Goal: Transaction & Acquisition: Subscribe to service/newsletter

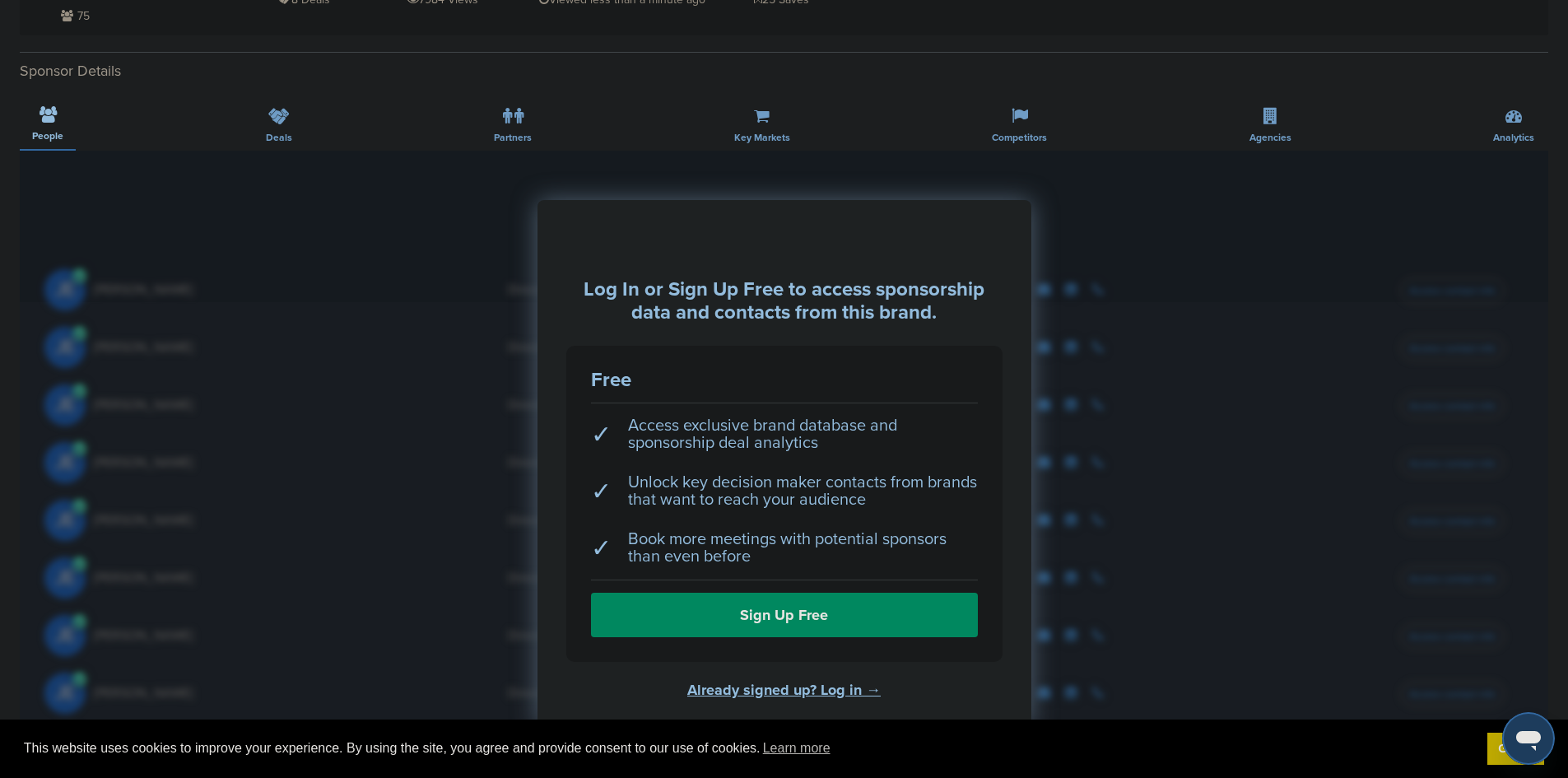
scroll to position [565, 0]
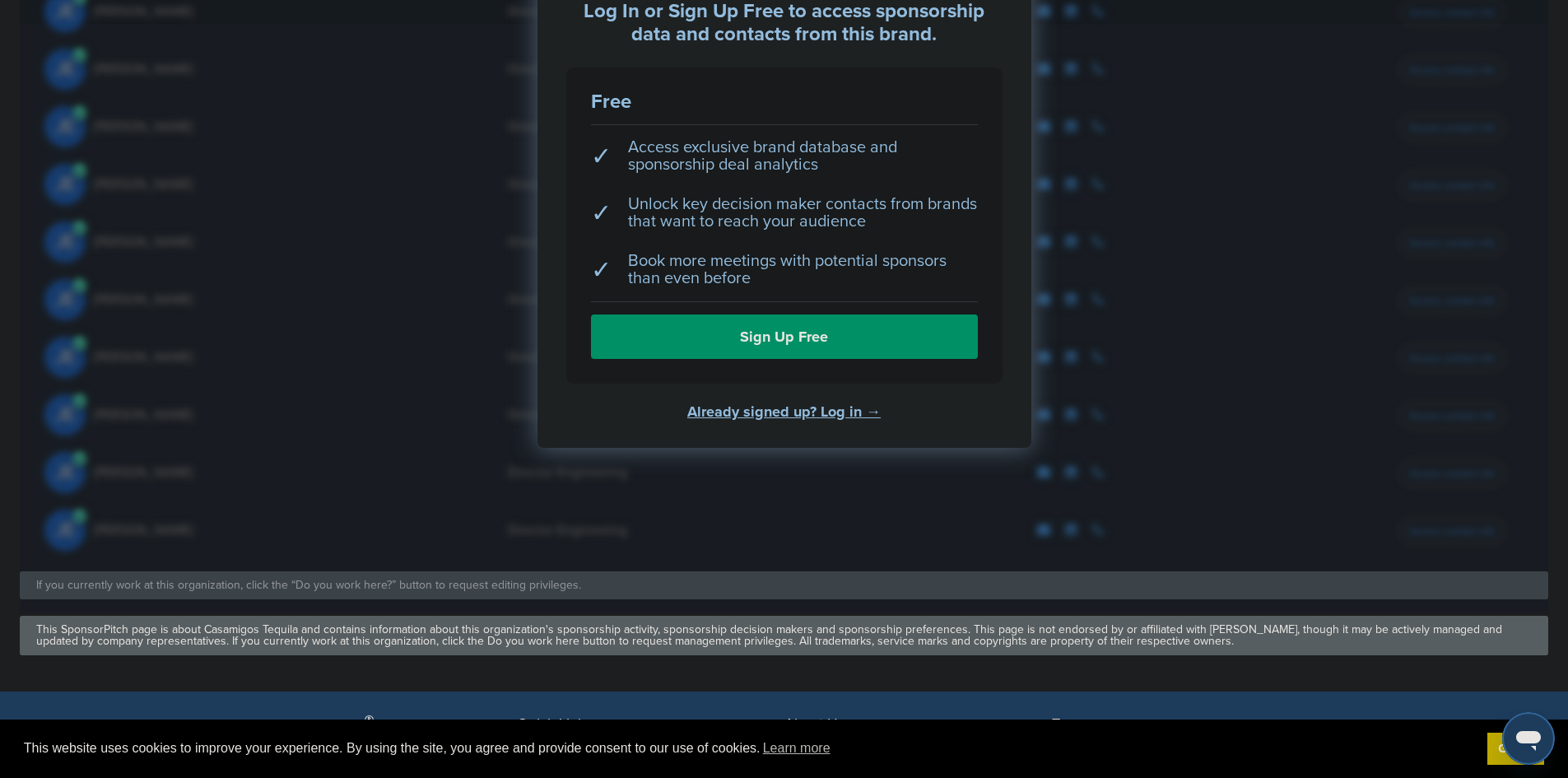
click at [719, 345] on link "Sign Up Free" at bounding box center [784, 336] width 387 height 45
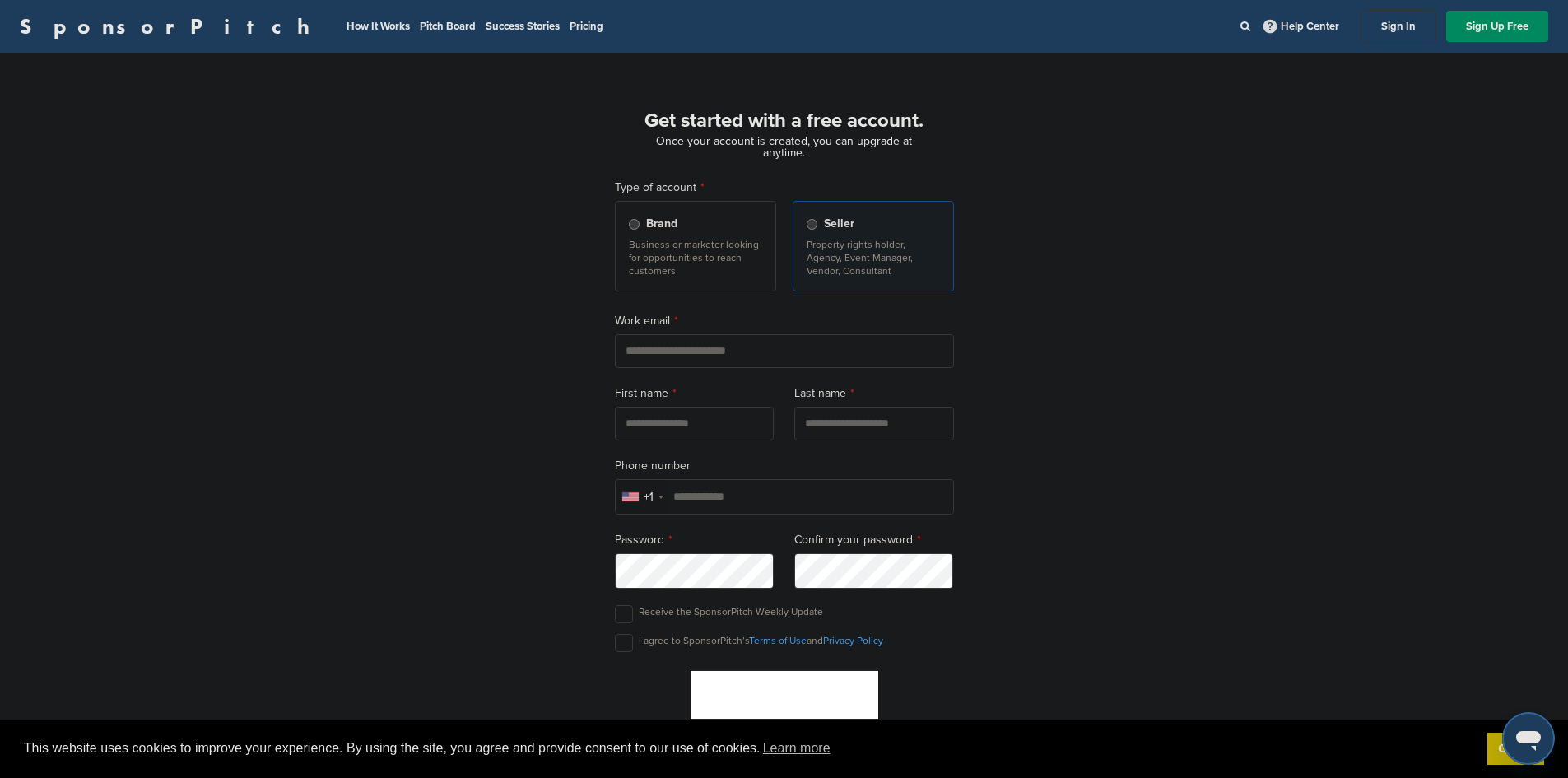
click at [714, 258] on p "Business or marketer looking for opportunities to reach customers" at bounding box center [695, 258] width 133 height 40
click at [698, 350] on input "email" at bounding box center [784, 351] width 339 height 34
click at [841, 253] on p "Property rights holder, Agency, Event Manager, Vendor, Consultant" at bounding box center [874, 258] width 133 height 40
click at [826, 350] on input "email" at bounding box center [784, 351] width 339 height 34
type input "**********"
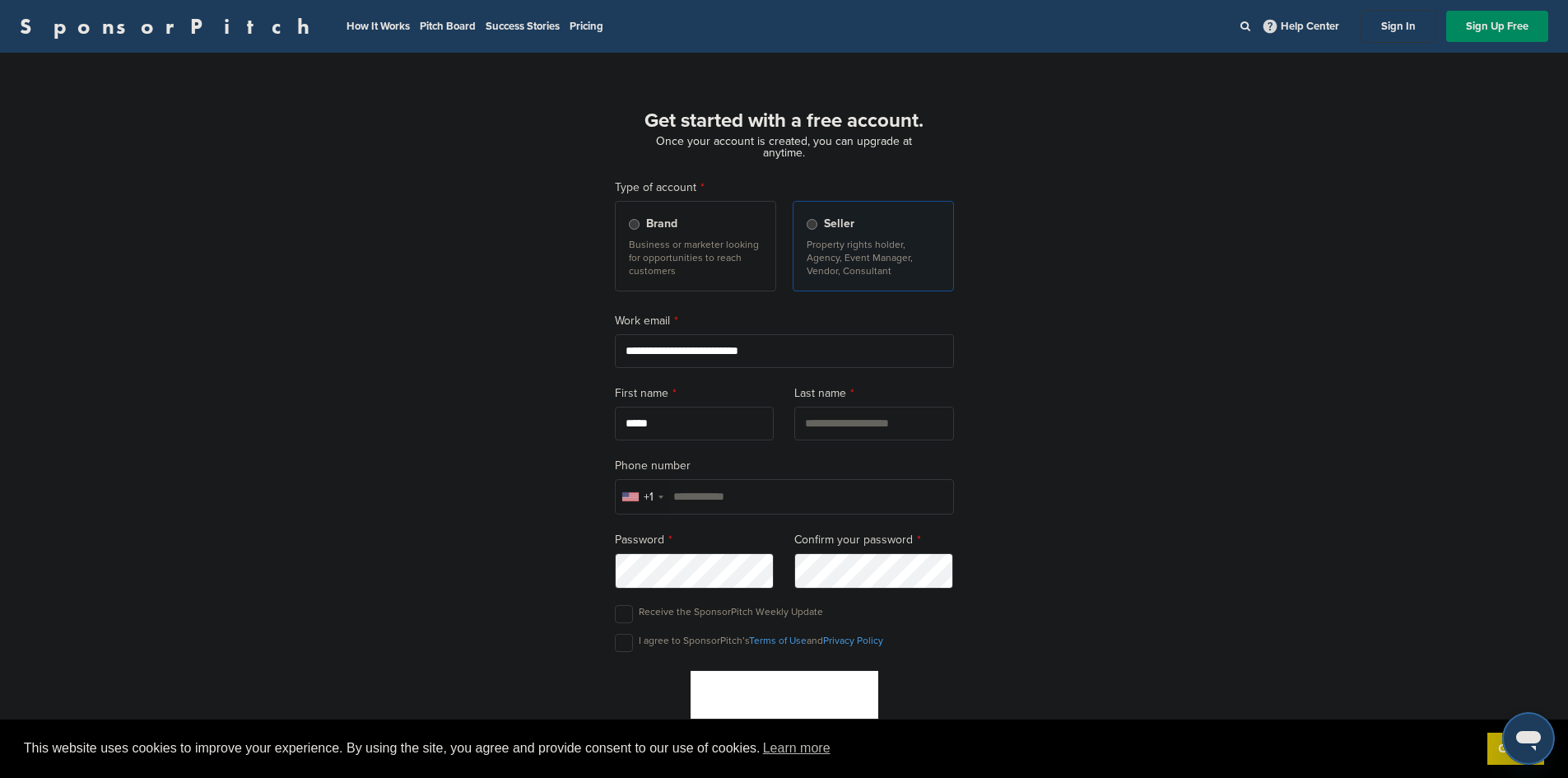
type input "*****"
type input "****"
type input "**********"
click at [725, 554] on div "Password" at bounding box center [694, 560] width 159 height 58
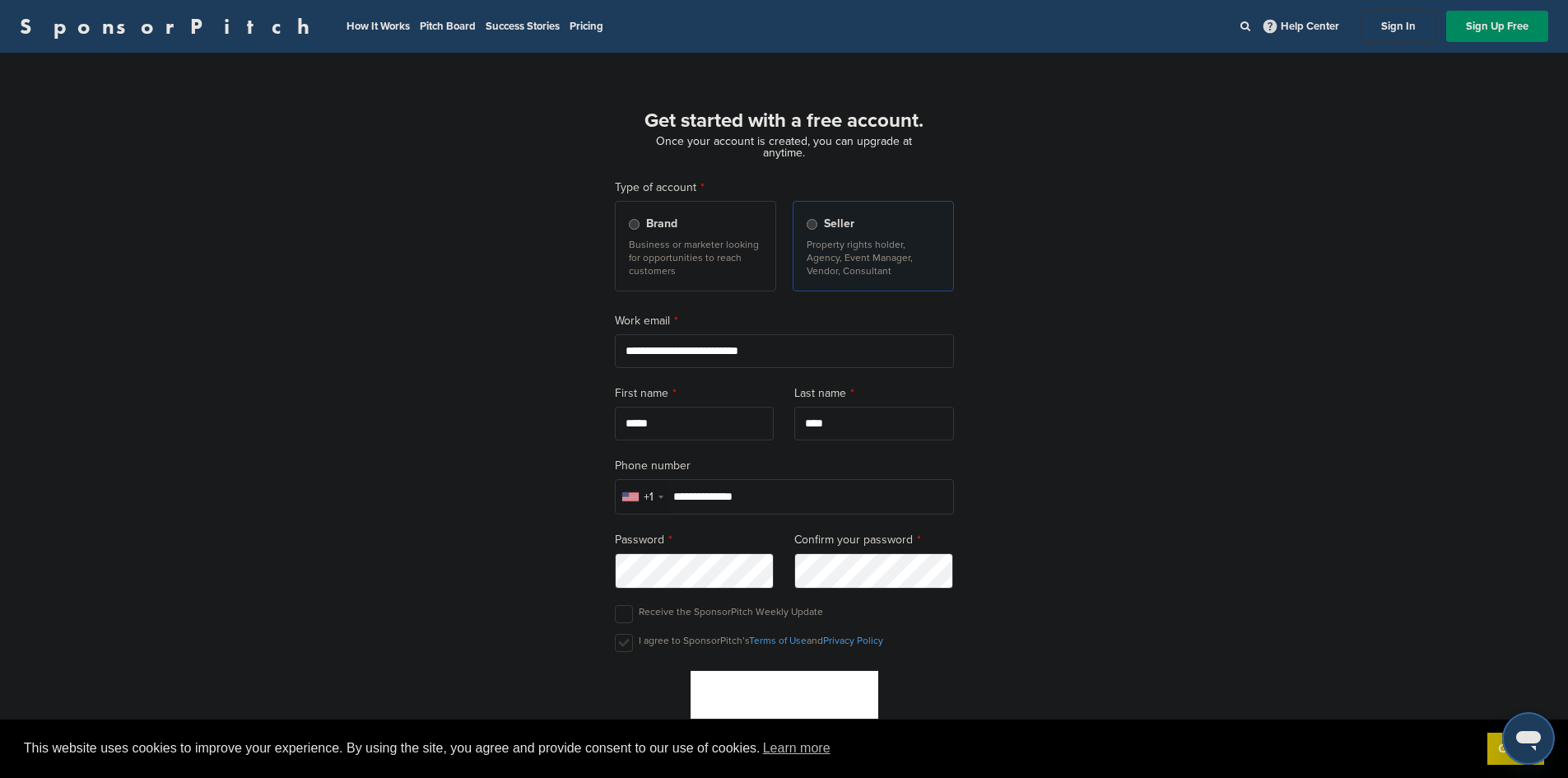
click at [615, 643] on label at bounding box center [624, 643] width 18 height 18
click at [622, 617] on label at bounding box center [624, 614] width 18 height 18
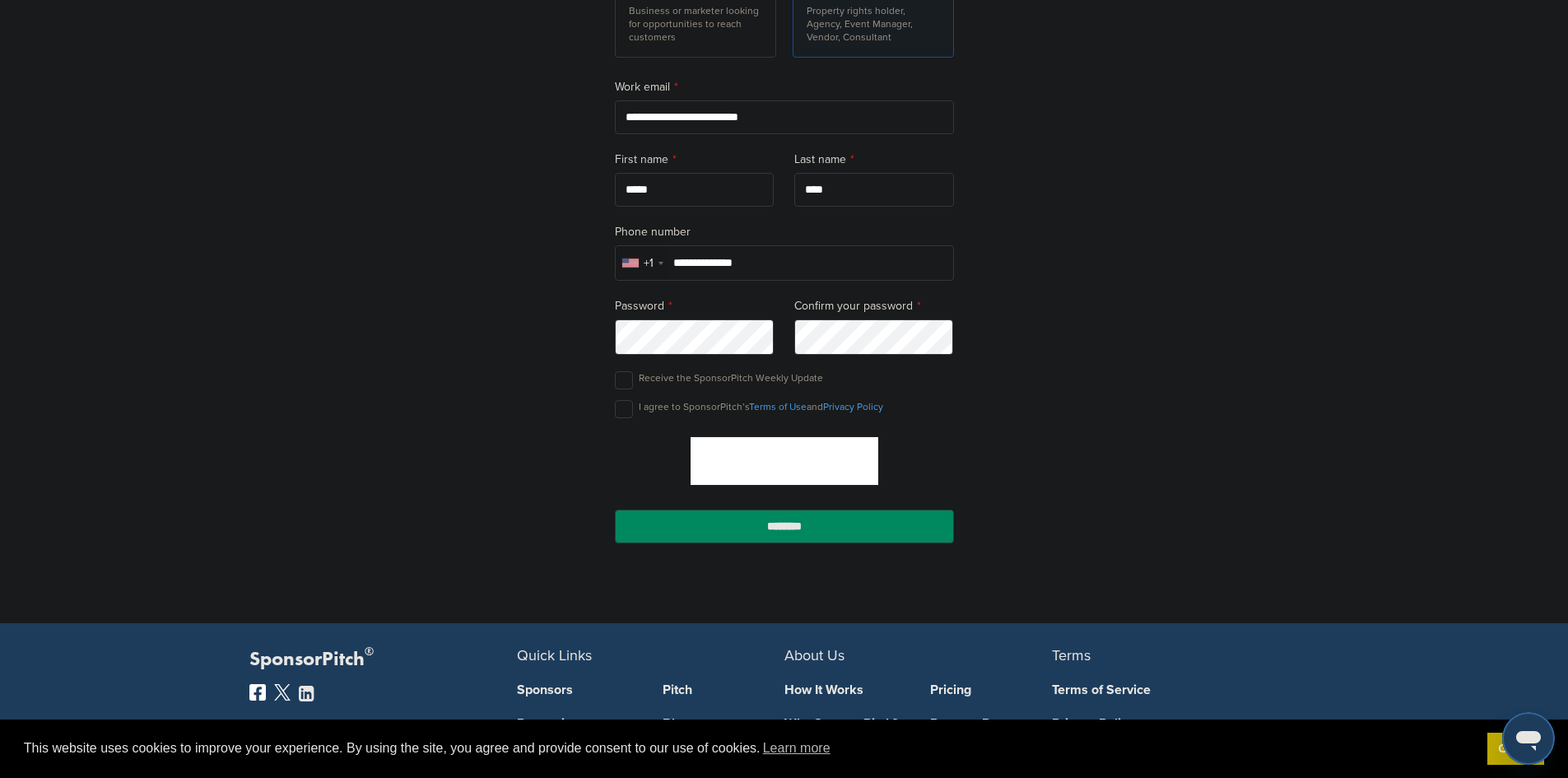
scroll to position [235, 0]
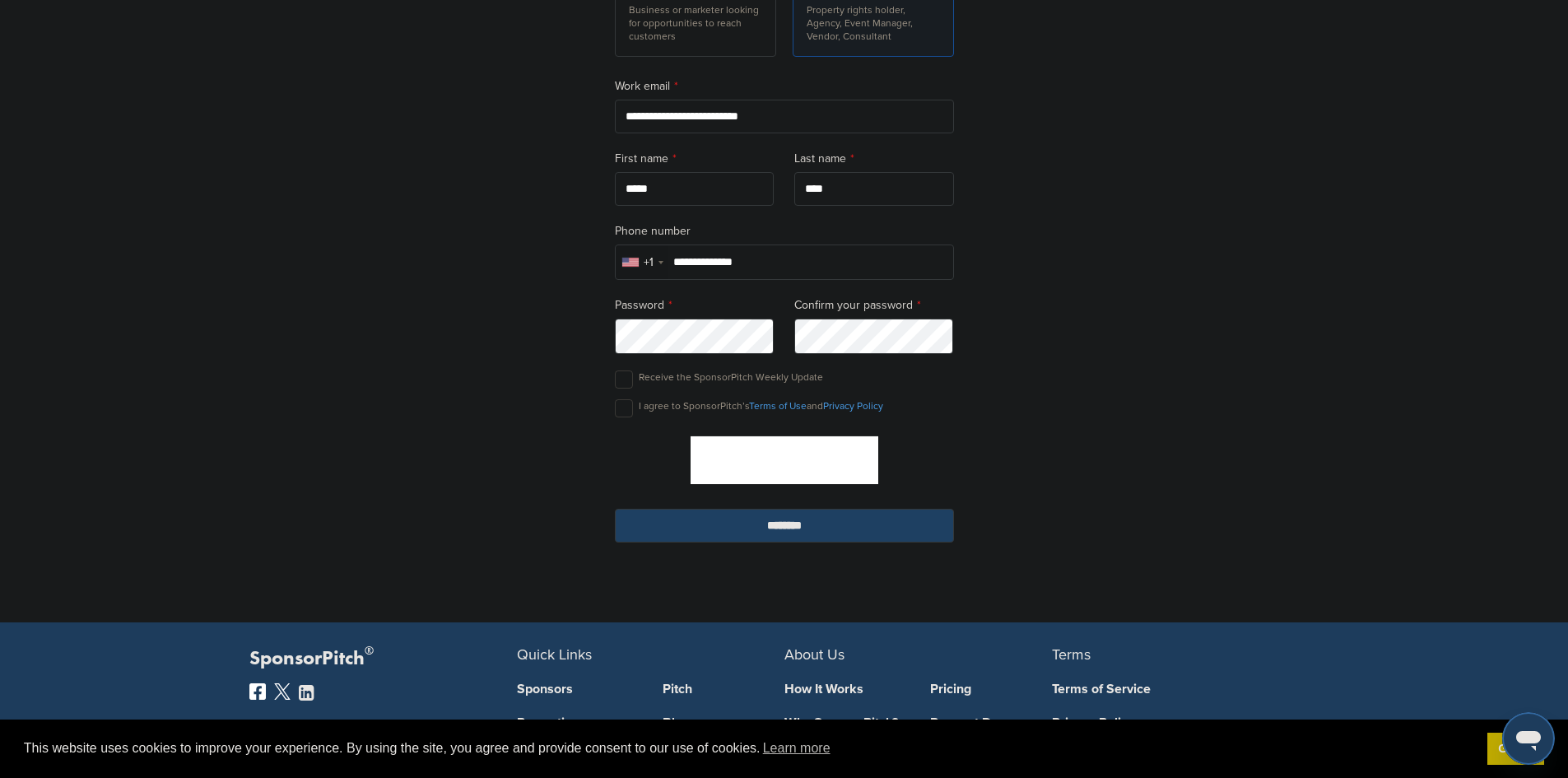
click at [912, 521] on input "********" at bounding box center [784, 525] width 339 height 34
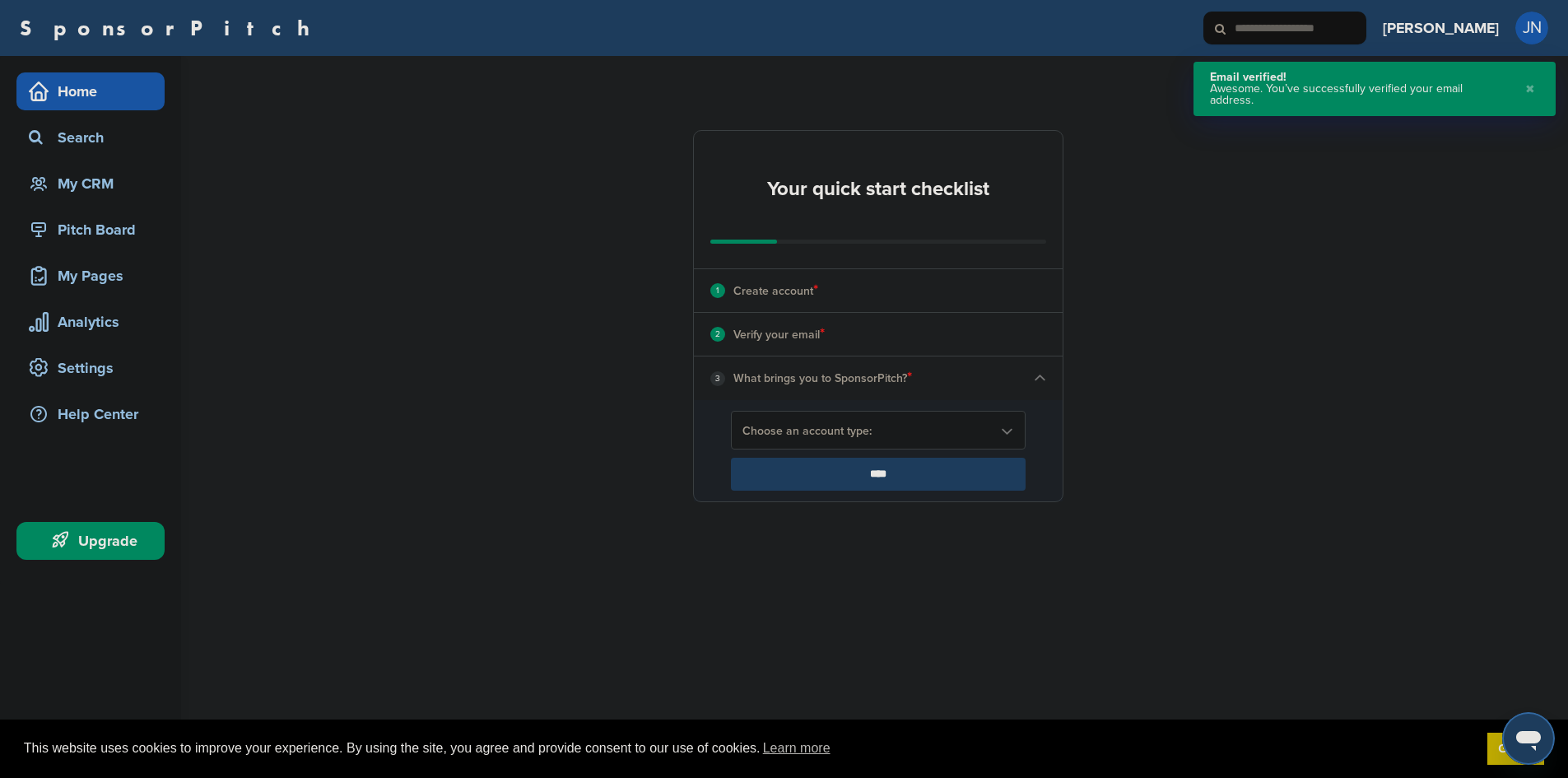
click at [834, 419] on div "Choose an account type:" at bounding box center [879, 430] width 294 height 39
click at [881, 490] on li "Looking for Sponsors" at bounding box center [879, 495] width 285 height 29
click at [876, 470] on input "****" at bounding box center [879, 474] width 294 height 33
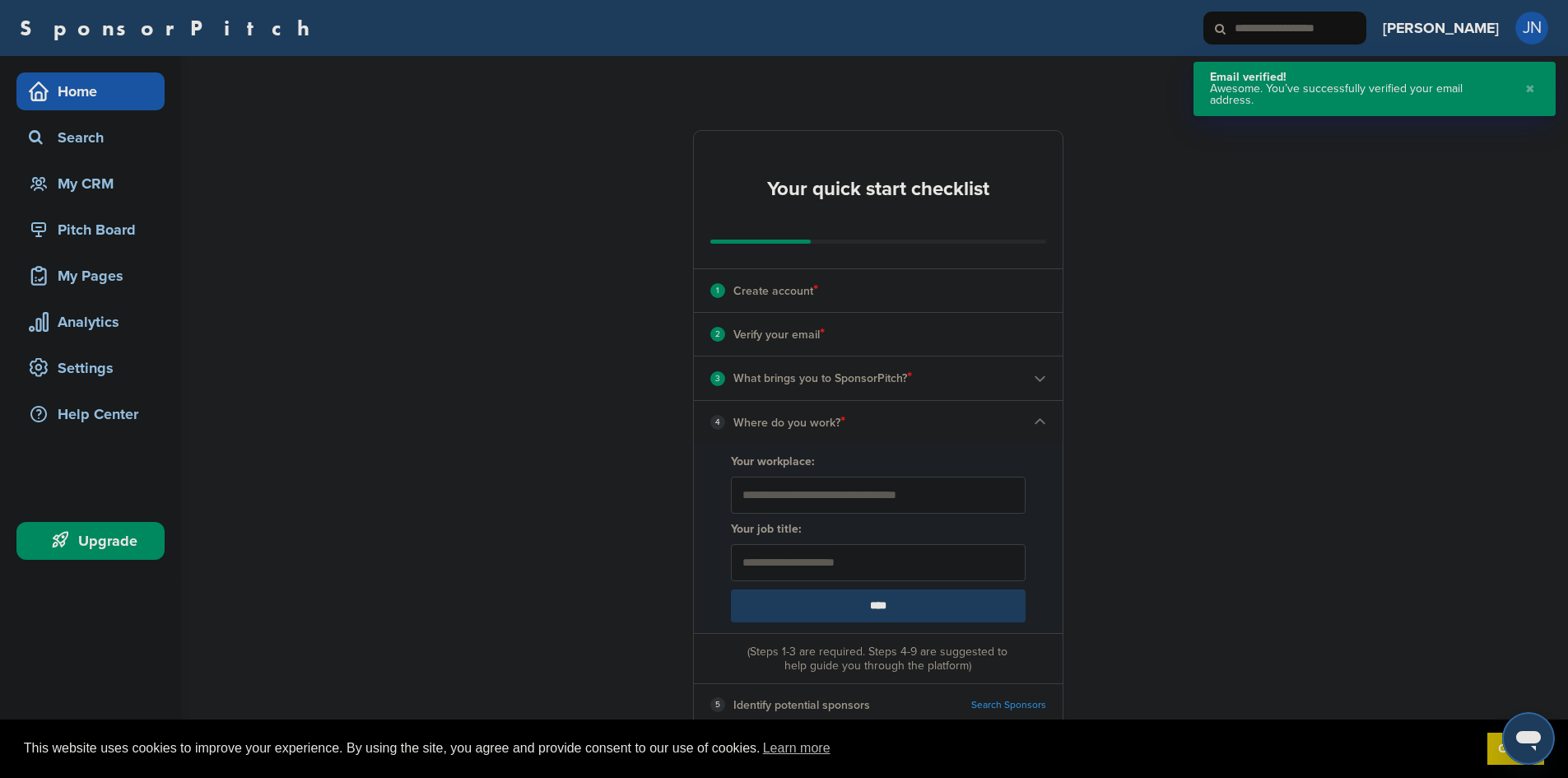
click at [848, 495] on input "Your workplace:" at bounding box center [879, 494] width 294 height 37
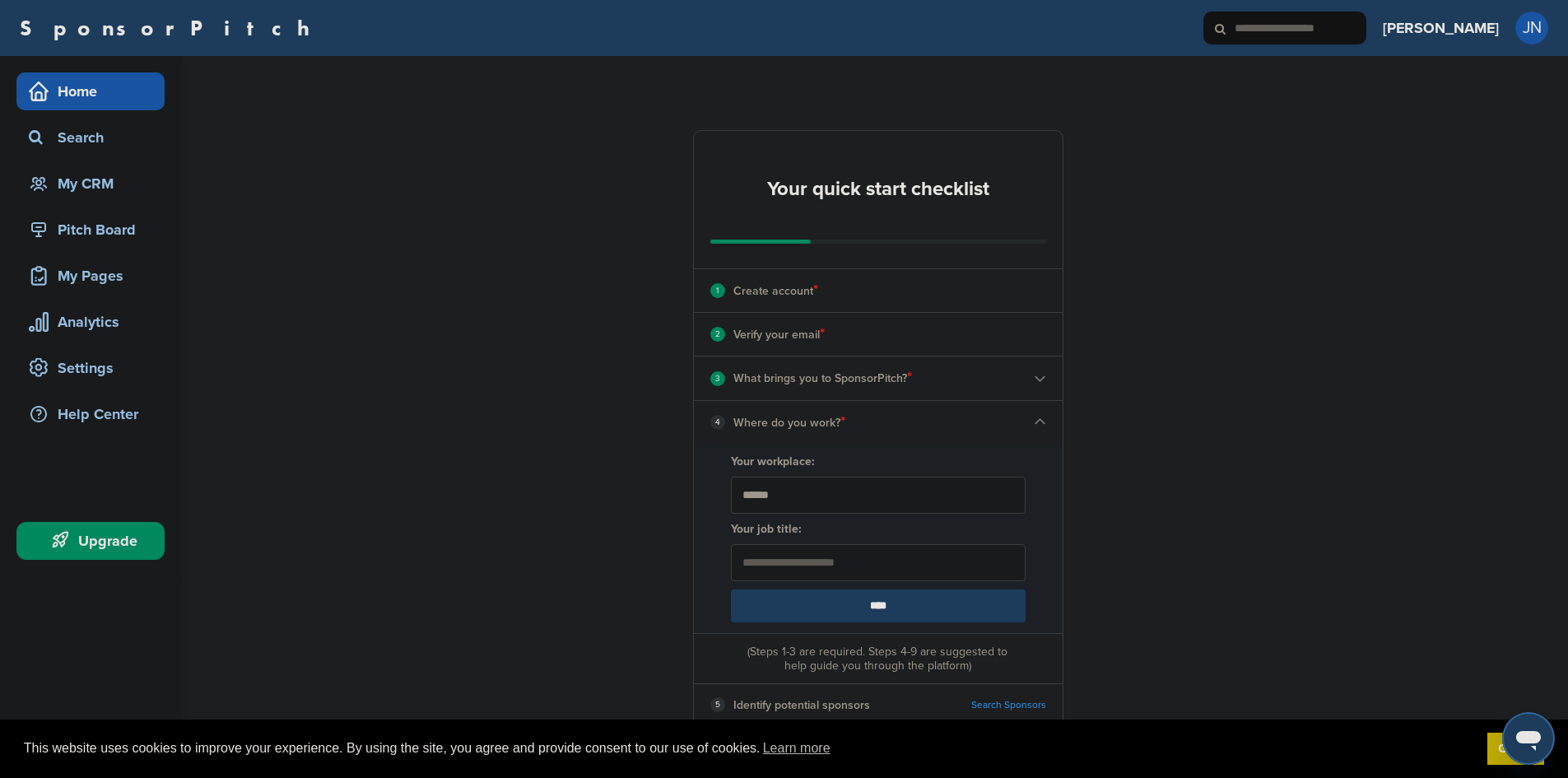
type input "******"
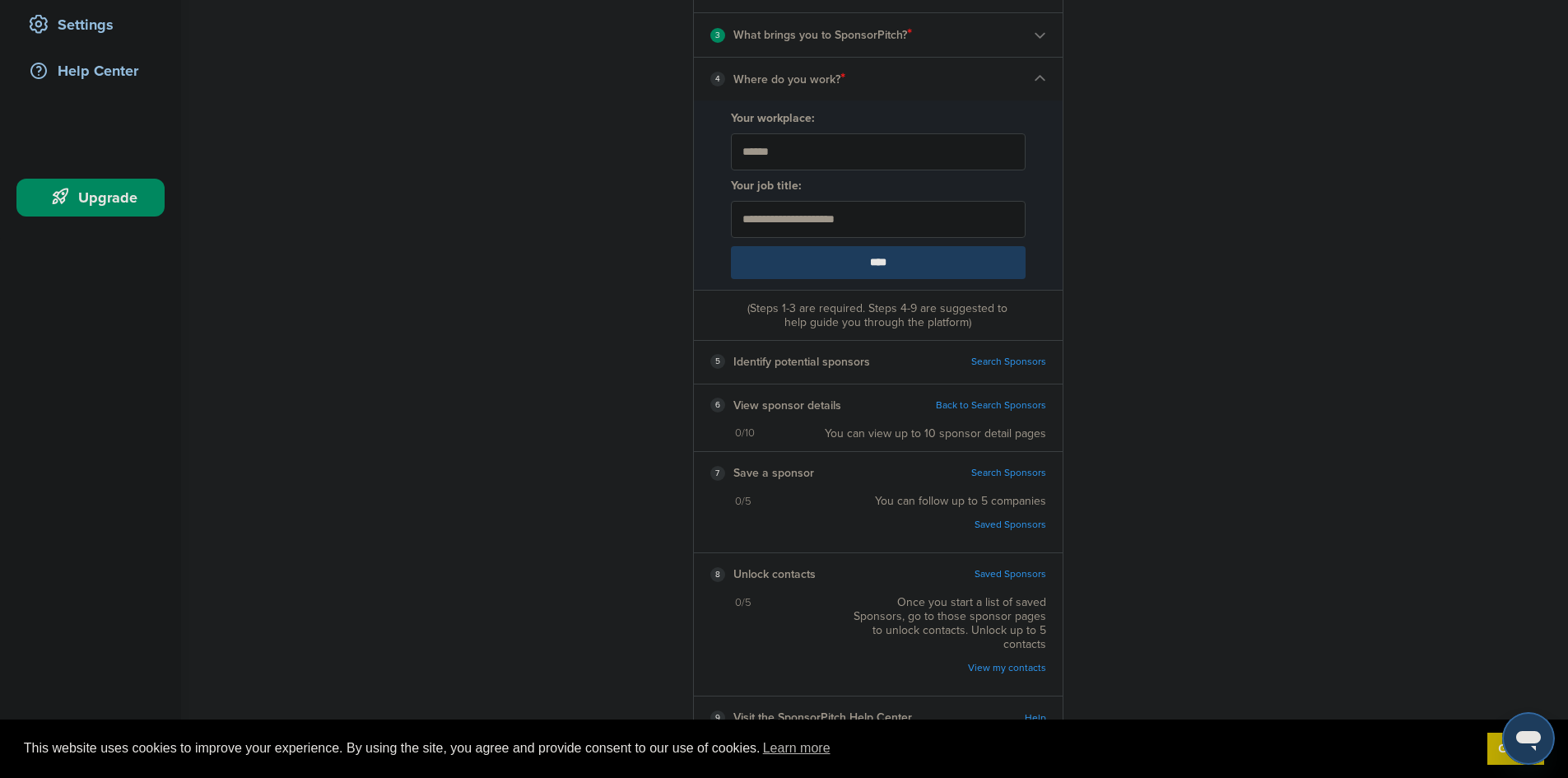
scroll to position [344, 0]
type input "**********"
click at [856, 274] on input "****" at bounding box center [879, 262] width 294 height 33
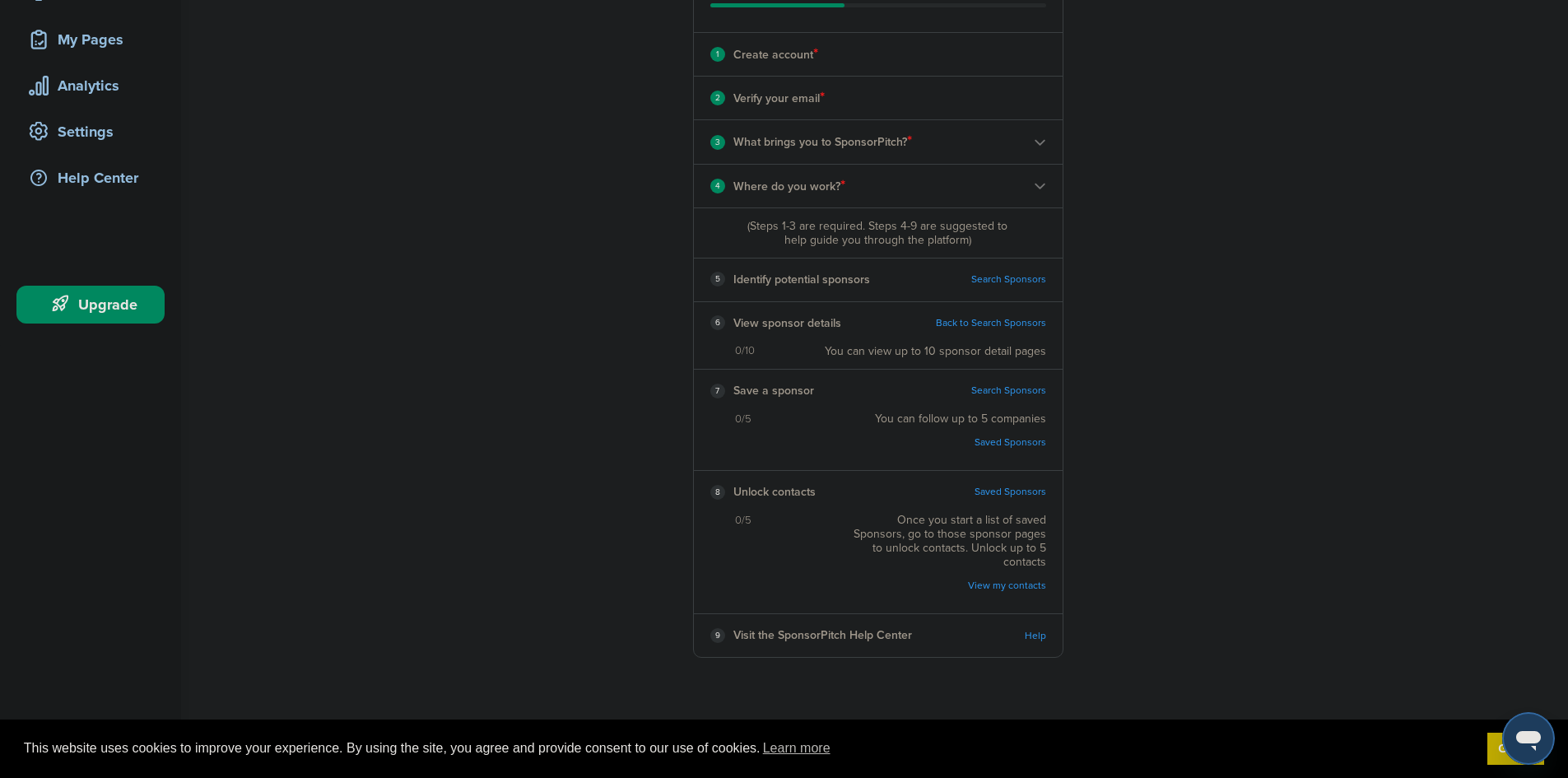
scroll to position [237, 0]
click at [1013, 278] on link "Search Sponsors" at bounding box center [1008, 279] width 75 height 12
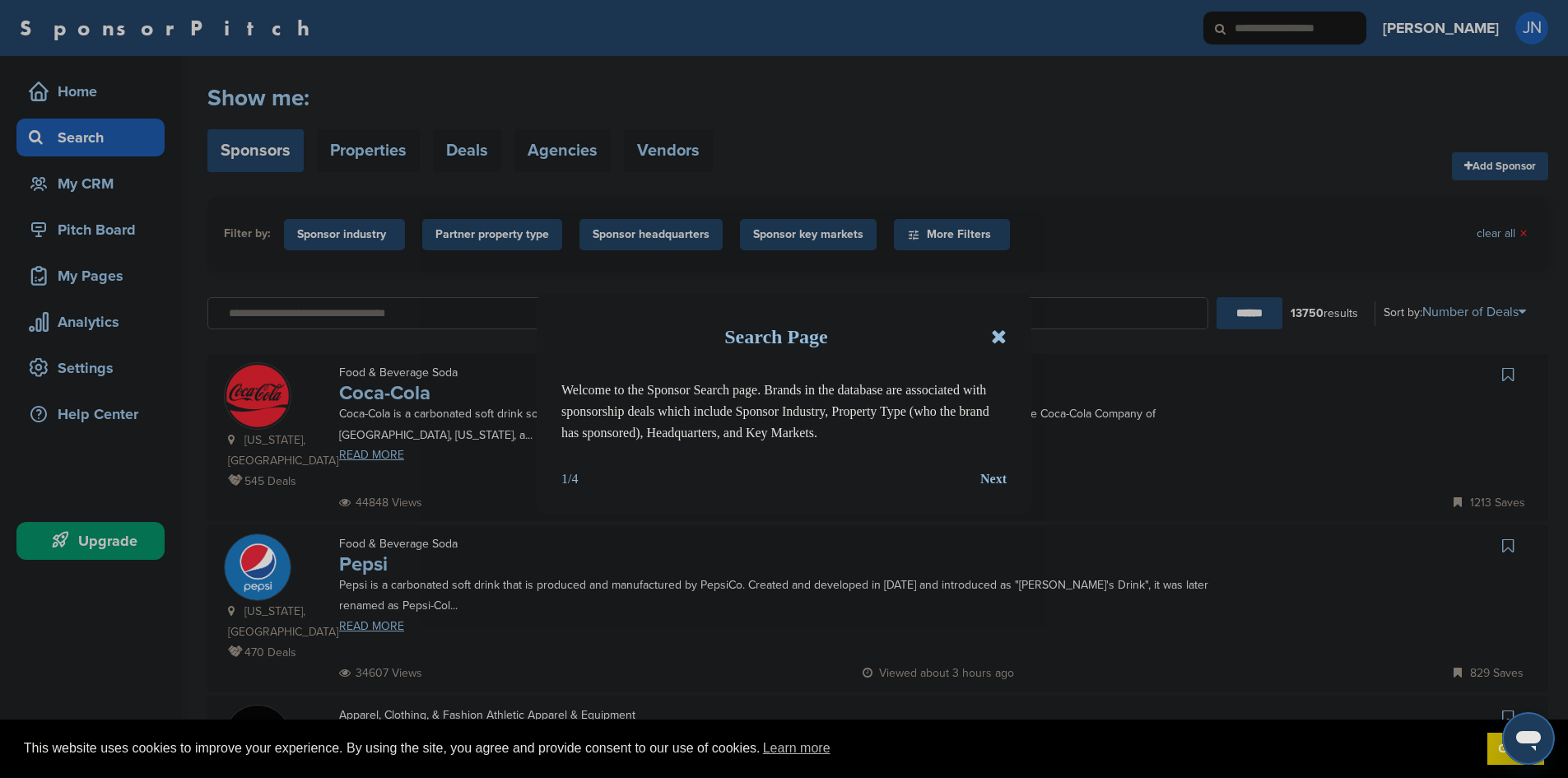
click at [660, 139] on div "Search Page Welcome to the Sponsor Search page. Brands in the database are asso…" at bounding box center [784, 389] width 1568 height 778
click at [936, 236] on div "Search Page Welcome to the Sponsor Search page. Brands in the database are asso…" at bounding box center [784, 389] width 1568 height 778
click at [909, 241] on div "Search Page Welcome to the Sponsor Search page. Brands in the database are asso…" at bounding box center [784, 389] width 1568 height 778
click at [1003, 474] on div "Next" at bounding box center [993, 480] width 26 height 22
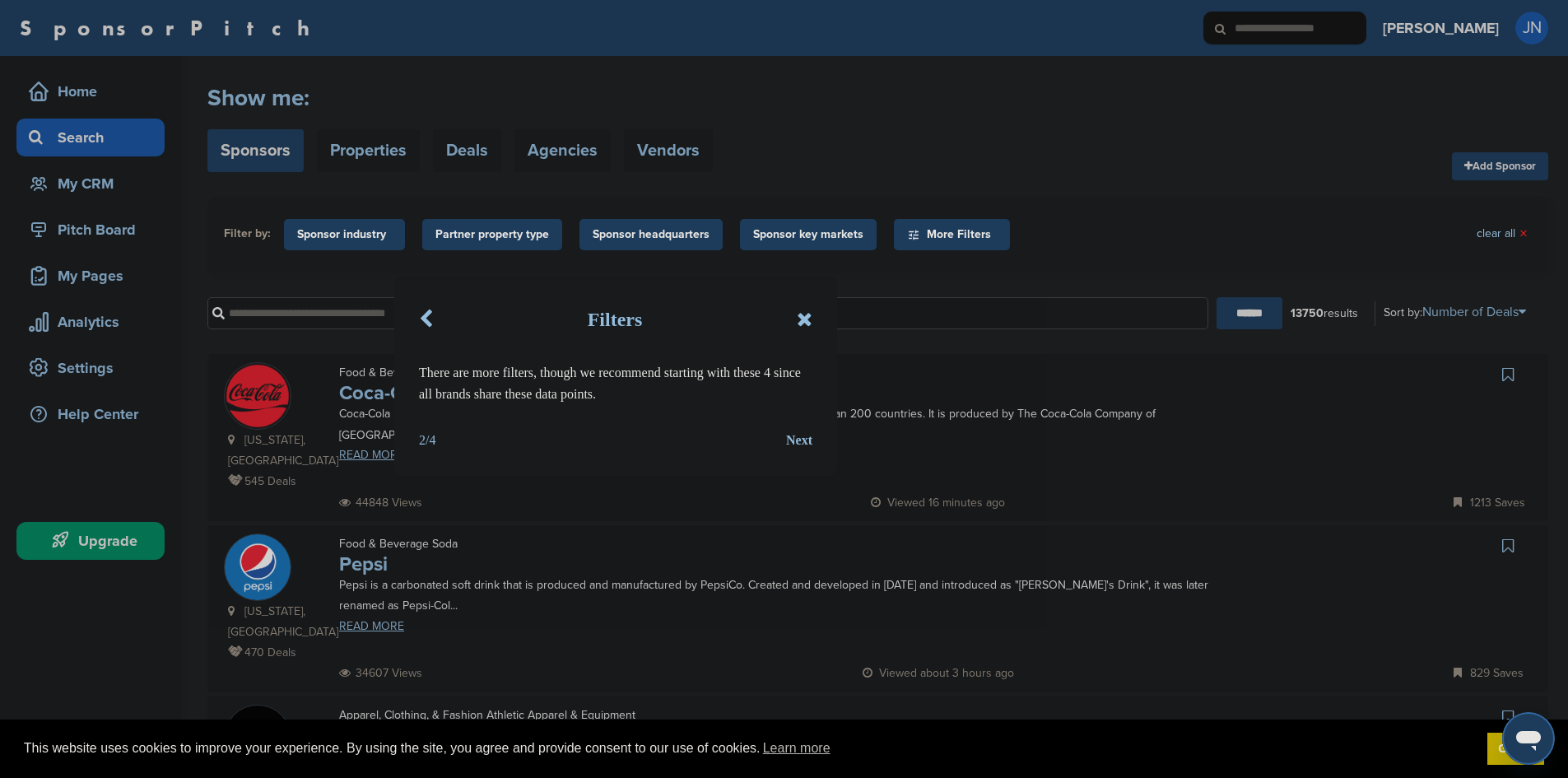
click at [805, 439] on div "Next" at bounding box center [799, 441] width 26 height 22
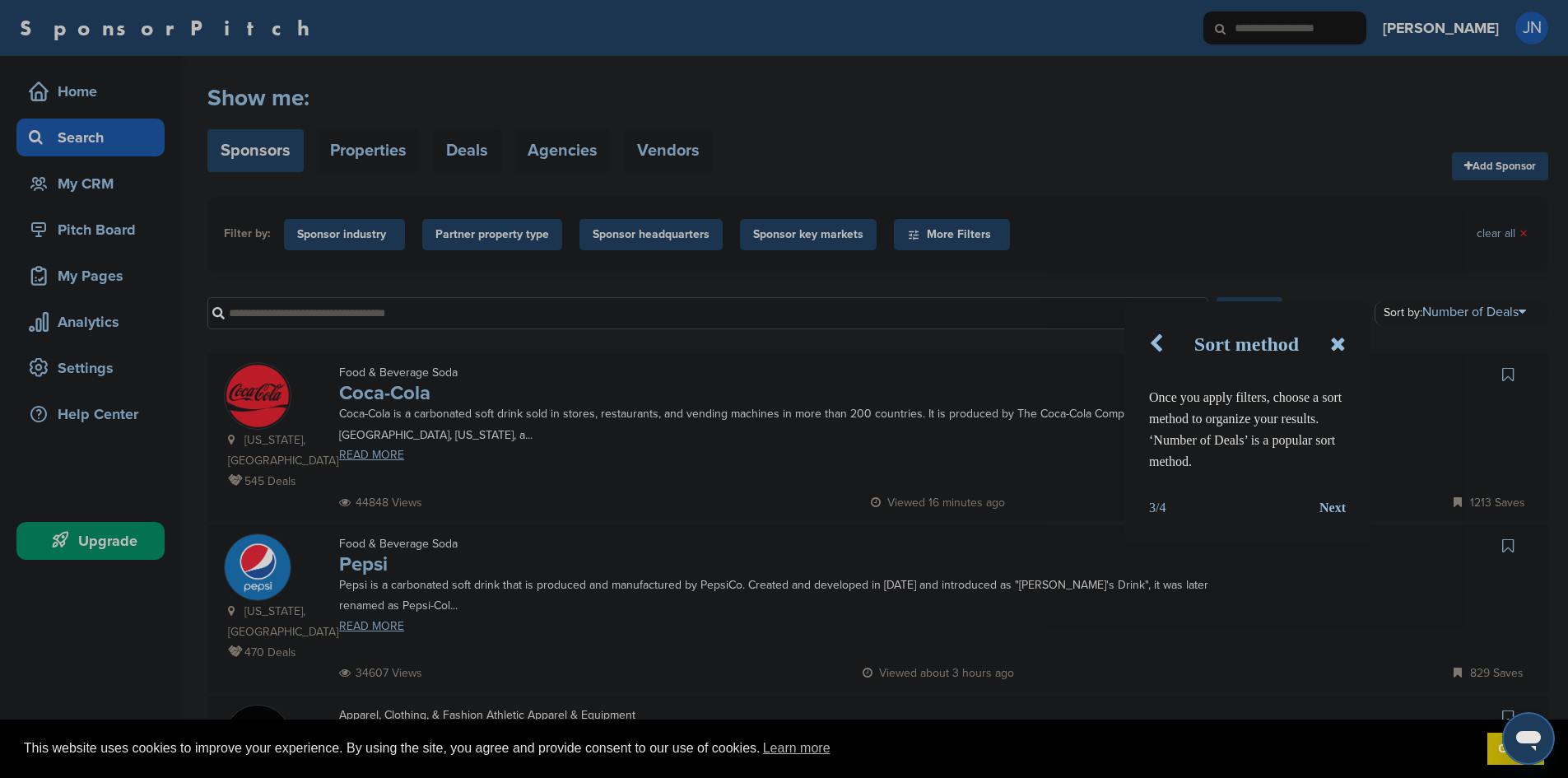
click at [1339, 498] on div "Next" at bounding box center [1332, 508] width 26 height 22
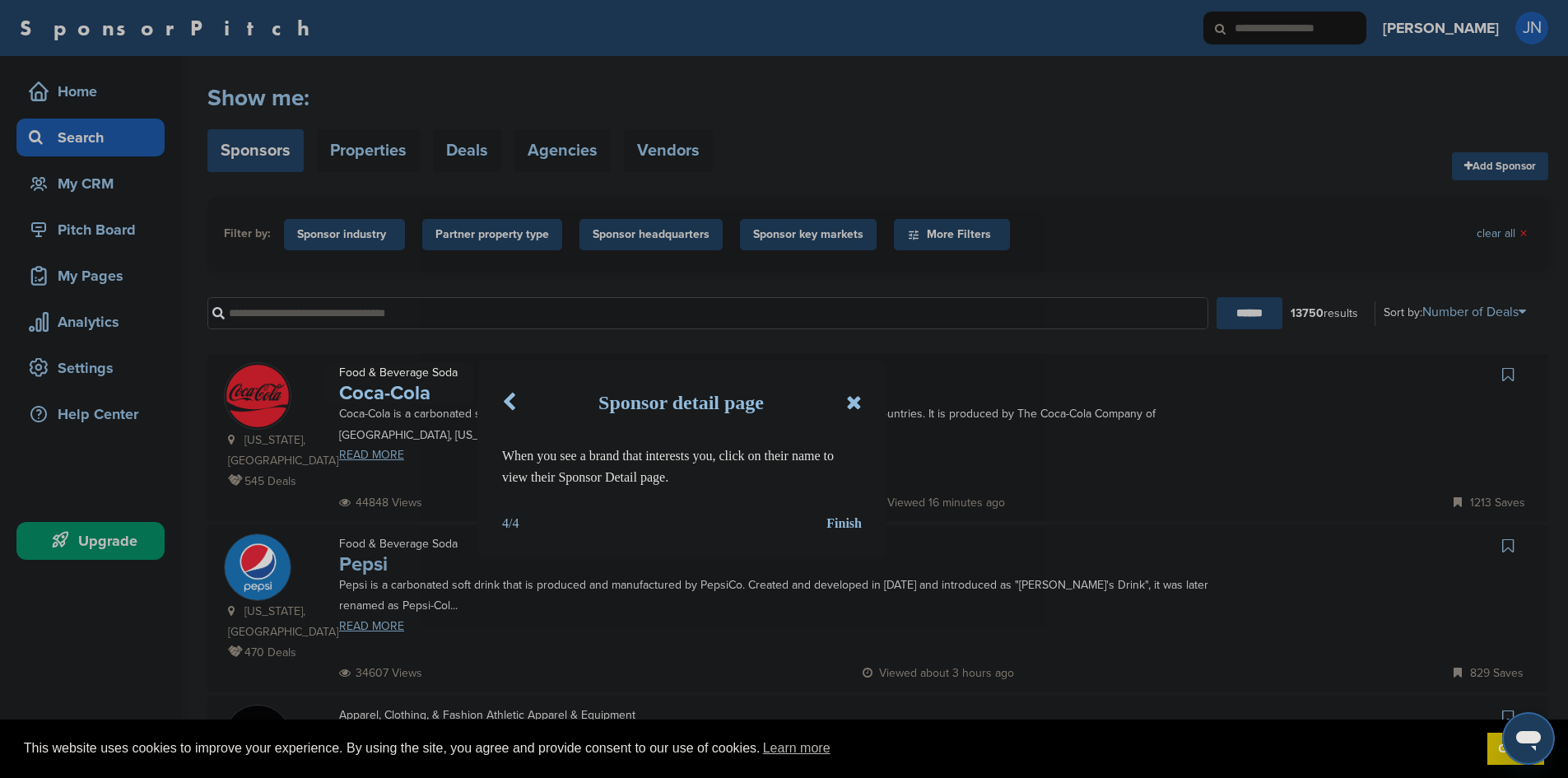
click at [345, 231] on div "Sponsor detail page When you see a brand that interests you, click on their nam…" at bounding box center [784, 389] width 1568 height 778
click at [850, 522] on div "Finish" at bounding box center [845, 523] width 36 height 22
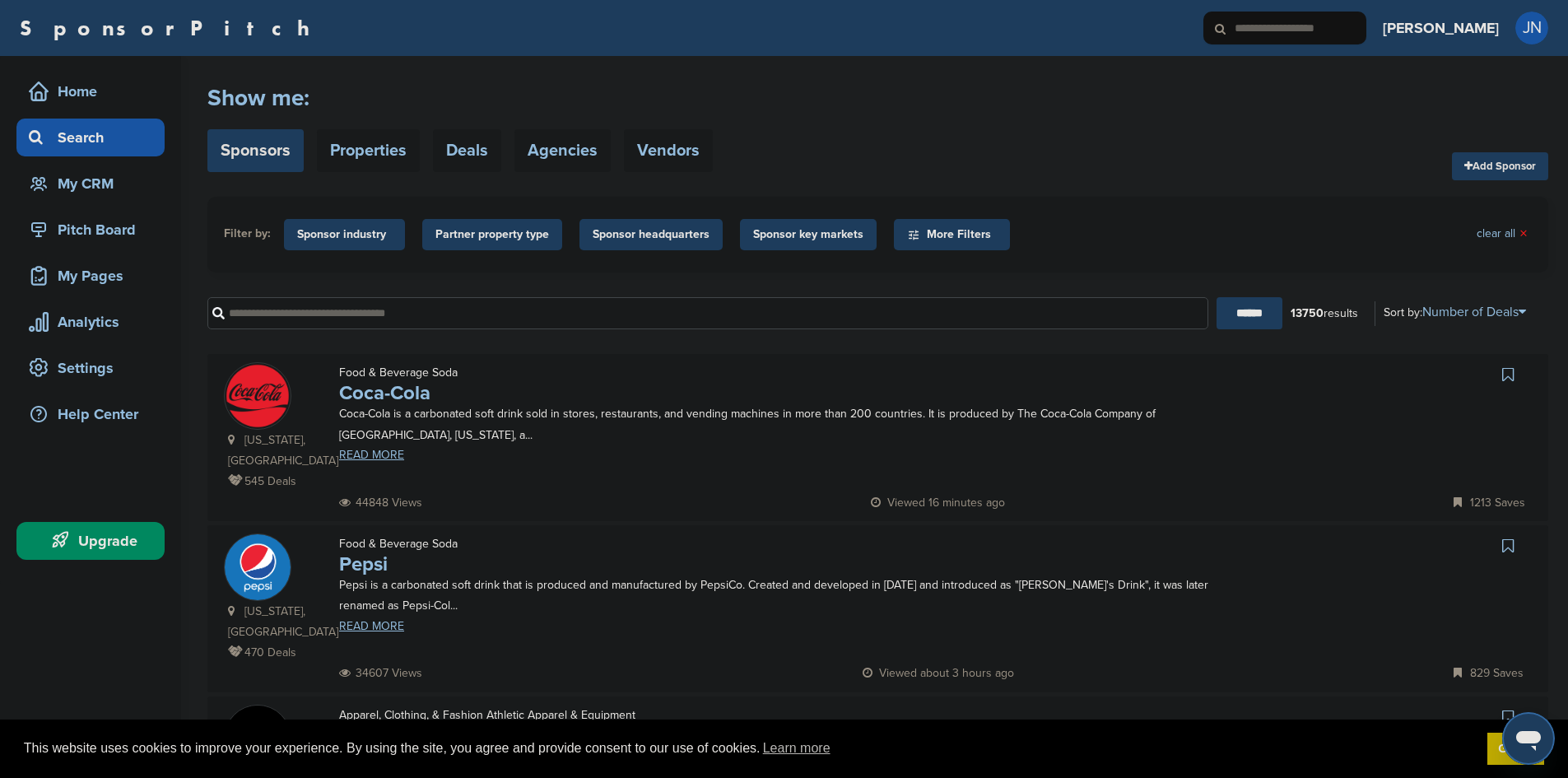
click at [349, 229] on span "Sponsor industry" at bounding box center [344, 235] width 95 height 18
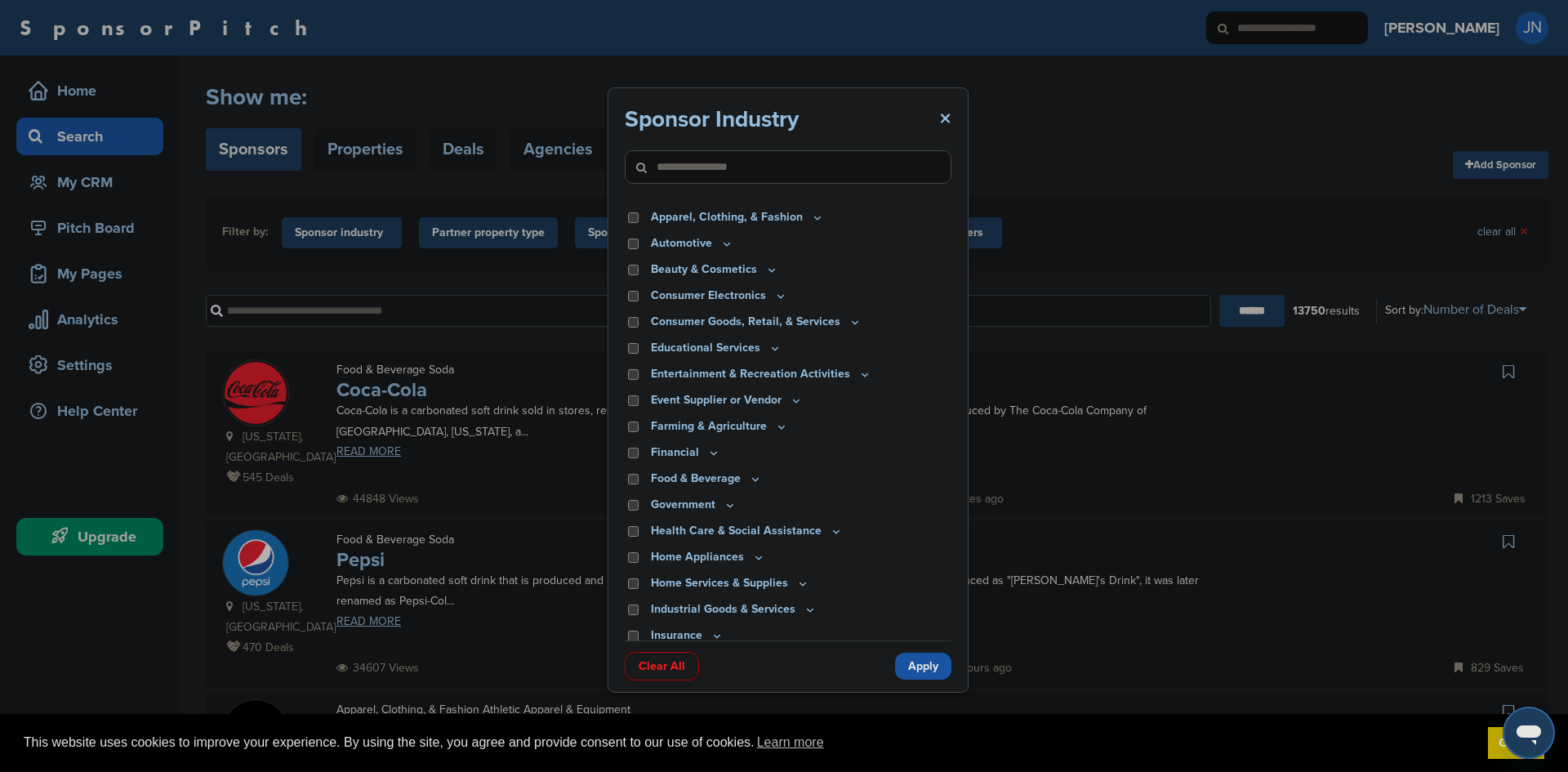
click at [849, 321] on icon at bounding box center [855, 322] width 13 height 14
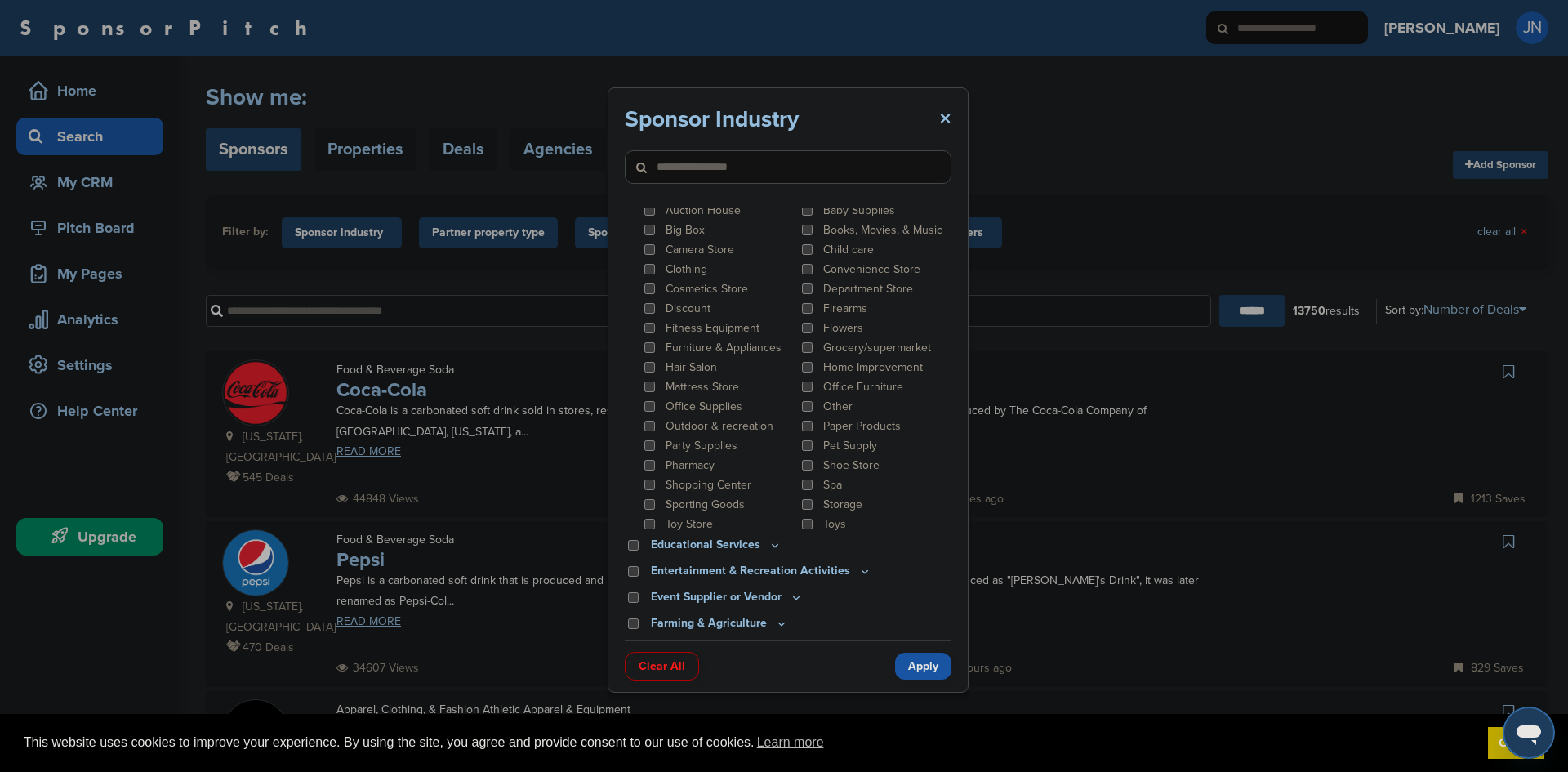
scroll to position [372, 0]
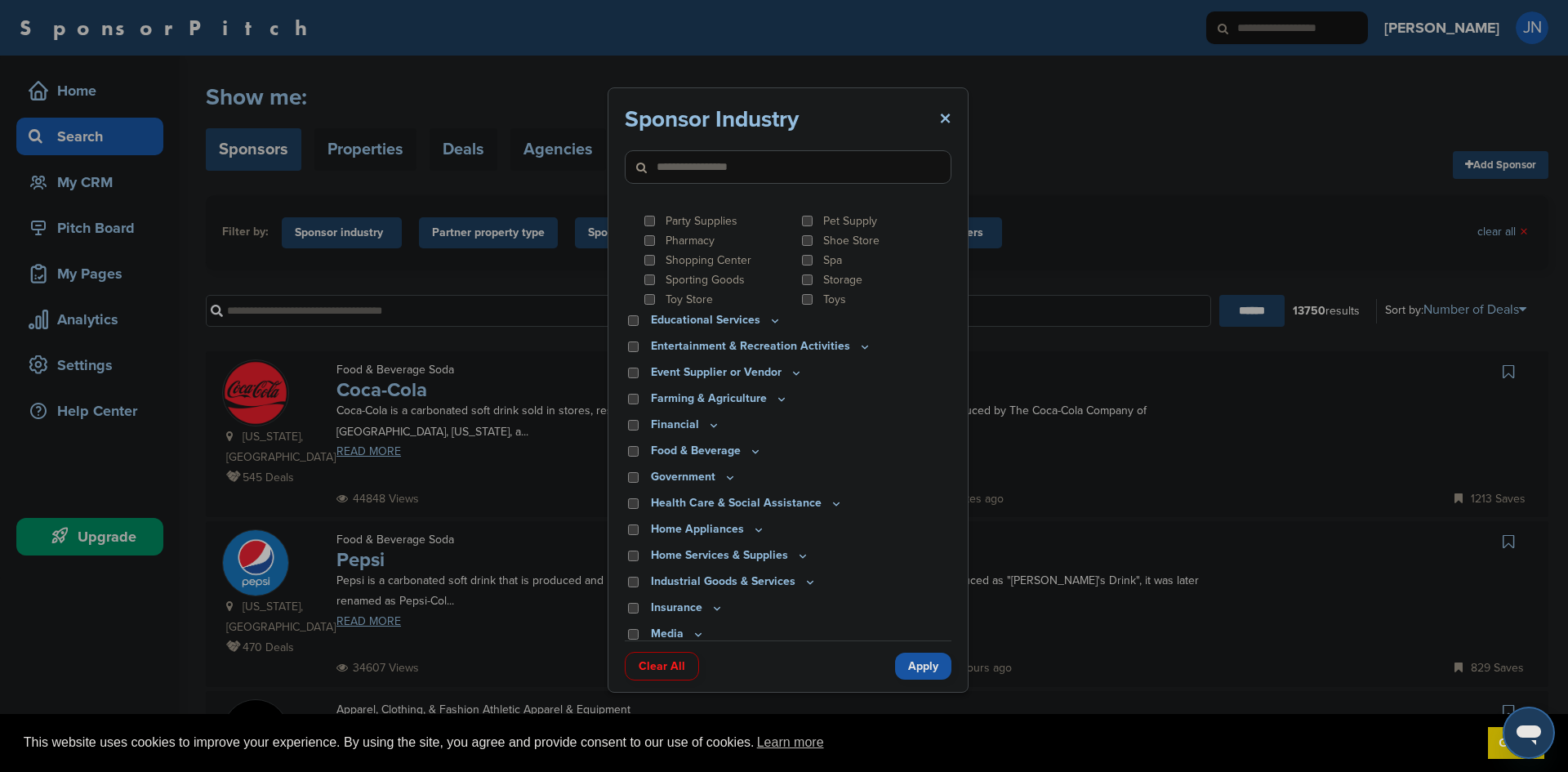
click at [750, 451] on icon at bounding box center [755, 451] width 13 height 14
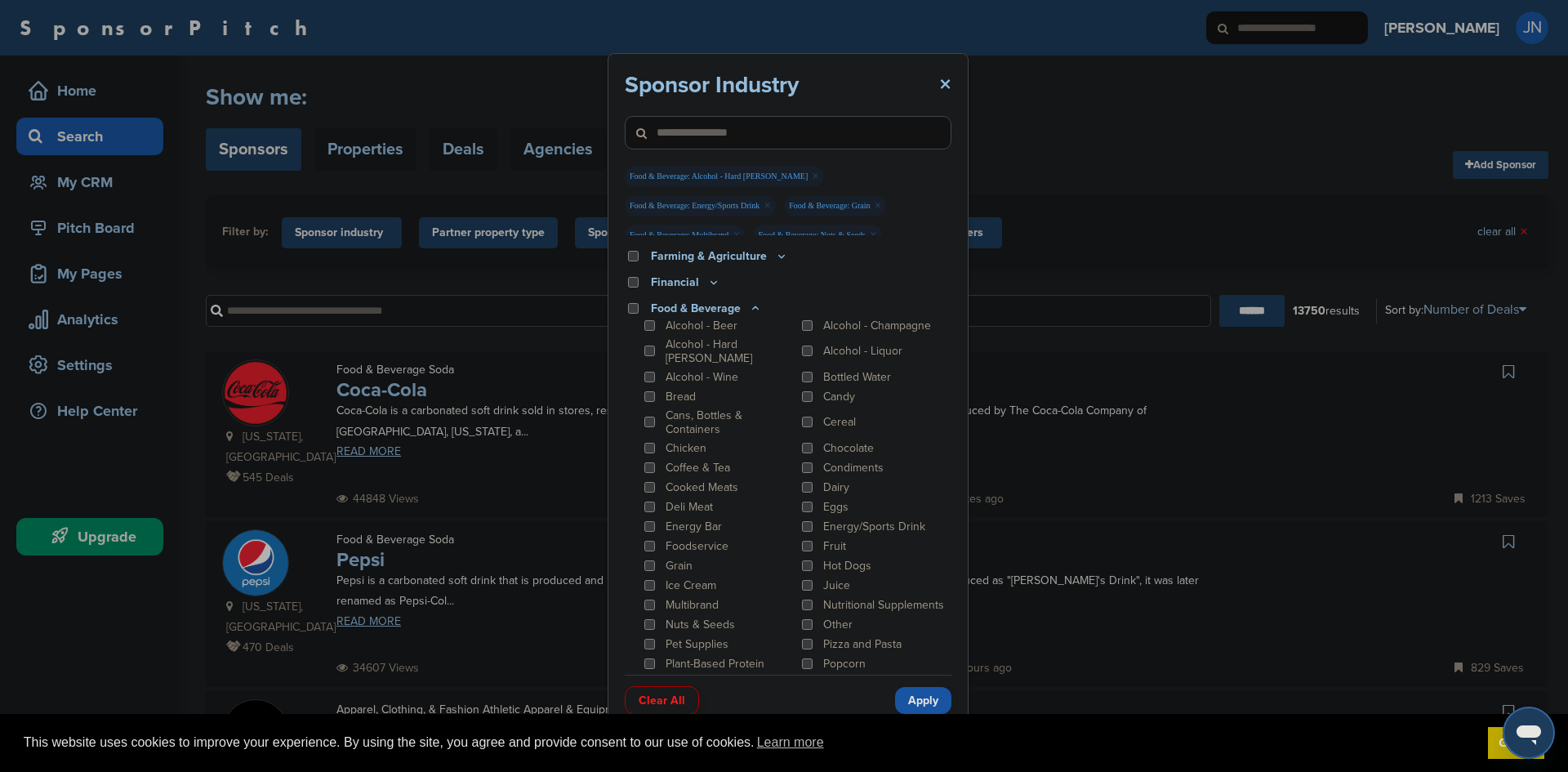
scroll to position [549, 0]
click at [651, 320] on div "Alcohol - Beer" at bounding box center [718, 327] width 154 height 16
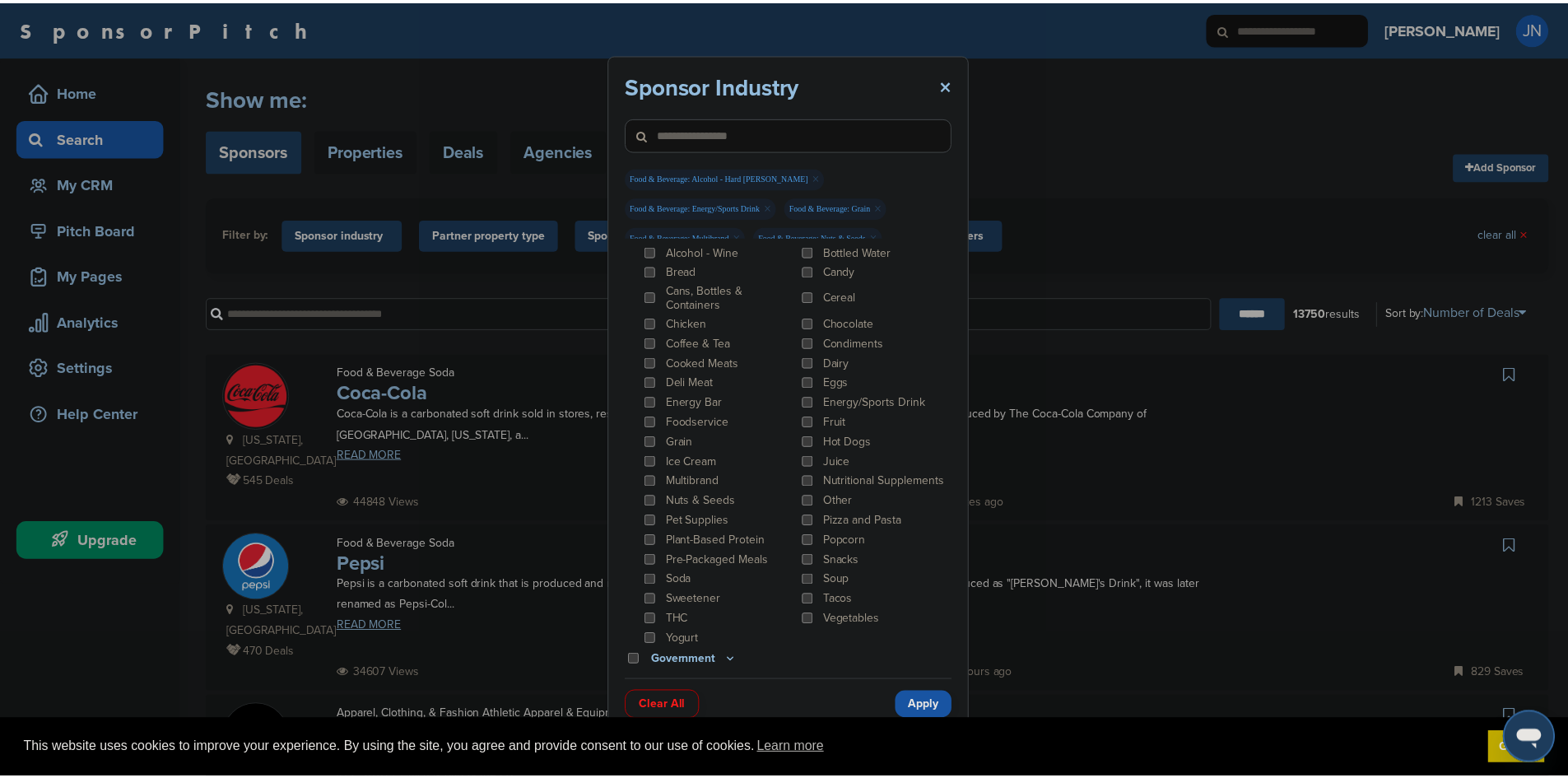
scroll to position [683, 0]
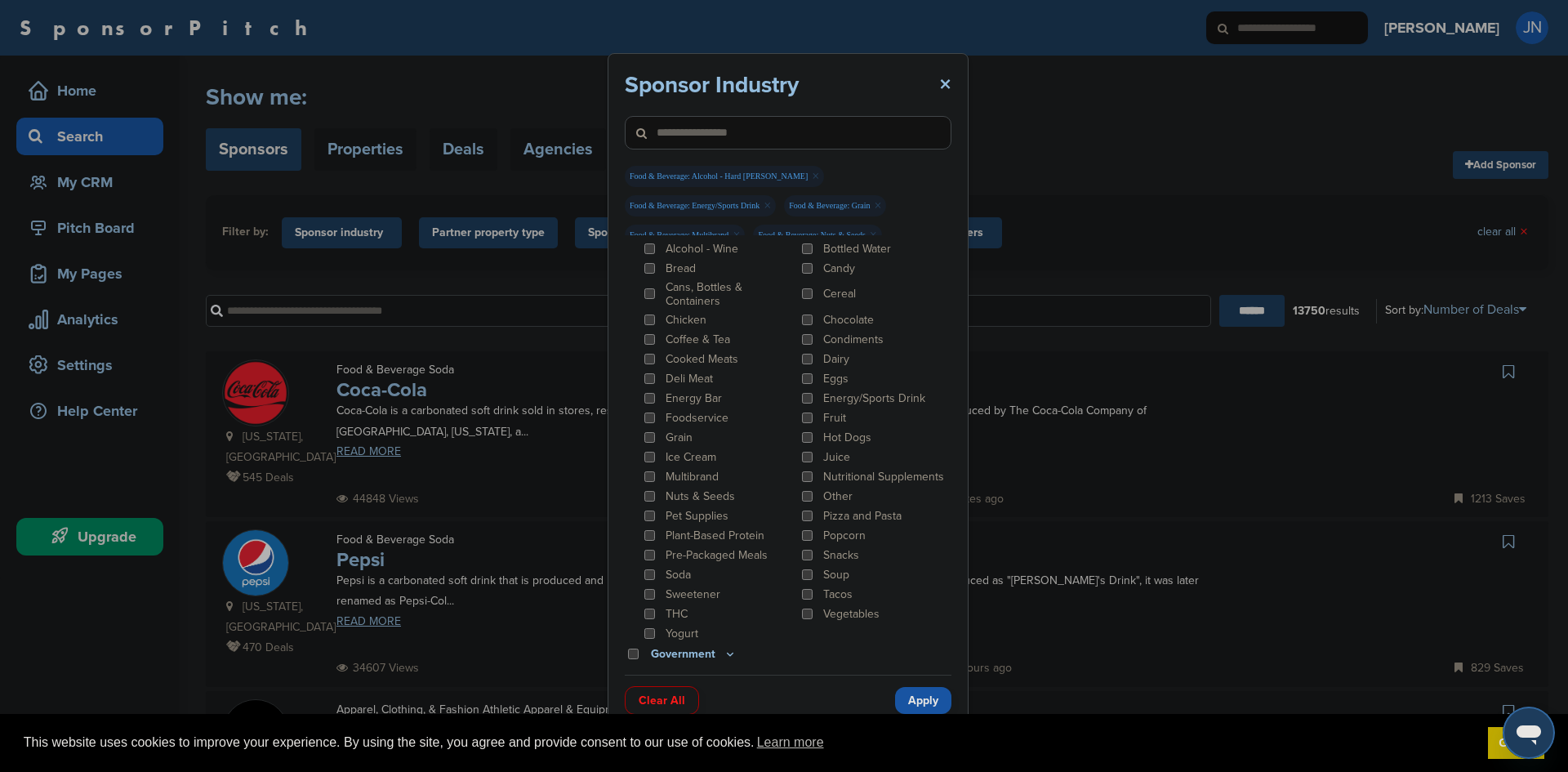
click at [808, 489] on div "Other" at bounding box center [876, 497] width 154 height 16
click at [921, 694] on link "Apply" at bounding box center [923, 700] width 56 height 27
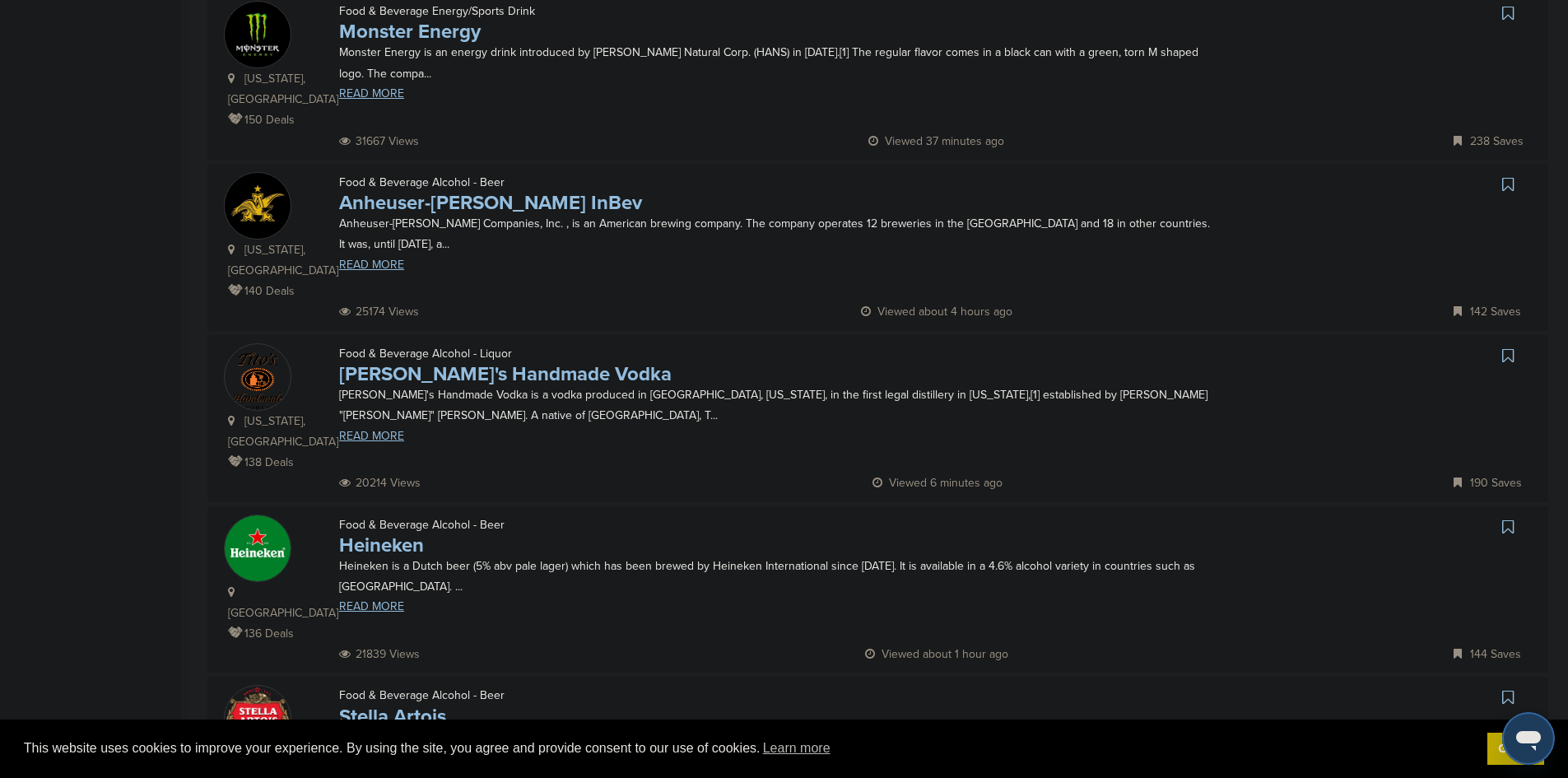
scroll to position [1324, 0]
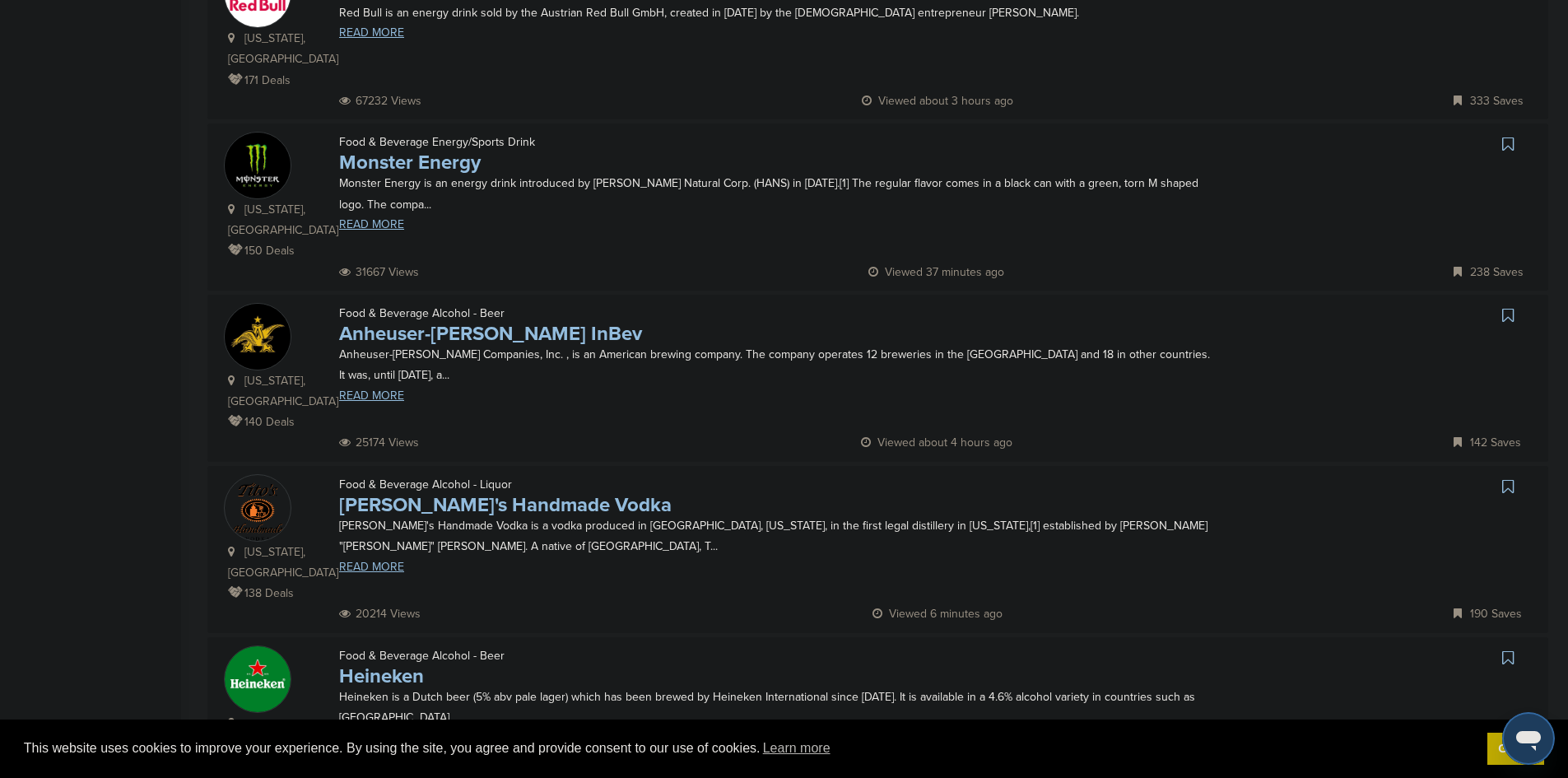
scroll to position [1552, 0]
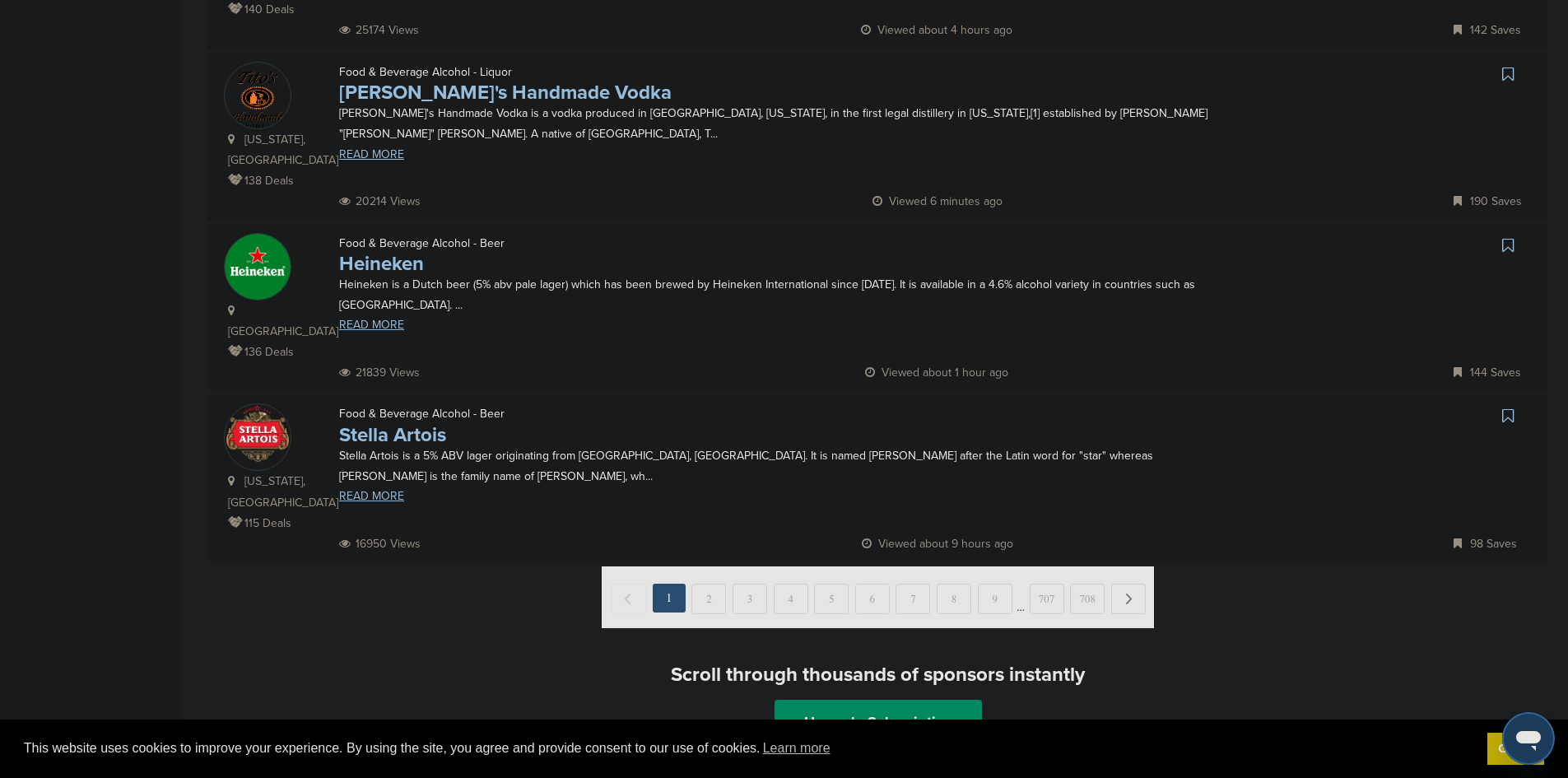
click at [1127, 566] on img at bounding box center [878, 597] width 552 height 62
click at [703, 566] on img at bounding box center [878, 597] width 552 height 62
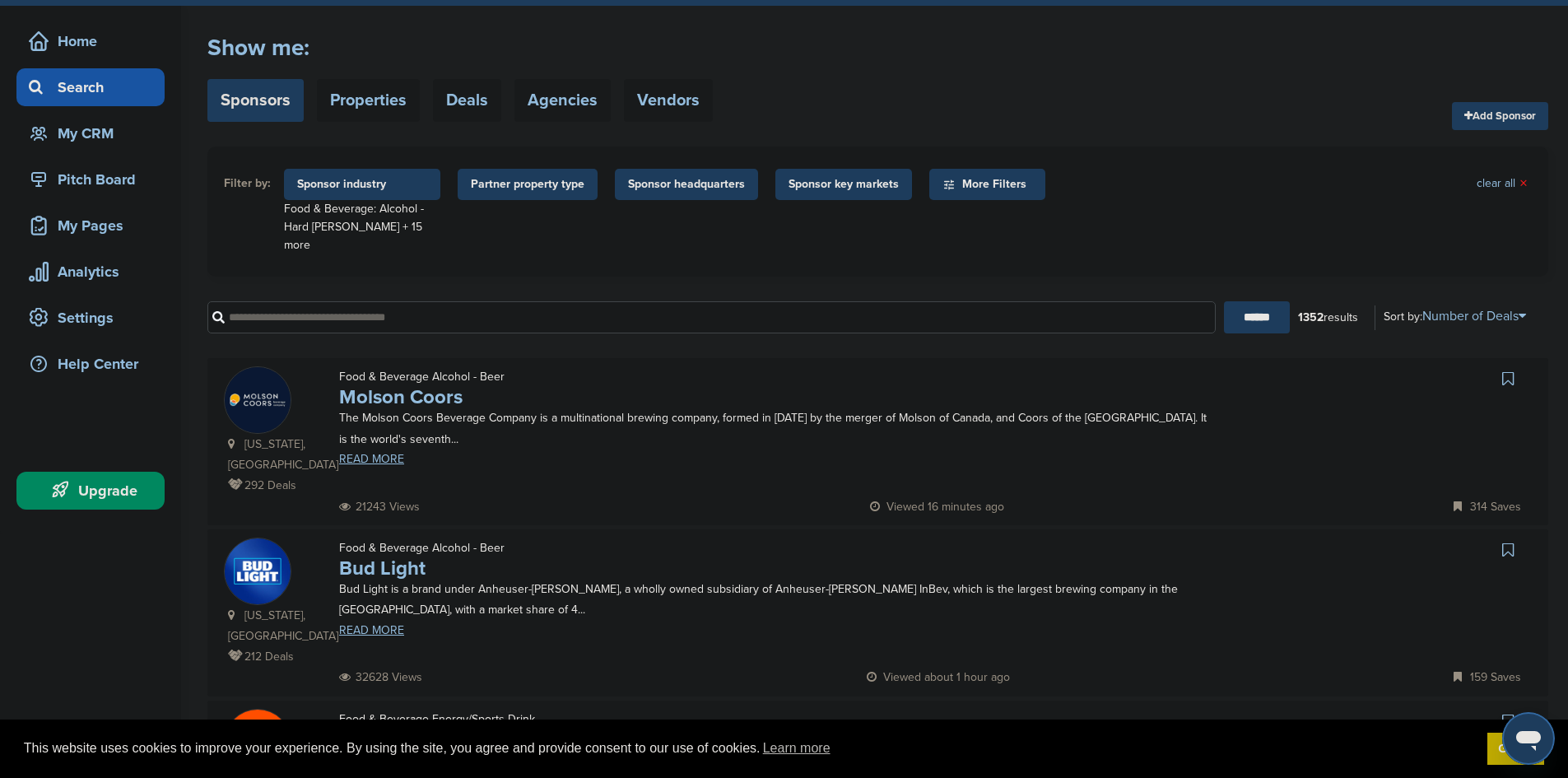
scroll to position [0, 0]
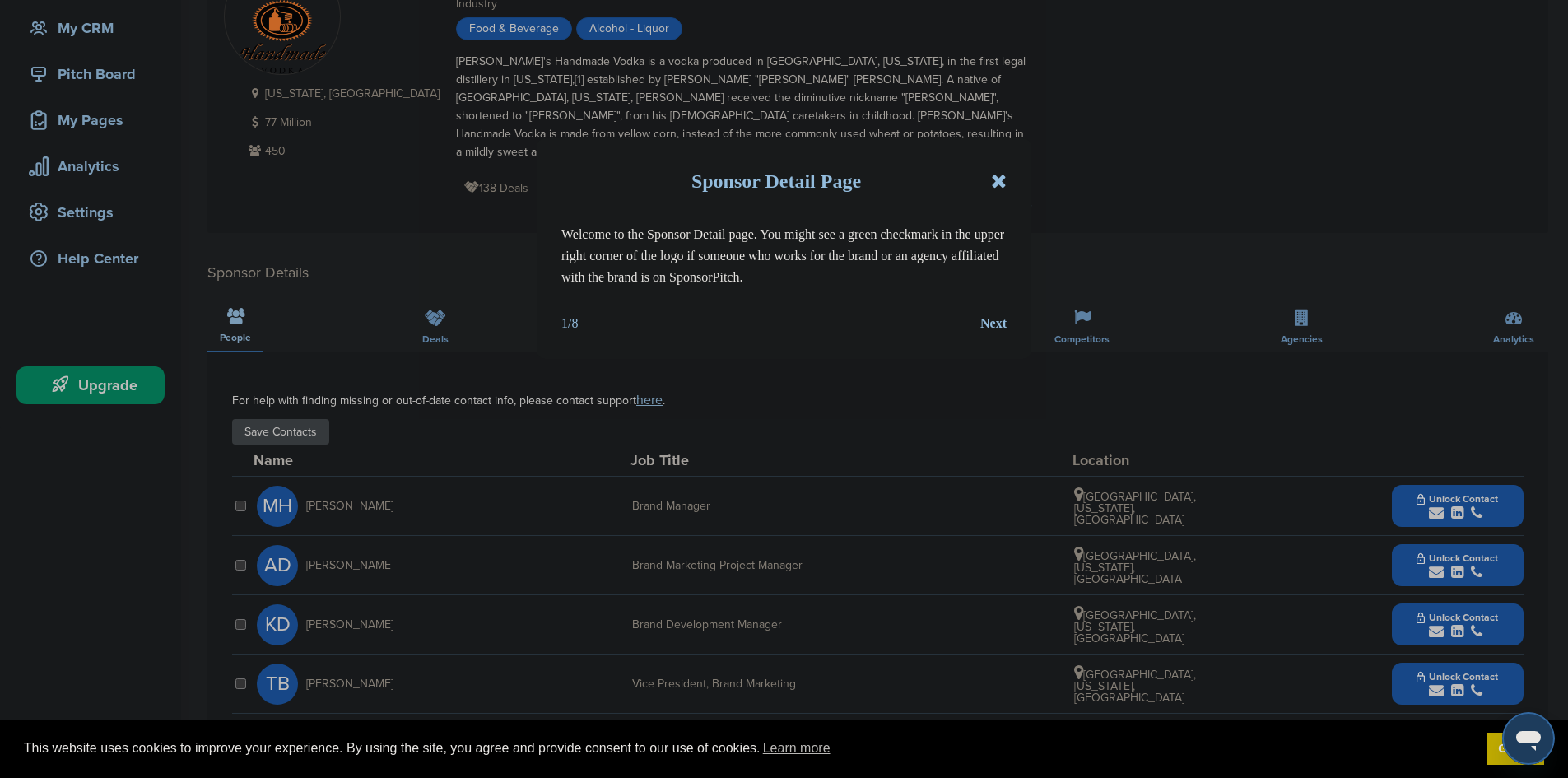
scroll to position [155, 0]
click at [979, 185] on div "Sponsor Detail Page" at bounding box center [784, 182] width 446 height 36
click at [996, 328] on div "Next" at bounding box center [993, 324] width 26 height 22
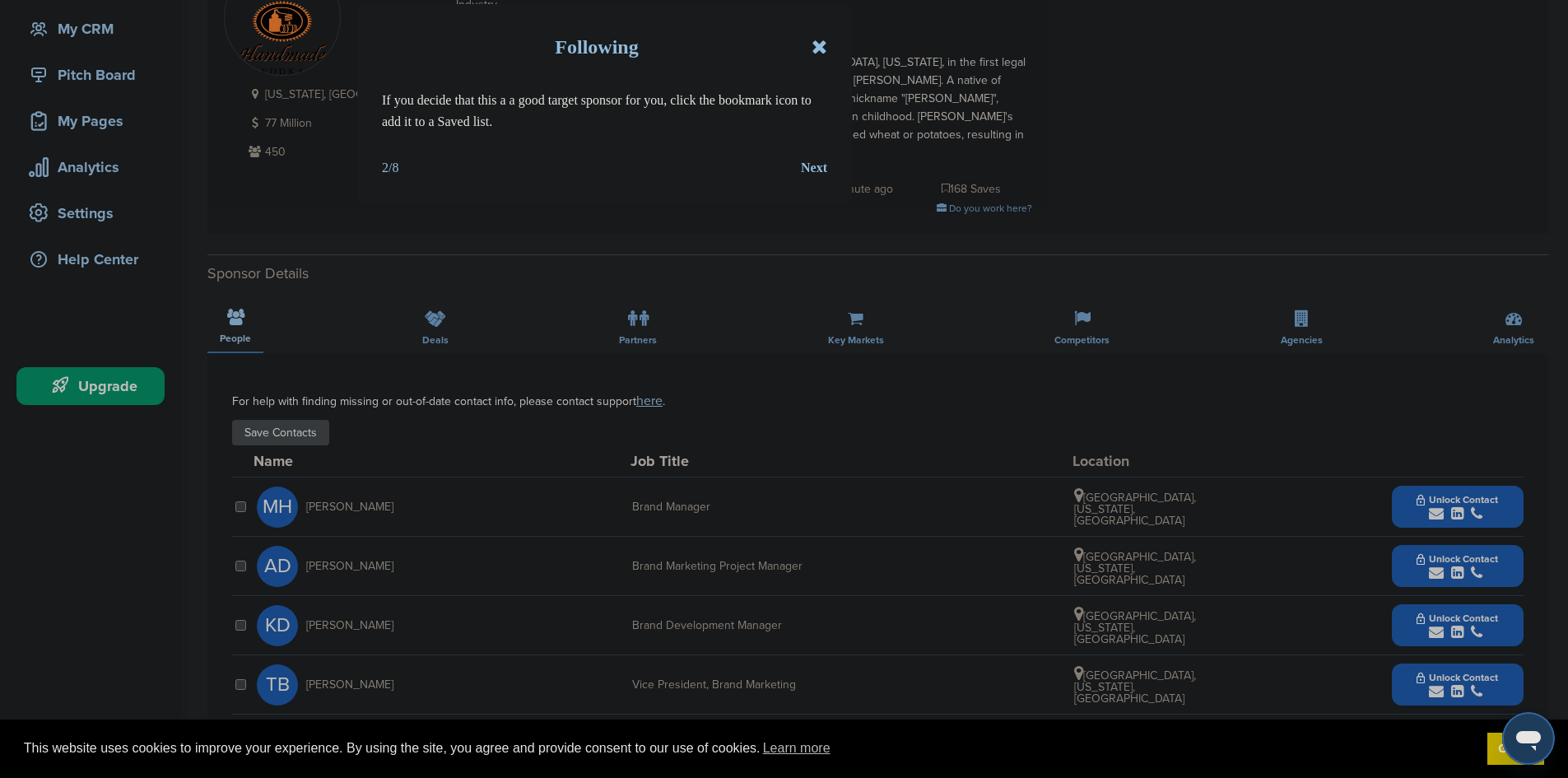
click at [808, 161] on div "Next" at bounding box center [814, 168] width 26 height 22
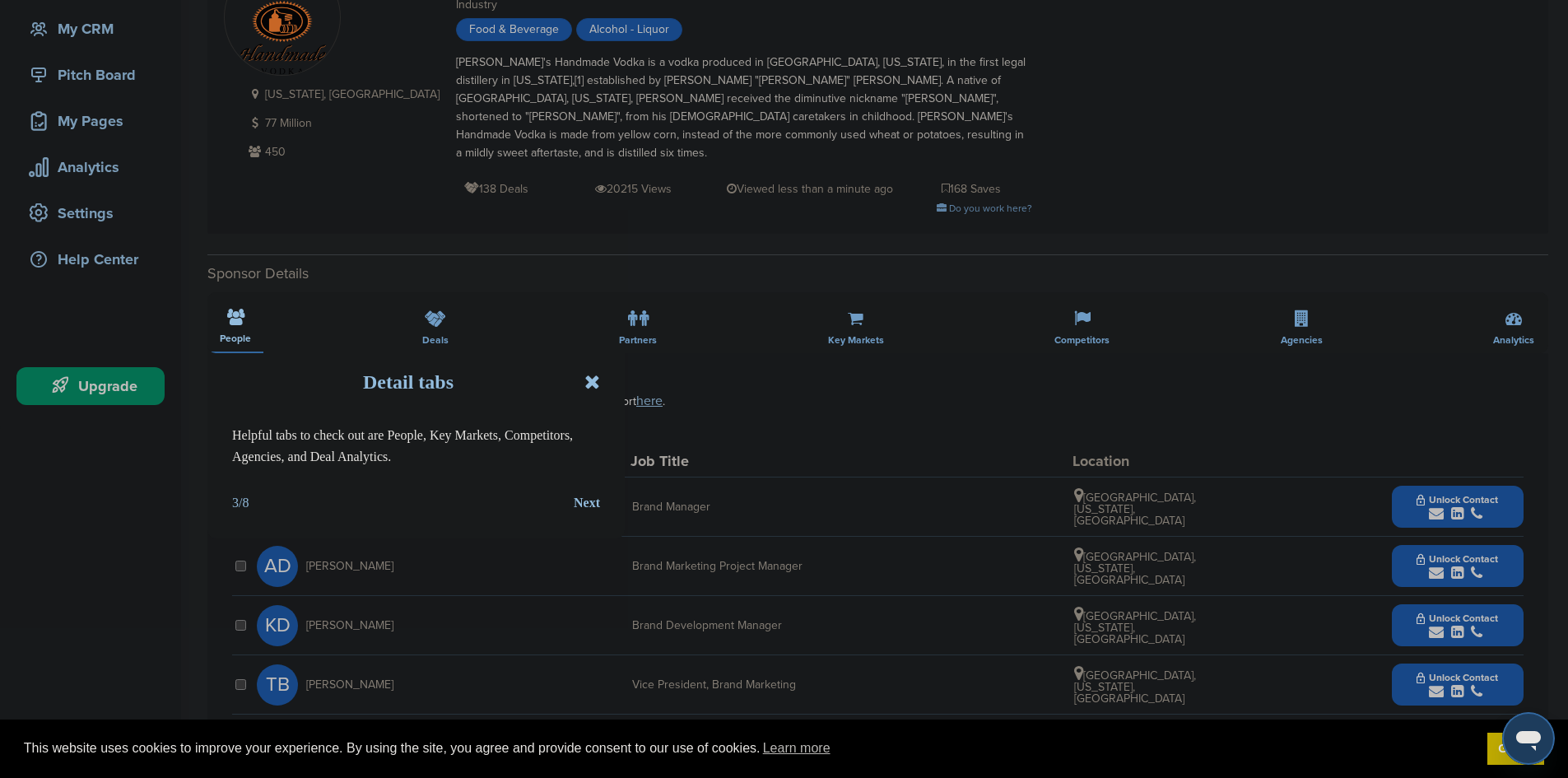
click at [583, 505] on div "Next" at bounding box center [587, 503] width 26 height 22
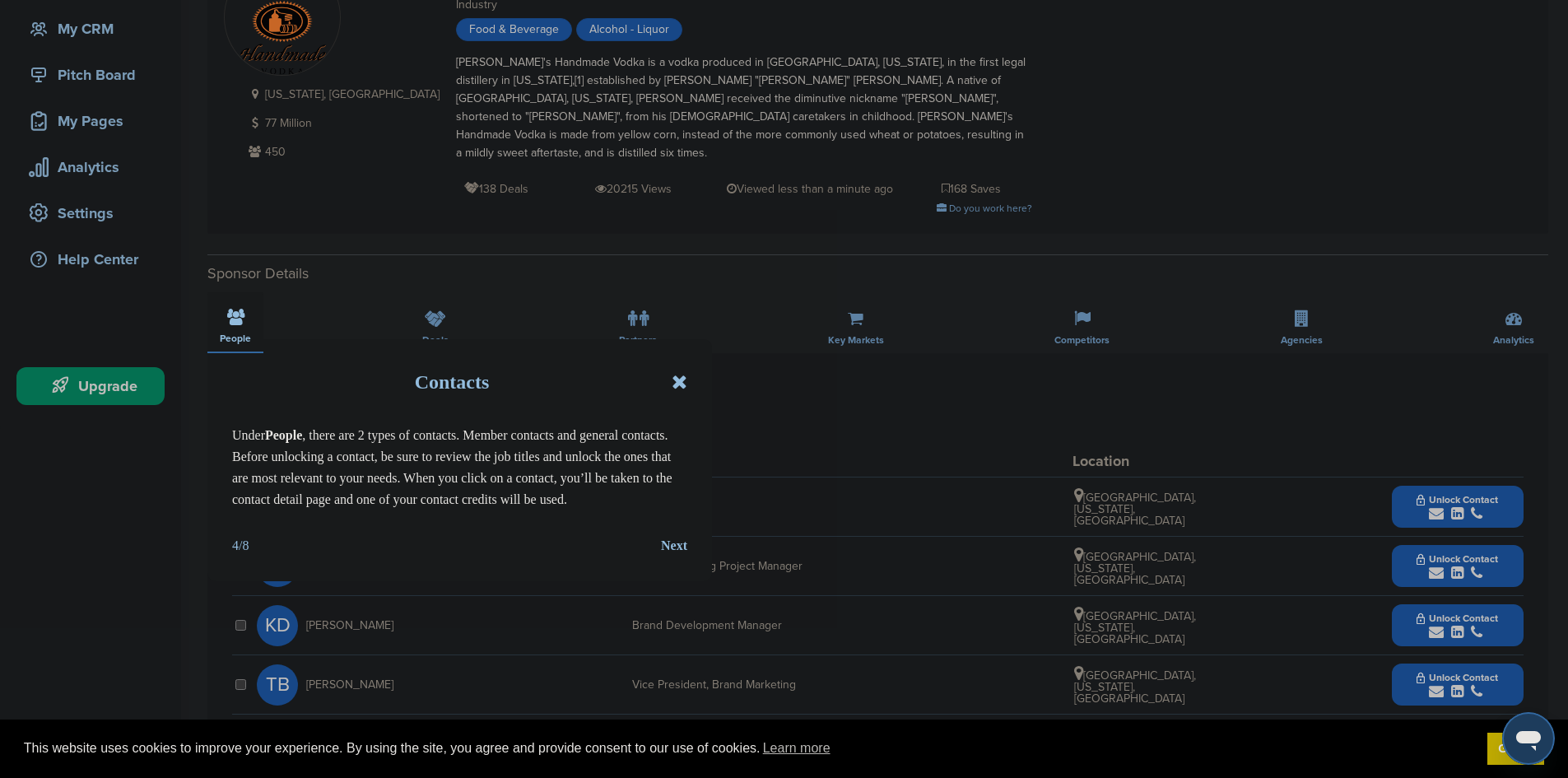
click at [681, 545] on div "Next" at bounding box center [674, 546] width 26 height 22
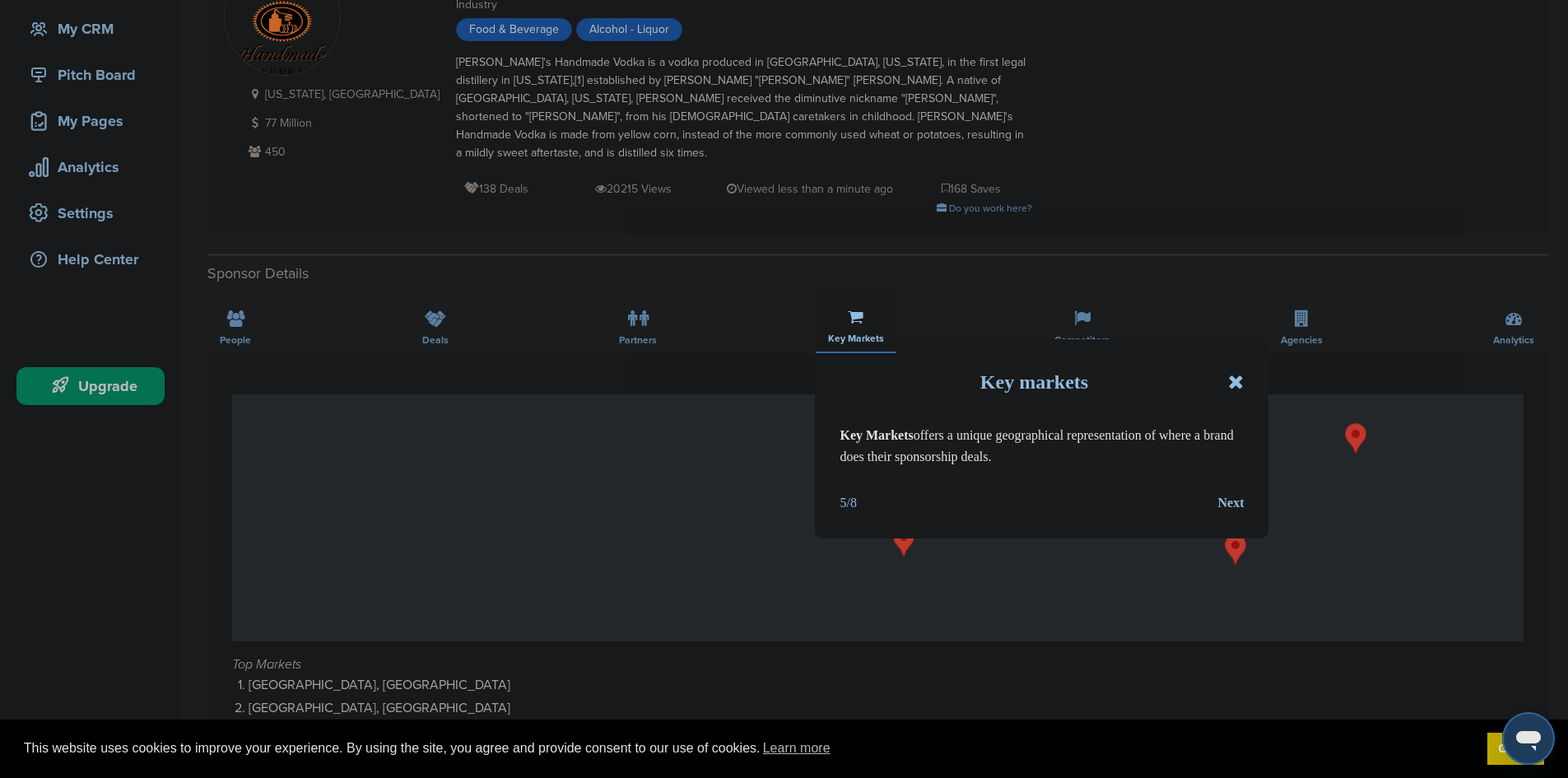
click at [1239, 505] on div "Next" at bounding box center [1231, 503] width 26 height 22
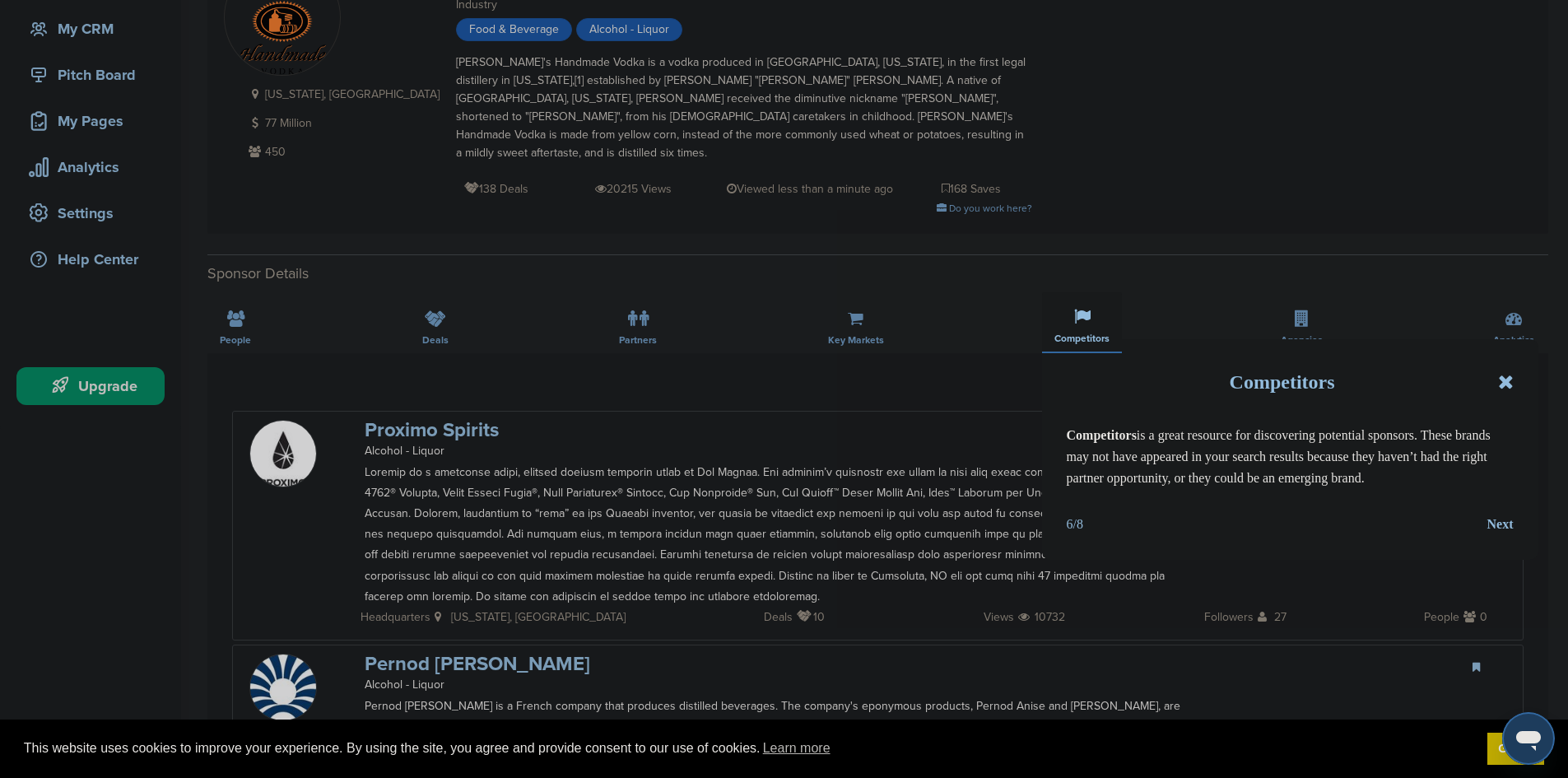
click at [1503, 519] on div "Next" at bounding box center [1500, 524] width 26 height 22
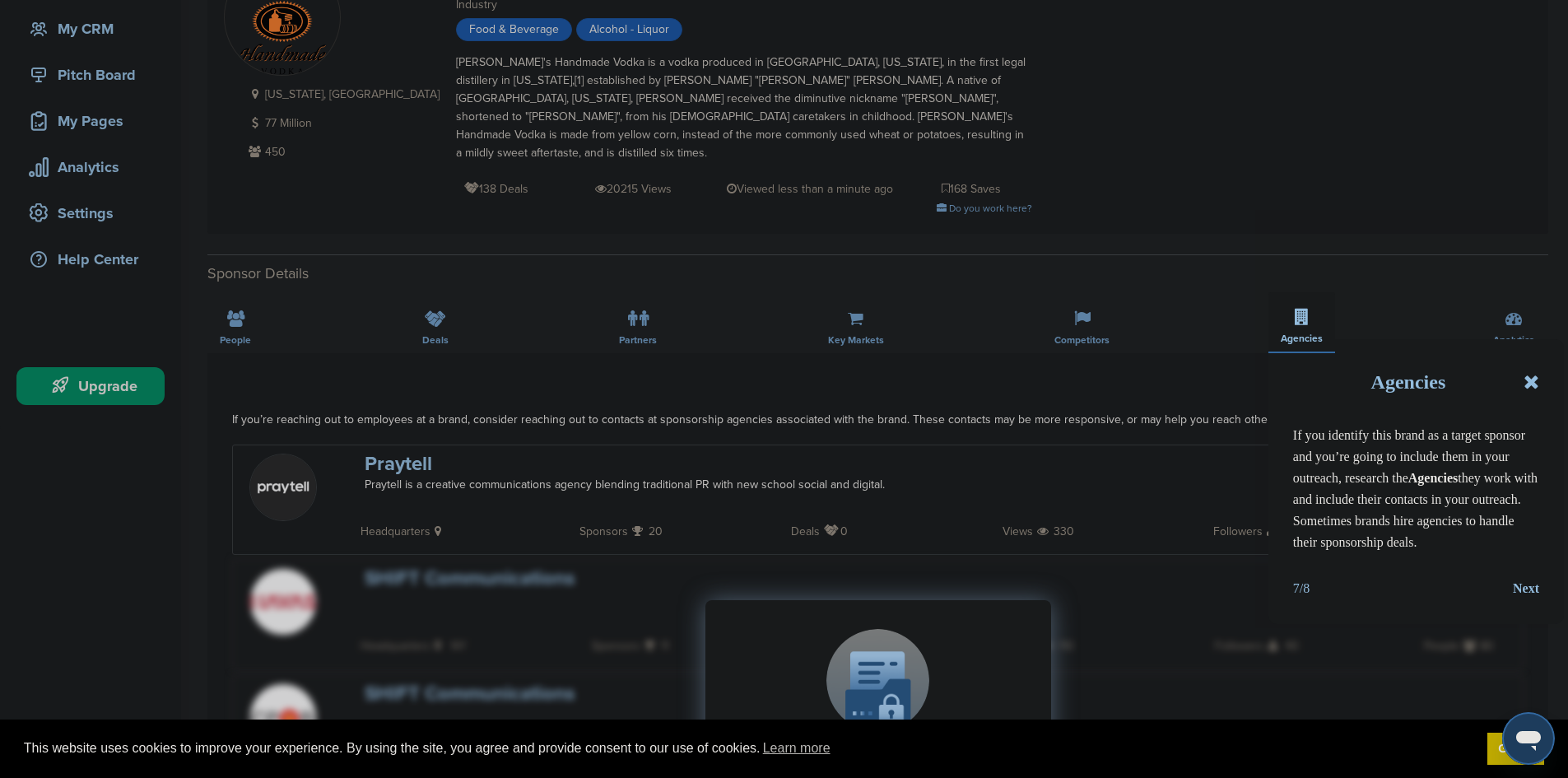
click at [1520, 585] on div "Join SponsorPitch to: Filter 10,000+ Active Sponsors Unlock Unique Sponsor Prof…" at bounding box center [878, 765] width 1291 height 412
click at [1529, 587] on div "Next" at bounding box center [1526, 589] width 26 height 22
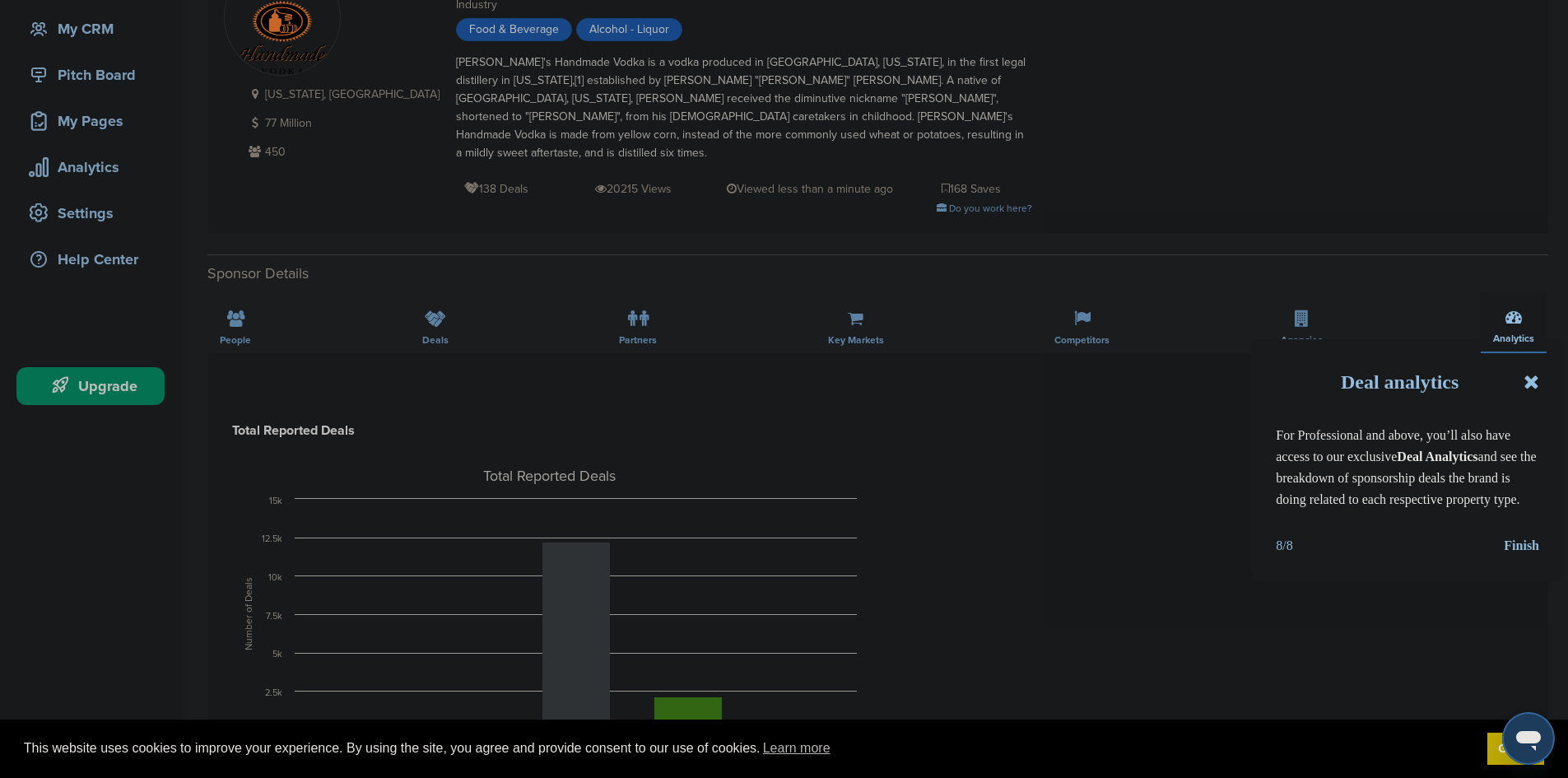
click at [1518, 548] on div "Finish" at bounding box center [1521, 546] width 36 height 22
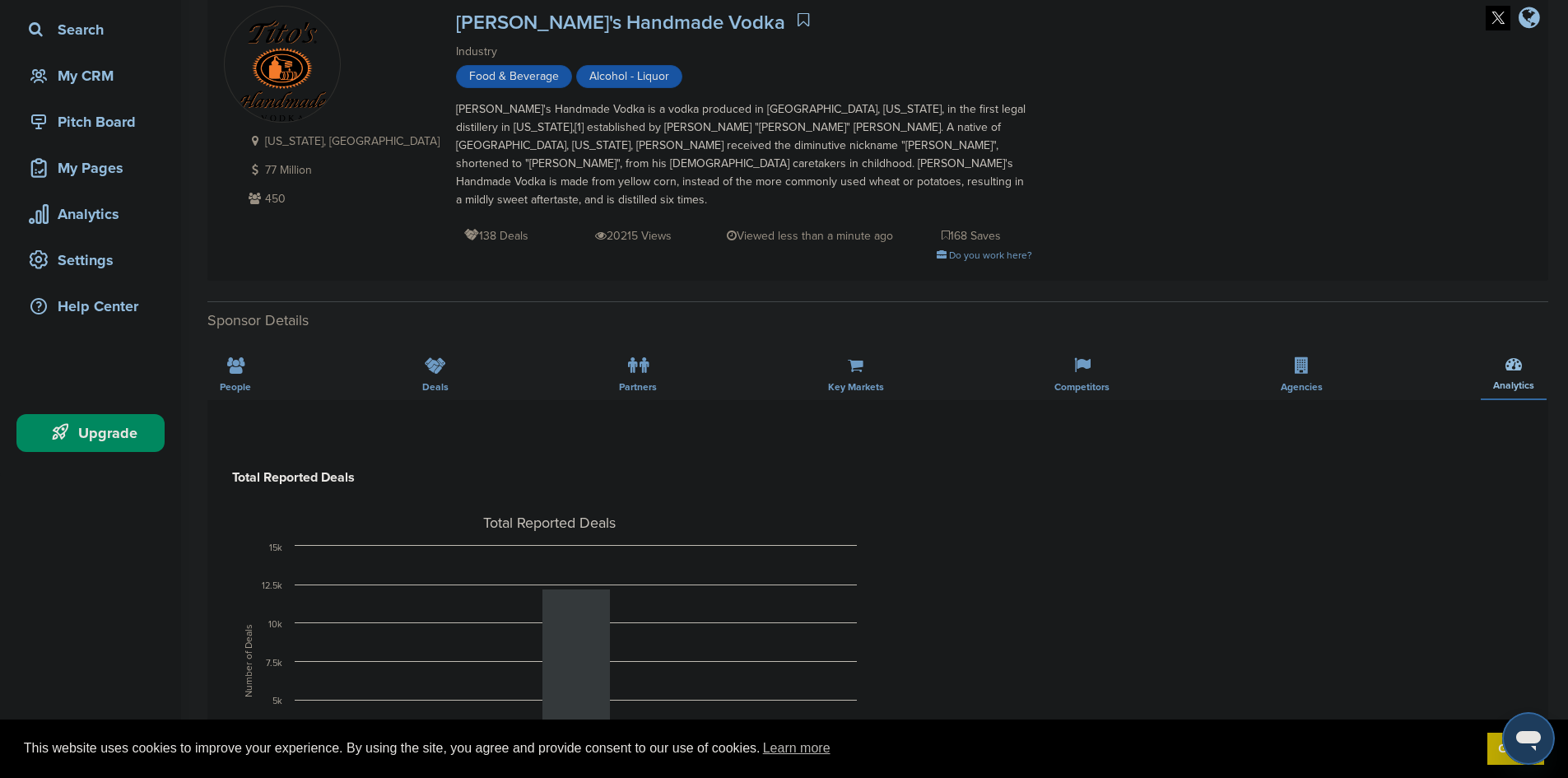
scroll to position [0, 0]
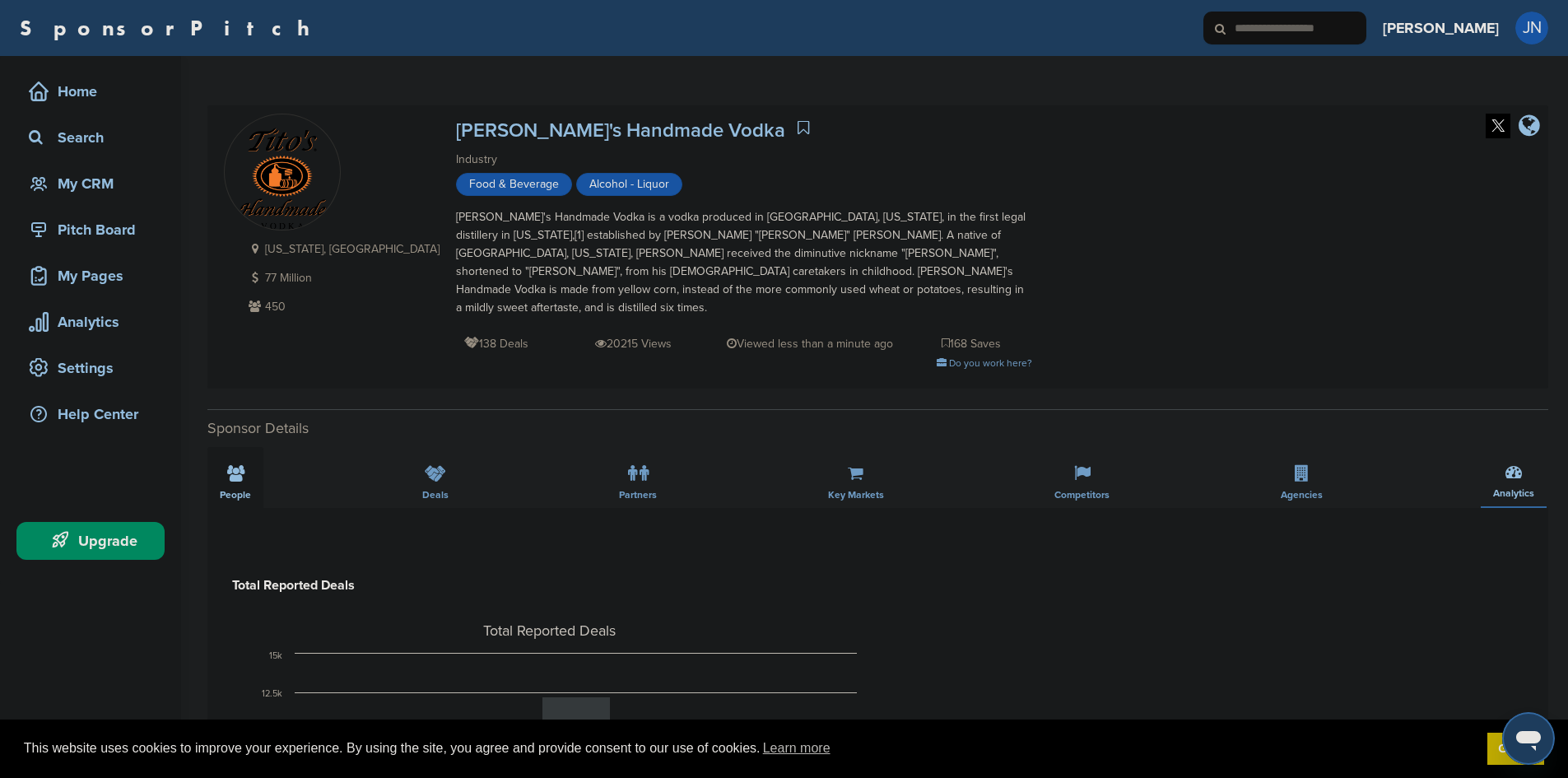
click at [236, 465] on icon at bounding box center [235, 473] width 17 height 17
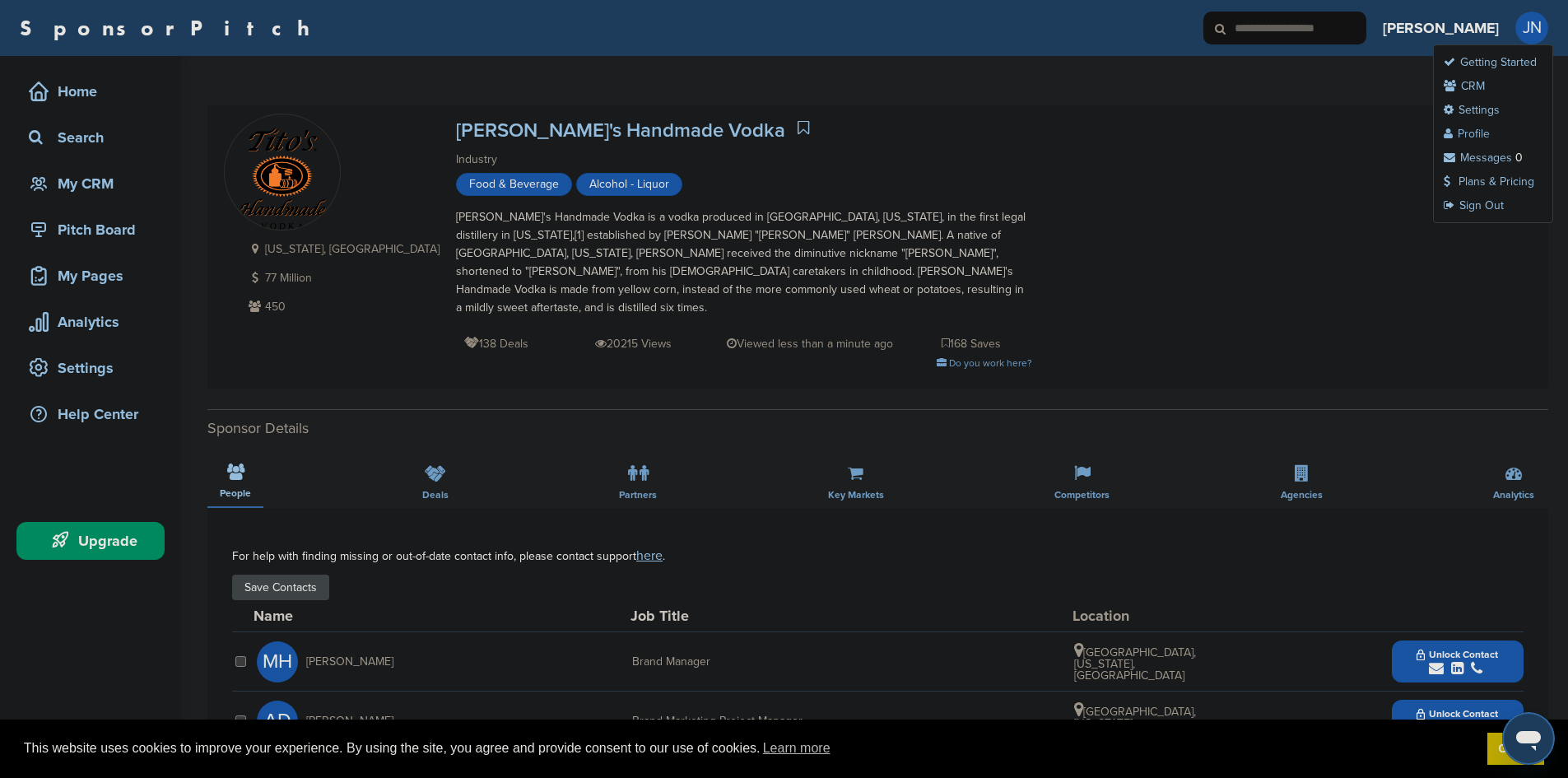
click at [1484, 130] on link "Profile" at bounding box center [1467, 133] width 46 height 14
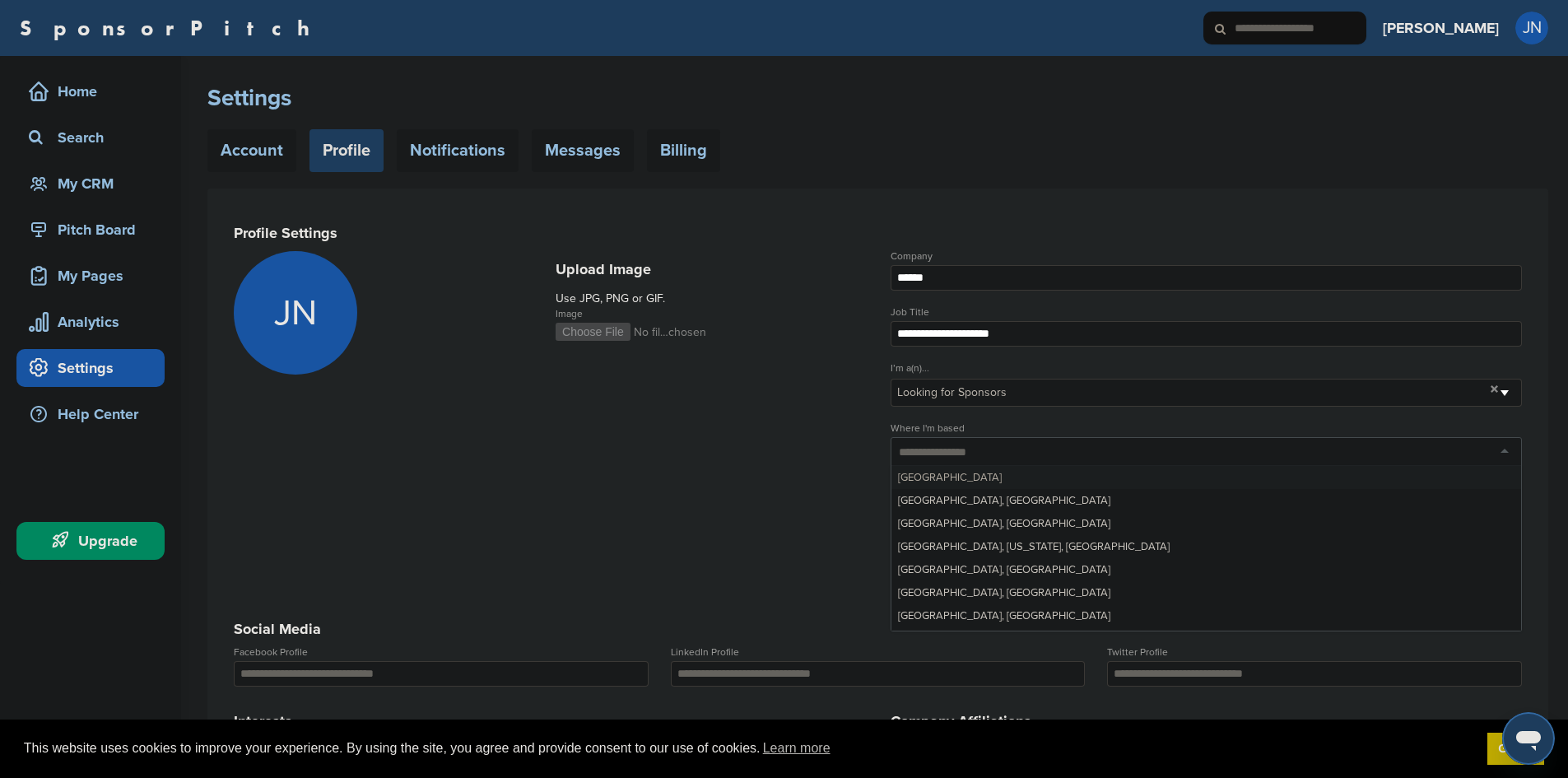
click at [988, 456] on div at bounding box center [1206, 452] width 632 height 30
type input "******"
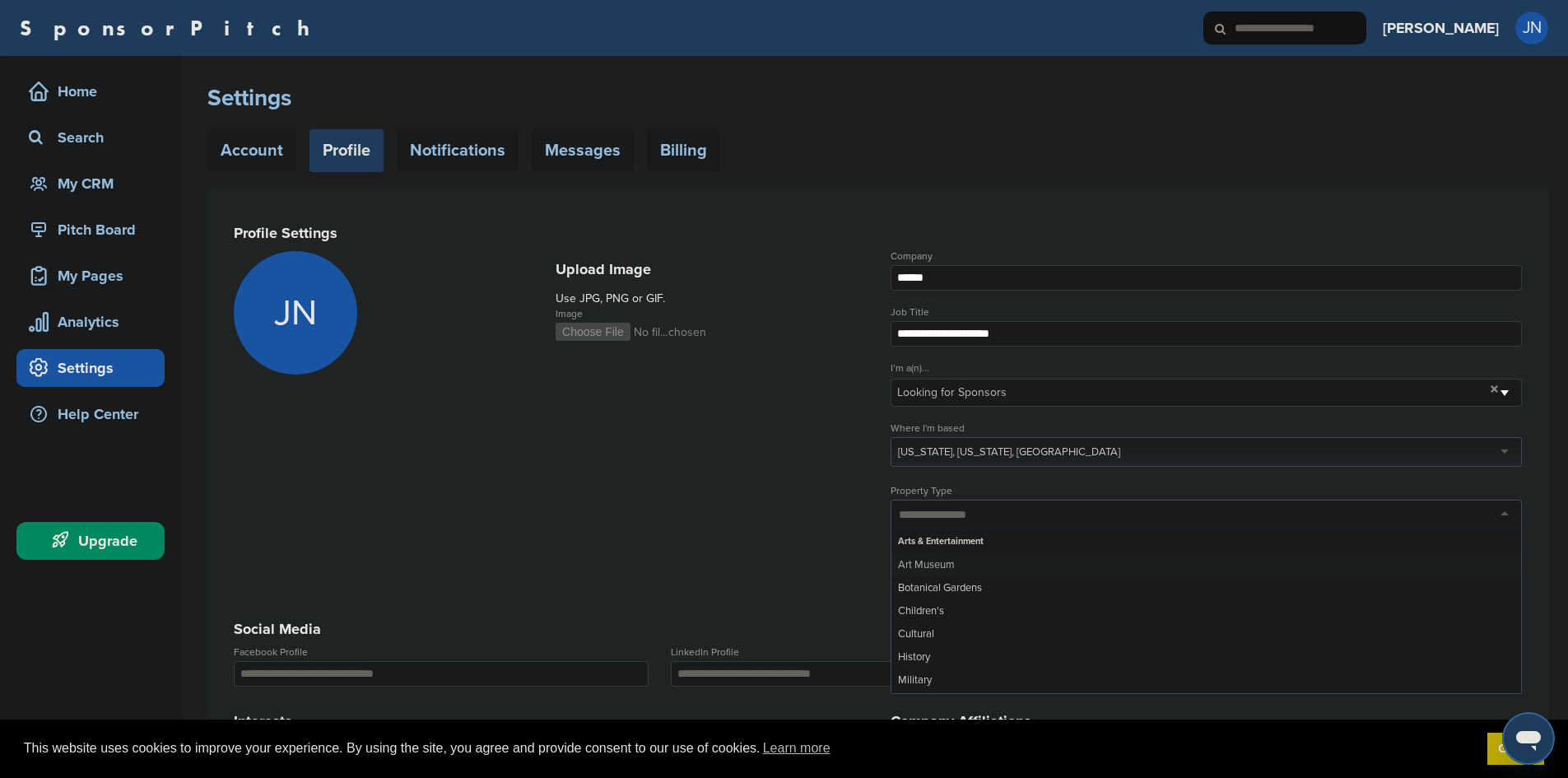
click at [953, 509] on div at bounding box center [1206, 514] width 632 height 30
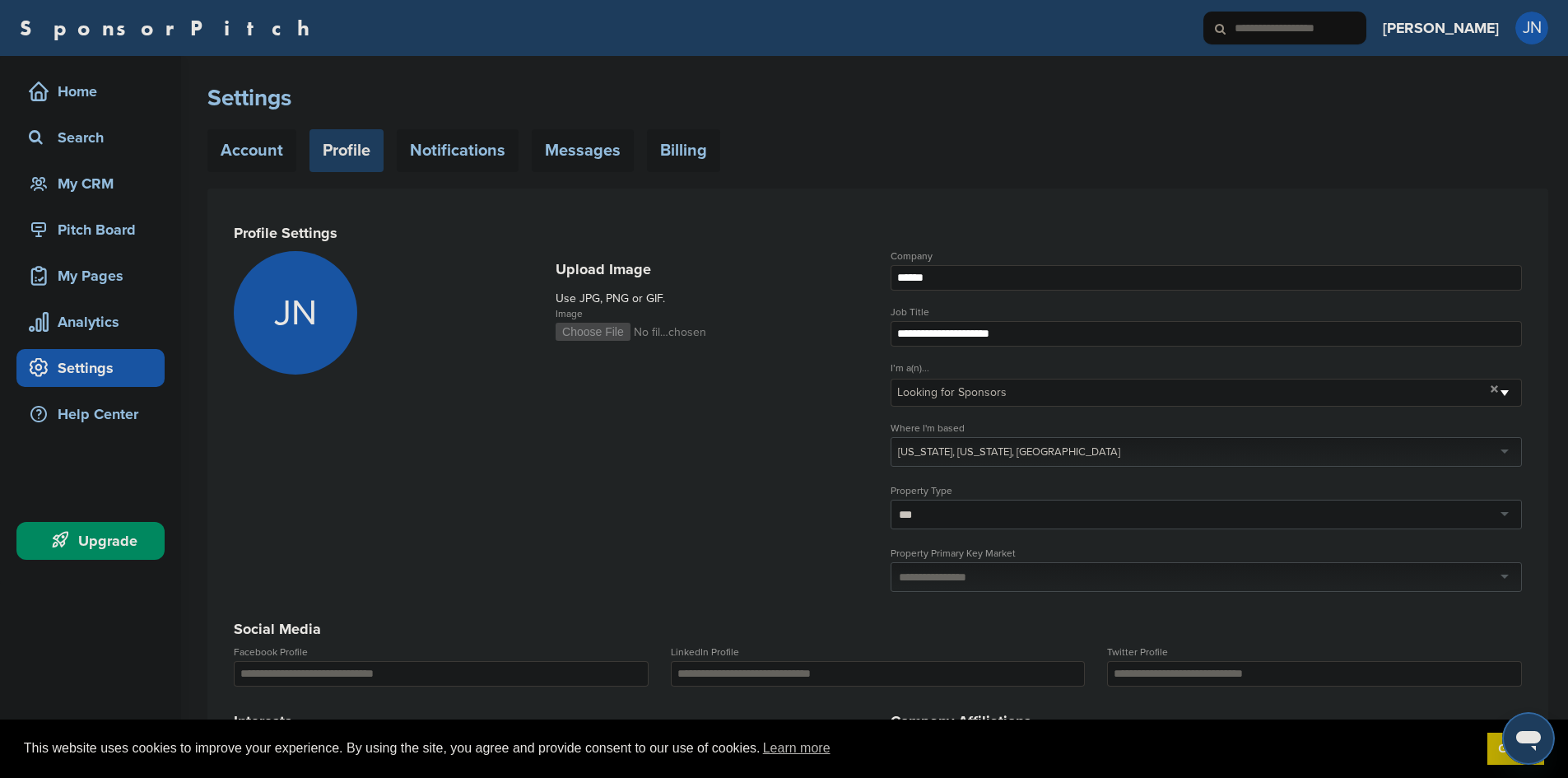
type input "**"
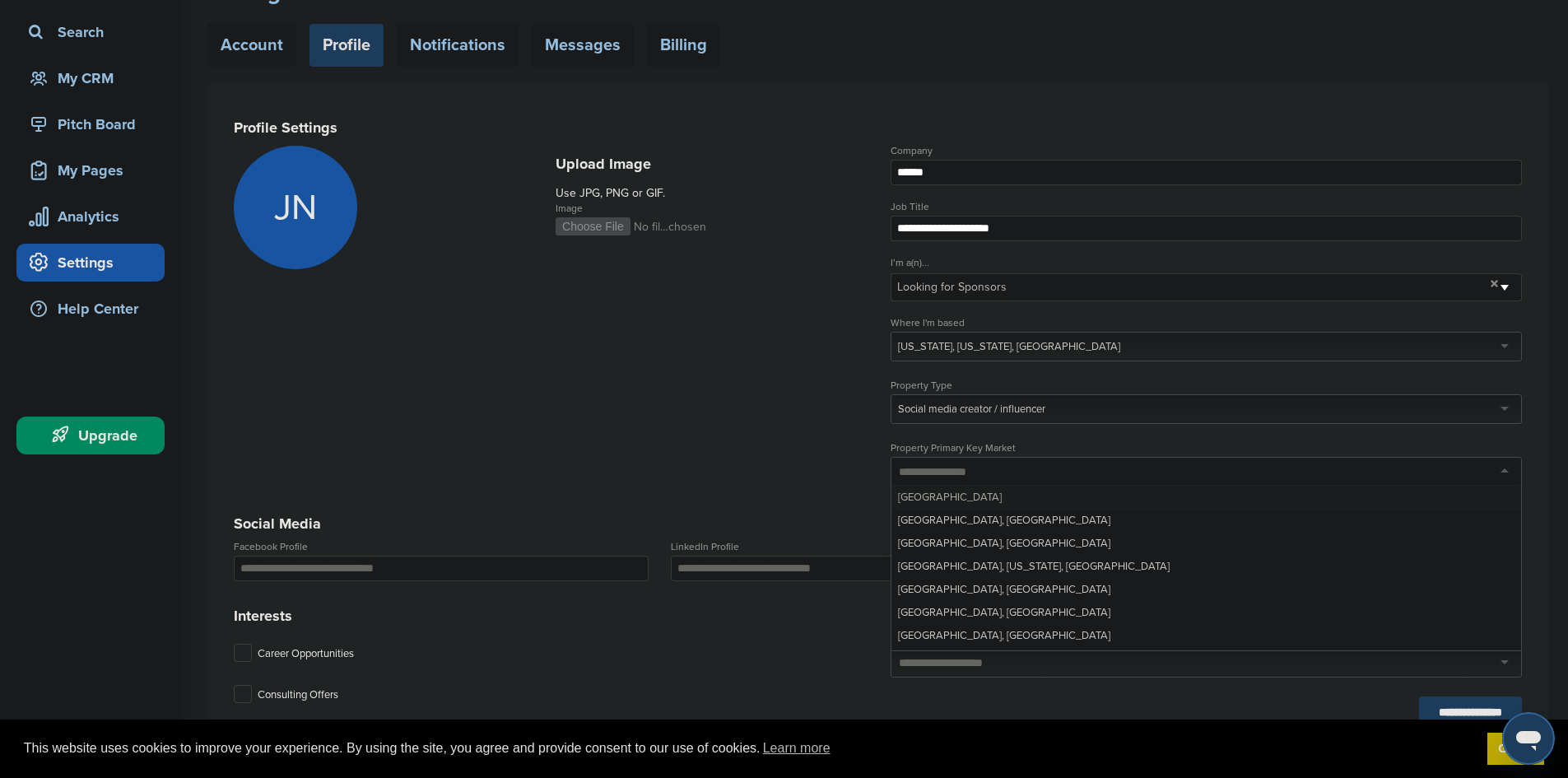
click at [1022, 468] on div at bounding box center [1206, 472] width 632 height 30
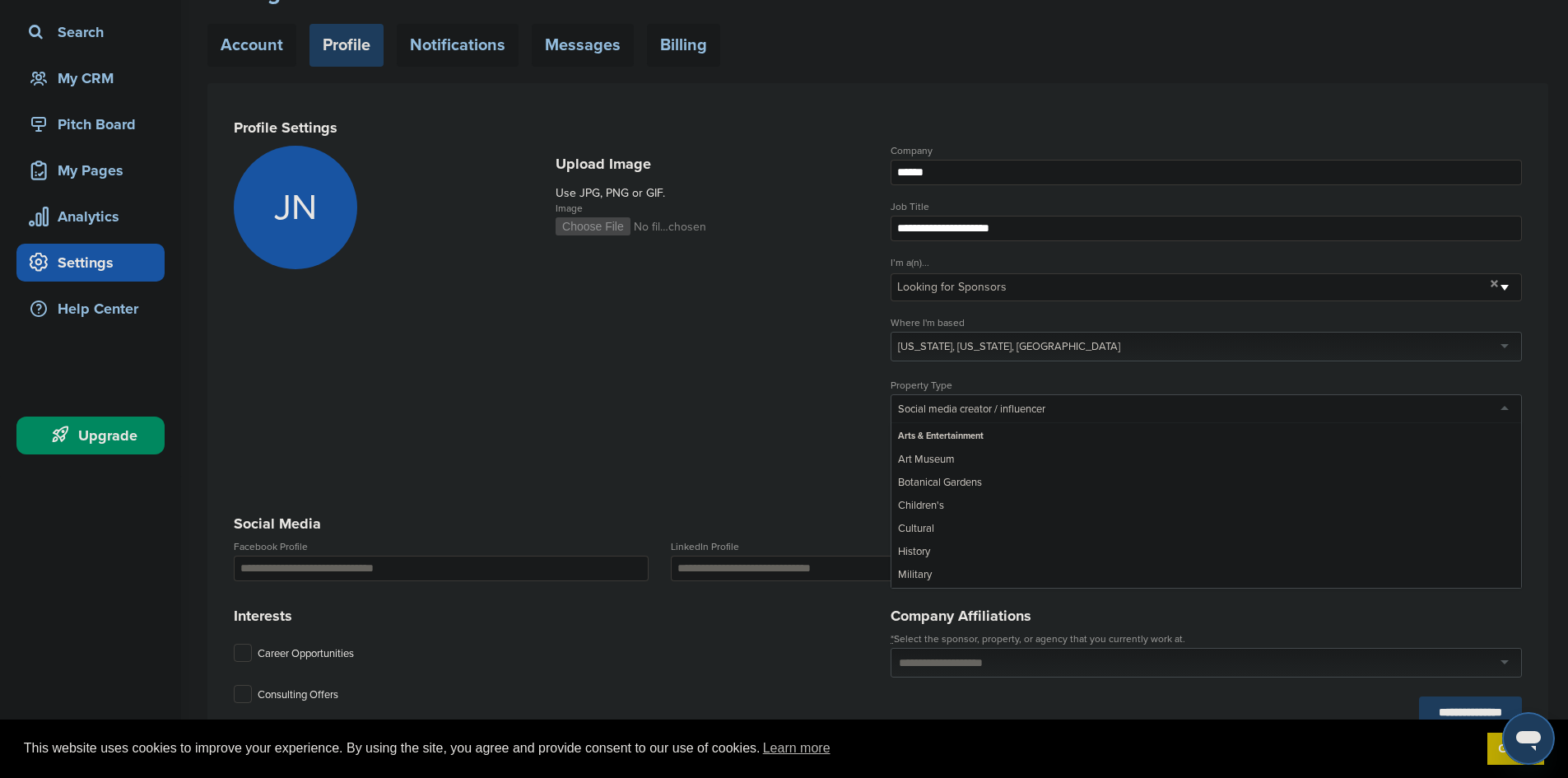
click at [1010, 410] on div "Social media creator / influencer" at bounding box center [972, 409] width 147 height 15
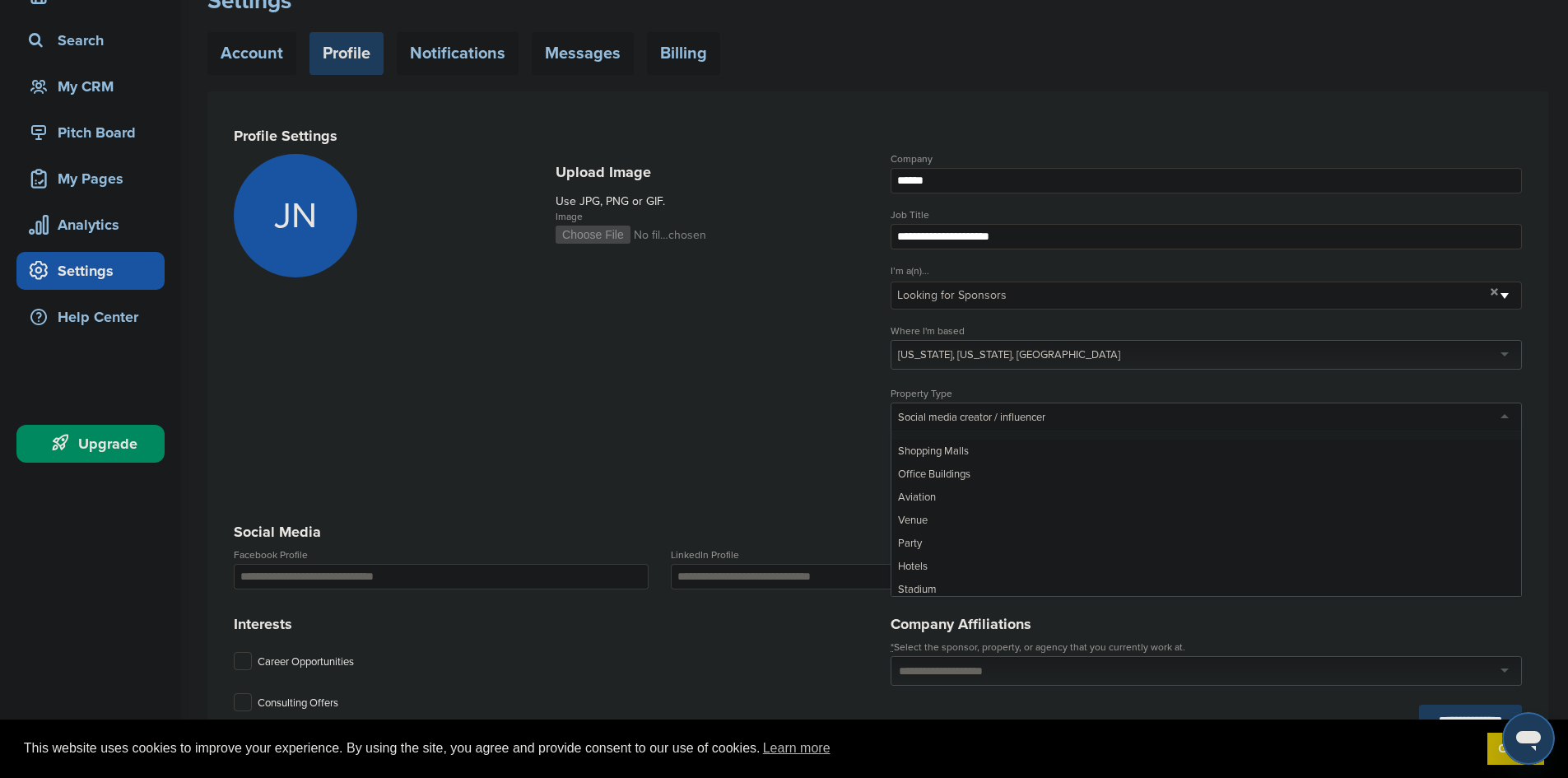
scroll to position [6957, 0]
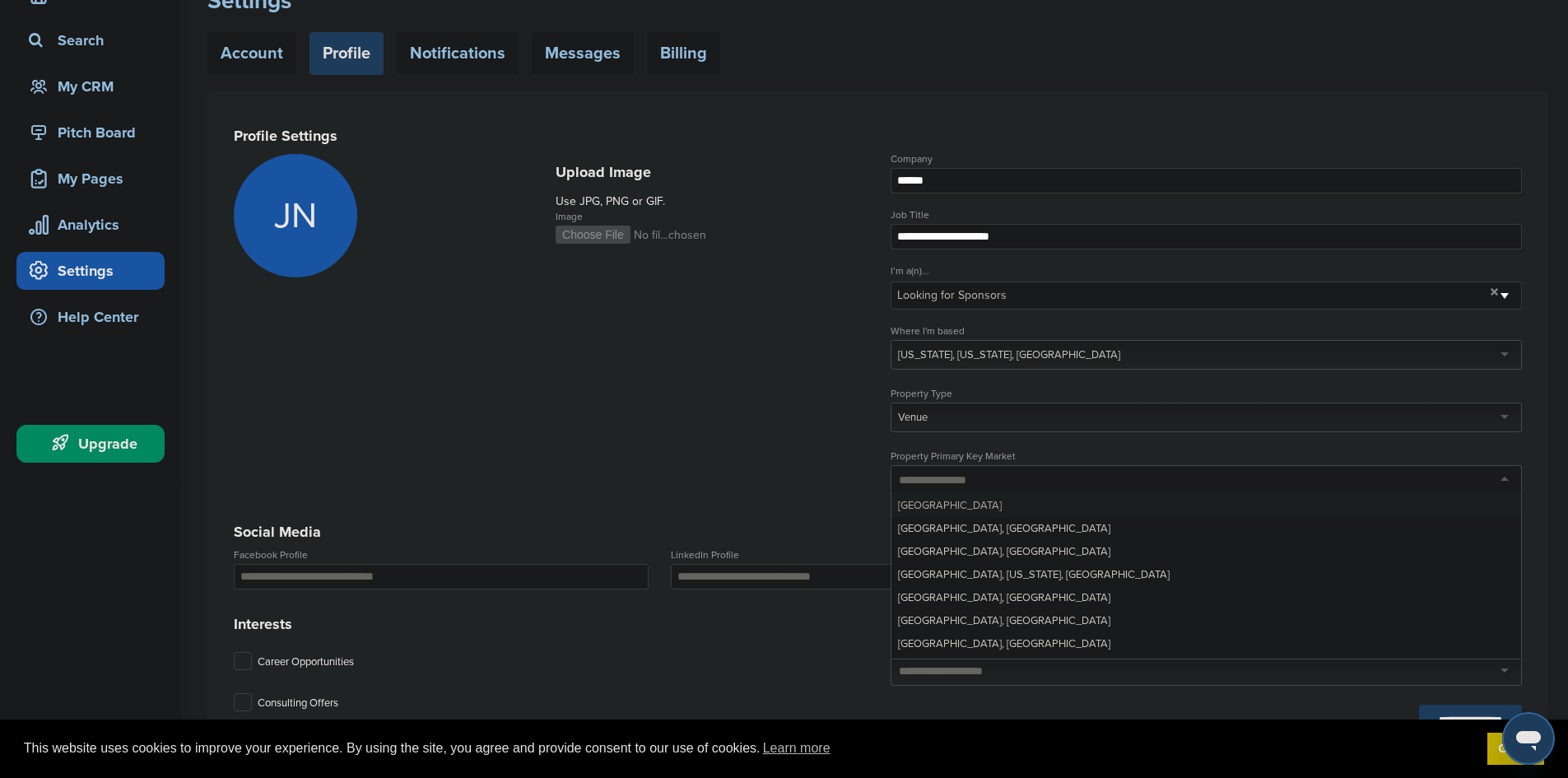
click at [990, 475] on div at bounding box center [1206, 480] width 632 height 30
type input "***"
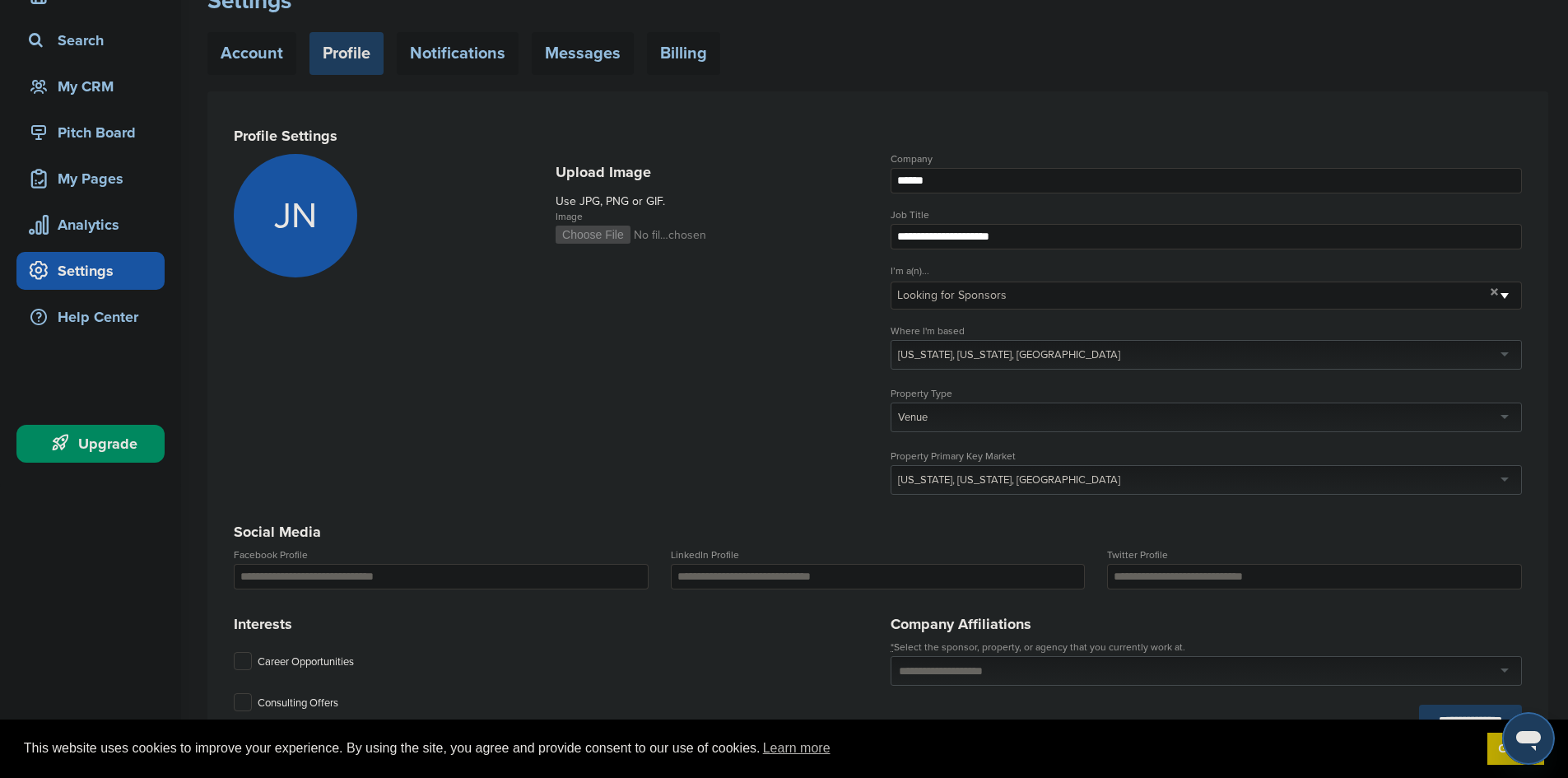
click at [1005, 526] on h3 "Social Media" at bounding box center [878, 531] width 1288 height 23
click at [712, 575] on input "LinkedIn Profile" at bounding box center [878, 577] width 415 height 26
click at [696, 511] on form "**********" at bounding box center [878, 567] width 1288 height 827
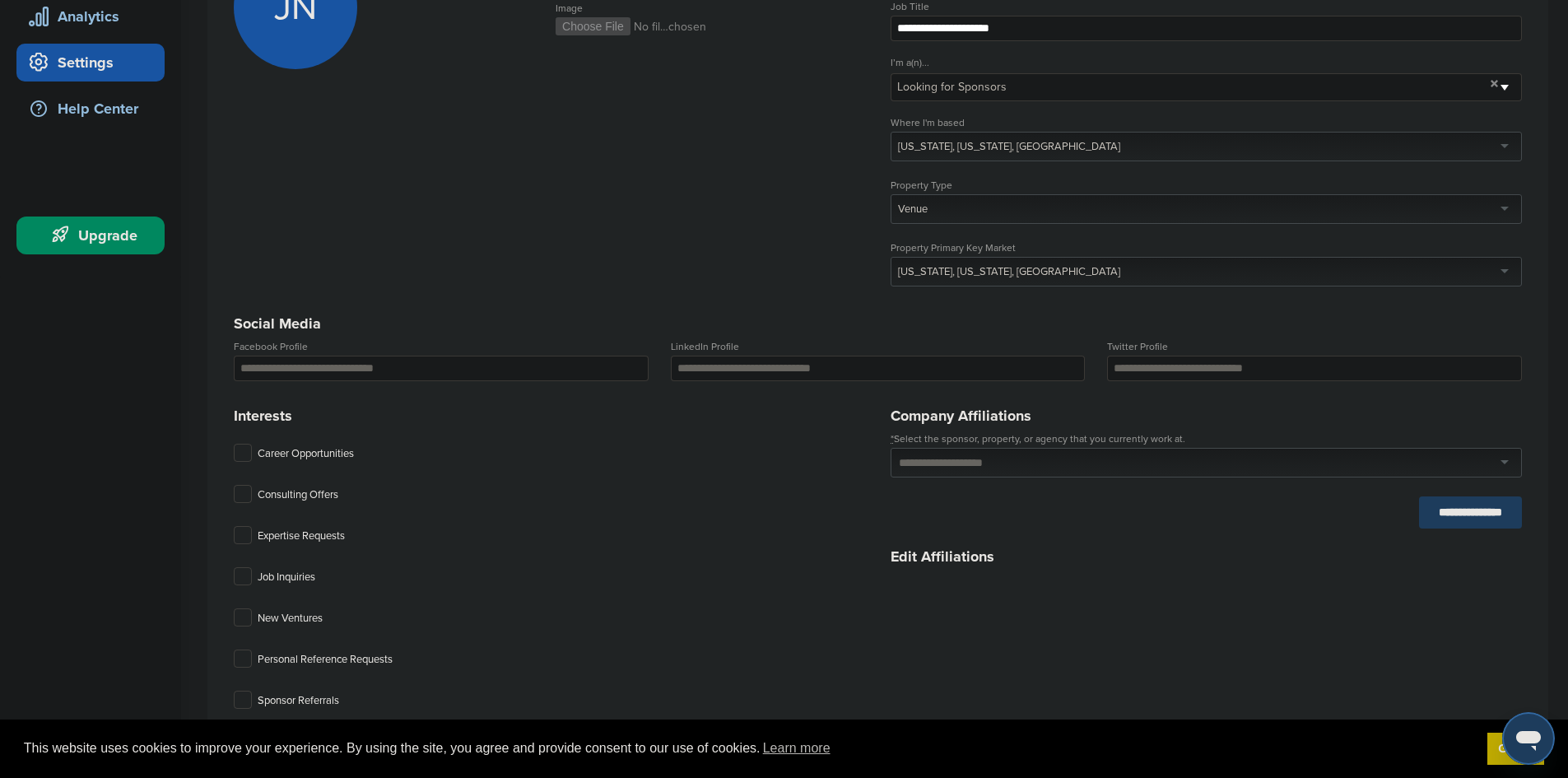
scroll to position [306, 0]
click at [994, 461] on input "text" at bounding box center [958, 462] width 120 height 15
click at [766, 485] on div "Career Opportunities Consulting Offers Expertise Requests Job Inquiries New Ven…" at bounding box center [549, 599] width 632 height 312
click at [946, 461] on input "text" at bounding box center [958, 462] width 120 height 15
click at [771, 484] on div "Career Opportunities Consulting Offers Expertise Requests Job Inquiries New Ven…" at bounding box center [549, 599] width 632 height 312
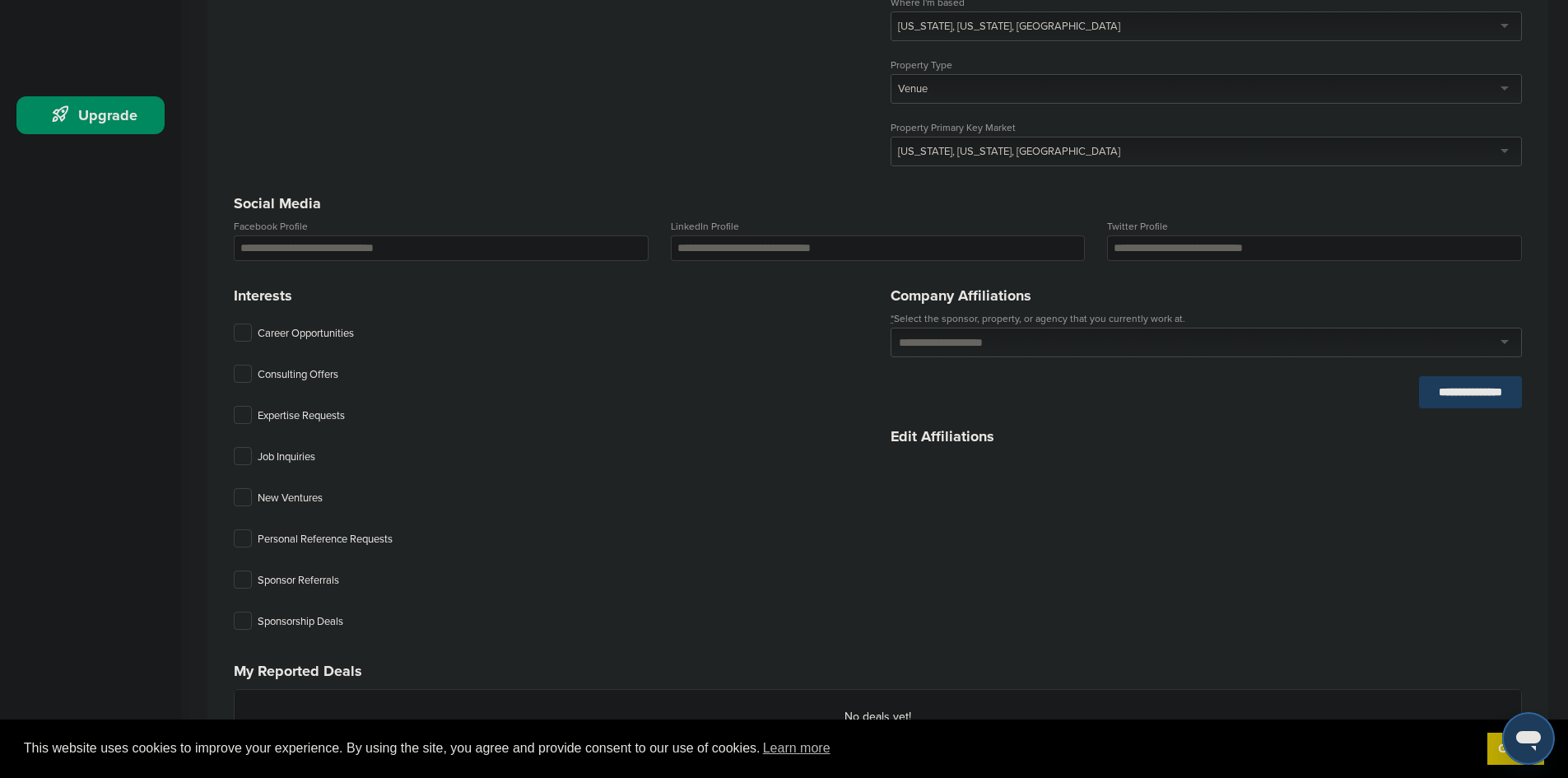
scroll to position [427, 0]
click at [241, 588] on label at bounding box center [243, 578] width 18 height 18
click at [238, 627] on label at bounding box center [243, 620] width 18 height 18
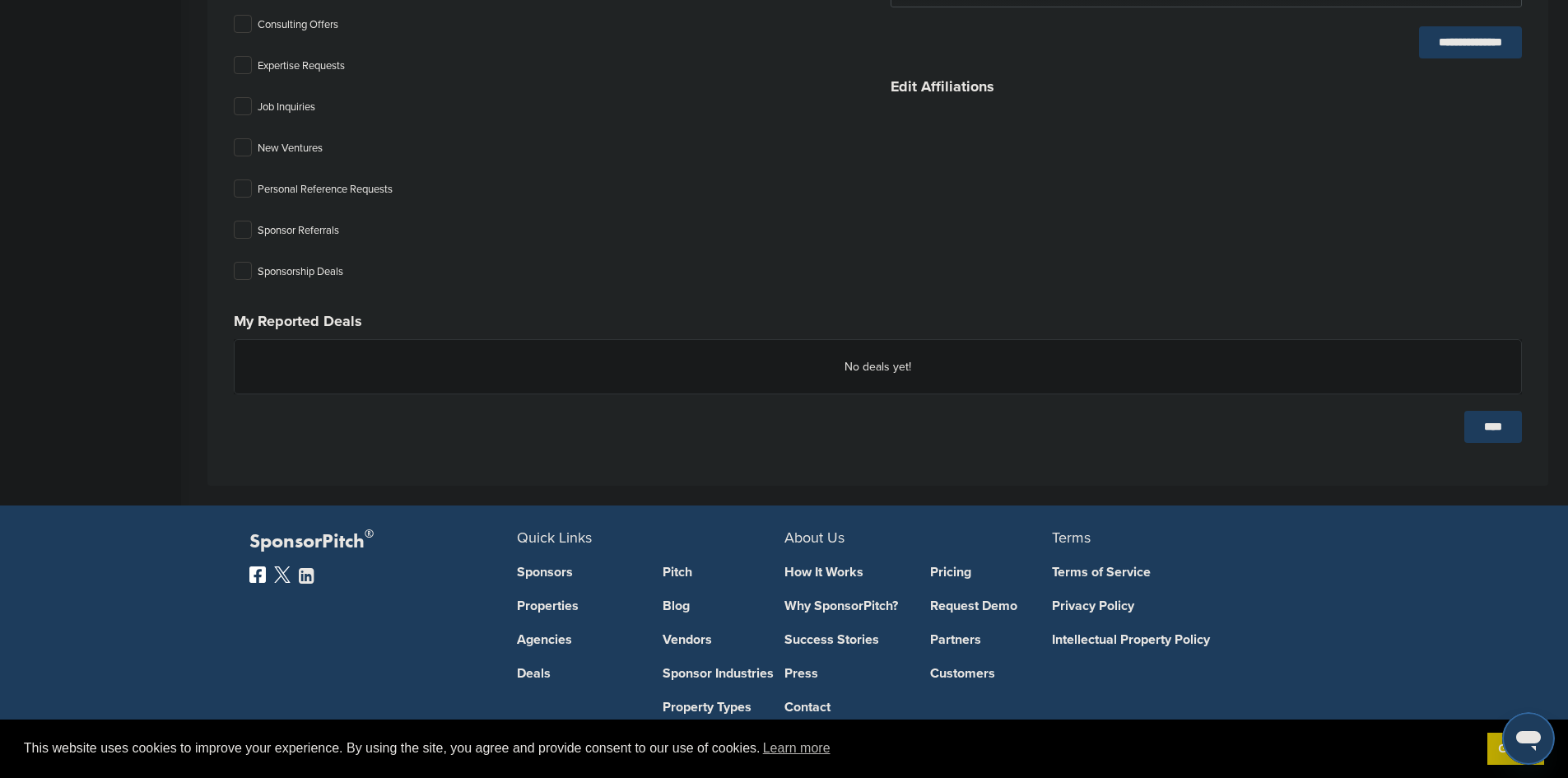
scroll to position [776, 0]
click at [1502, 435] on input "****" at bounding box center [1493, 426] width 58 height 32
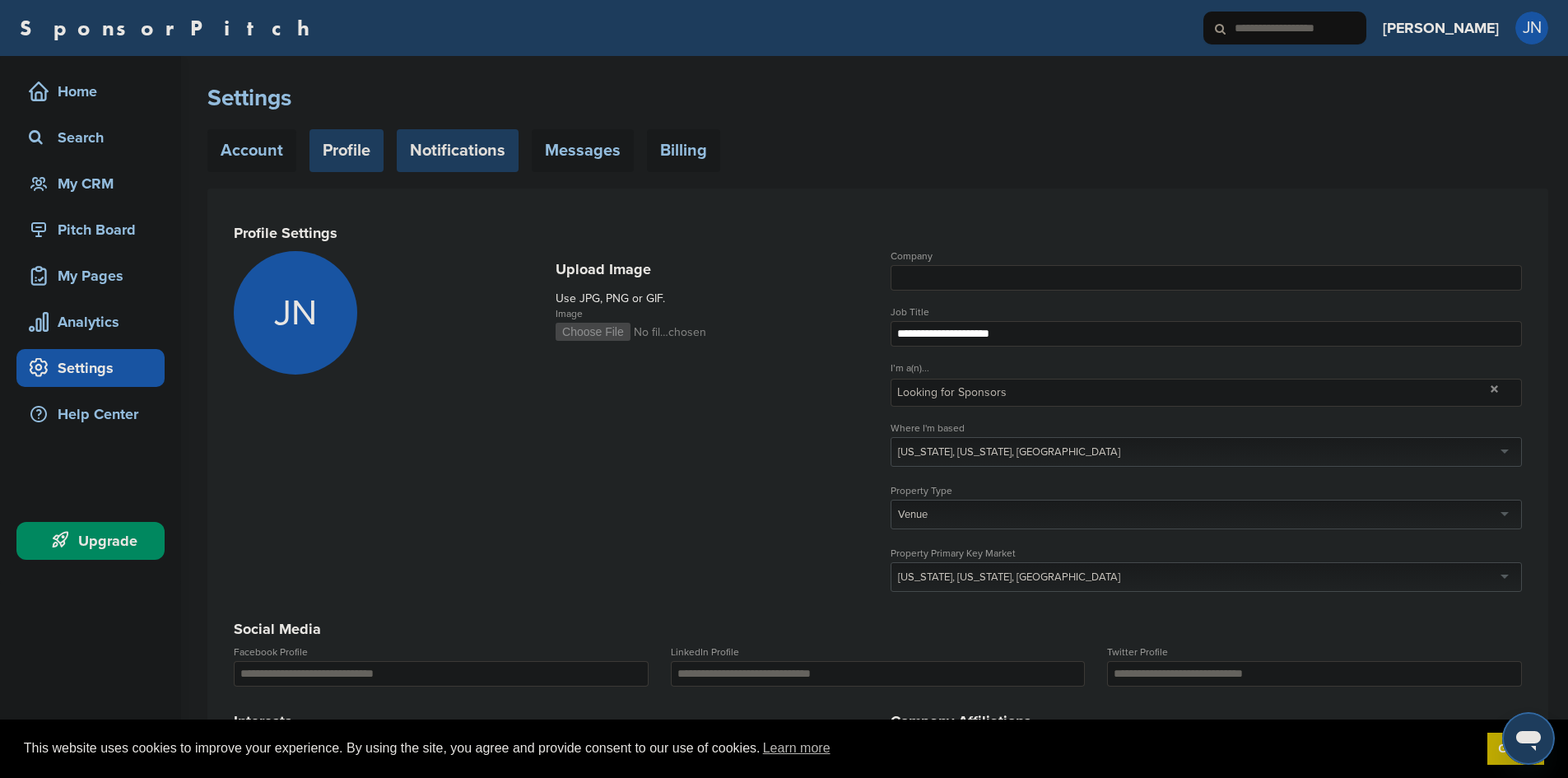
click at [463, 151] on link "Notifications" at bounding box center [458, 150] width 121 height 43
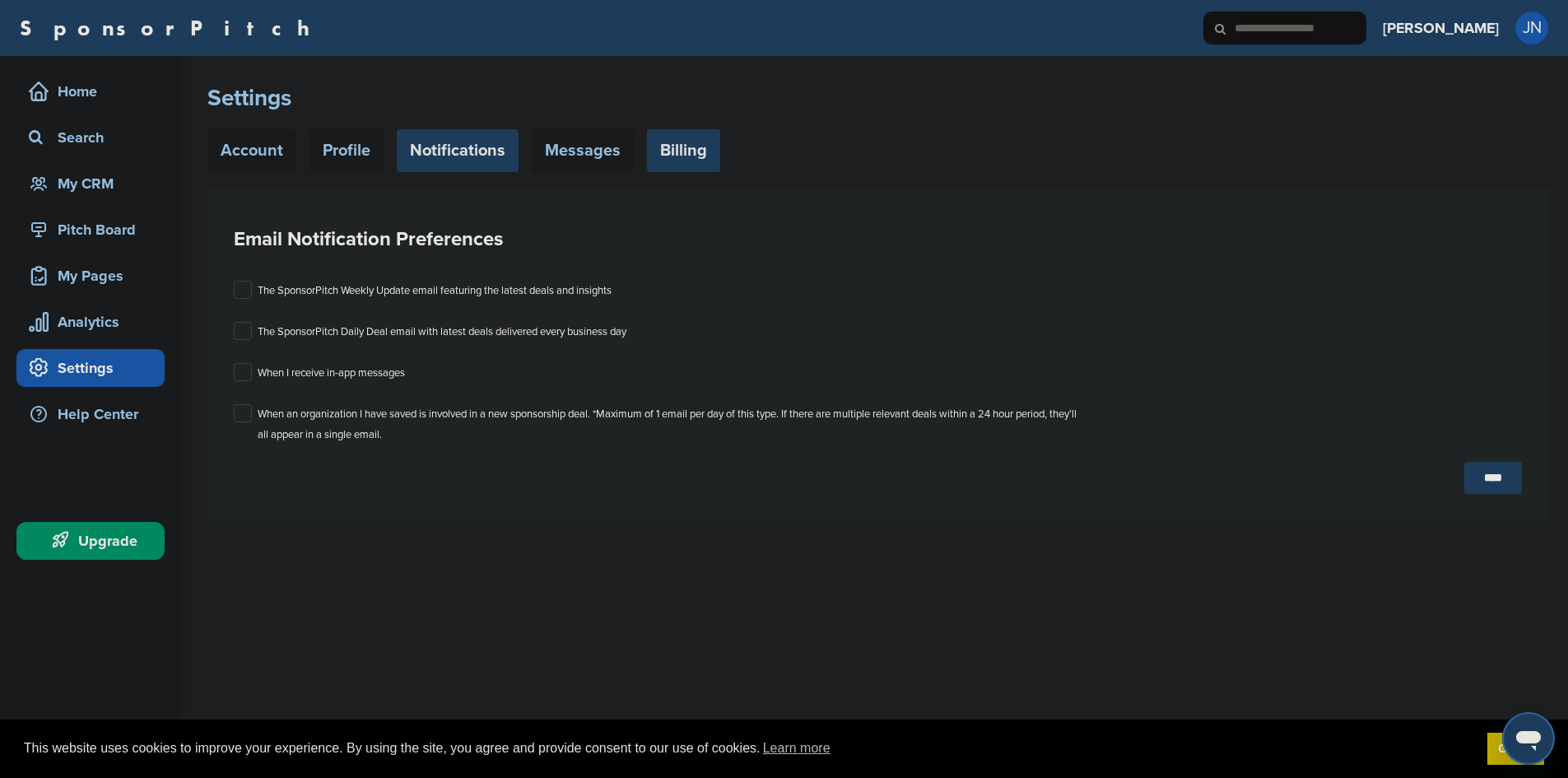
click at [656, 159] on link "Billing" at bounding box center [684, 150] width 74 height 43
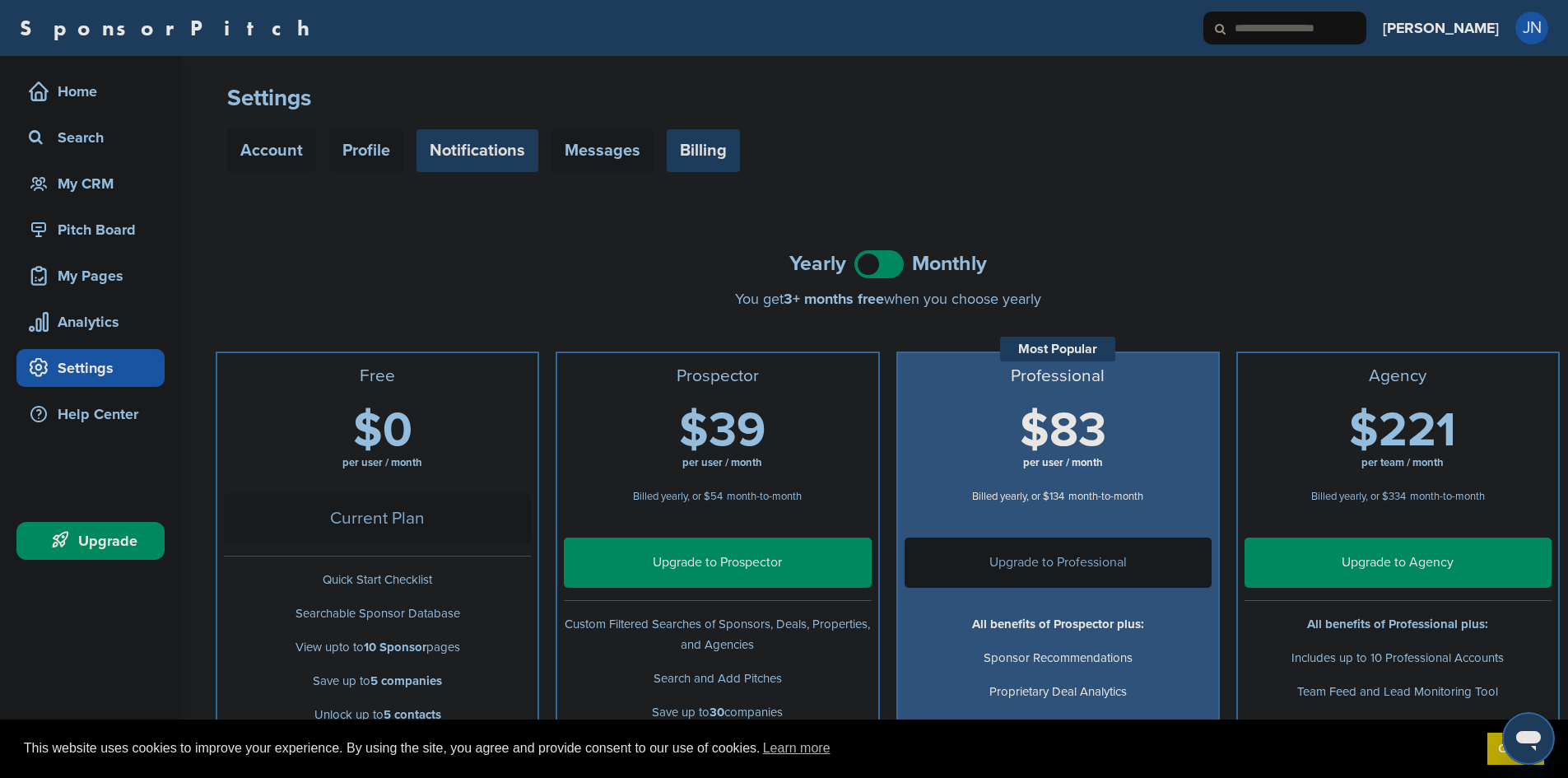
click at [448, 153] on link "Notifications" at bounding box center [478, 150] width 121 height 43
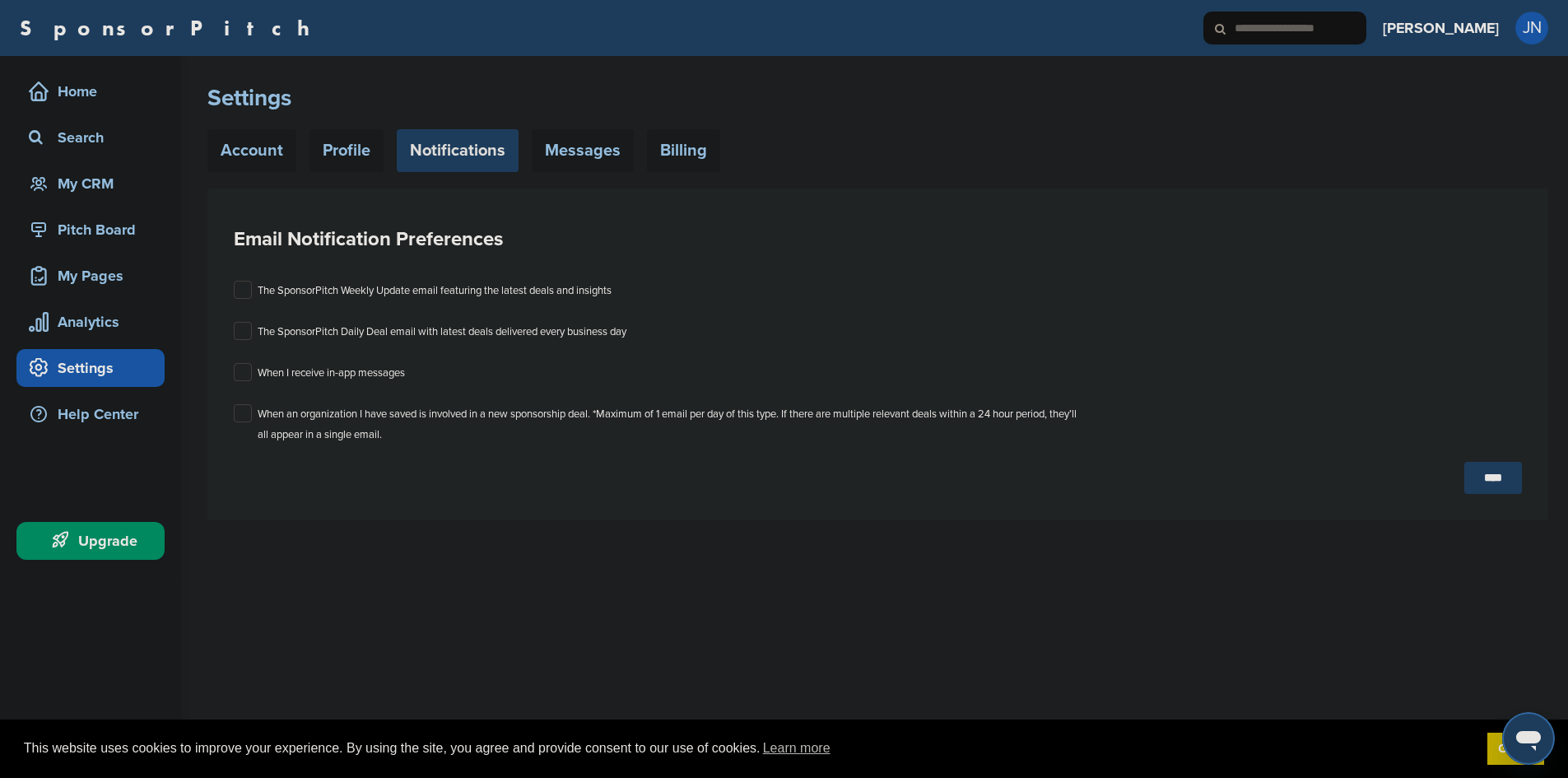
click at [593, 126] on div "Settings Account Profile Notifications Messages Billing" at bounding box center [878, 127] width 1341 height 89
click at [266, 153] on link "Account" at bounding box center [251, 150] width 89 height 43
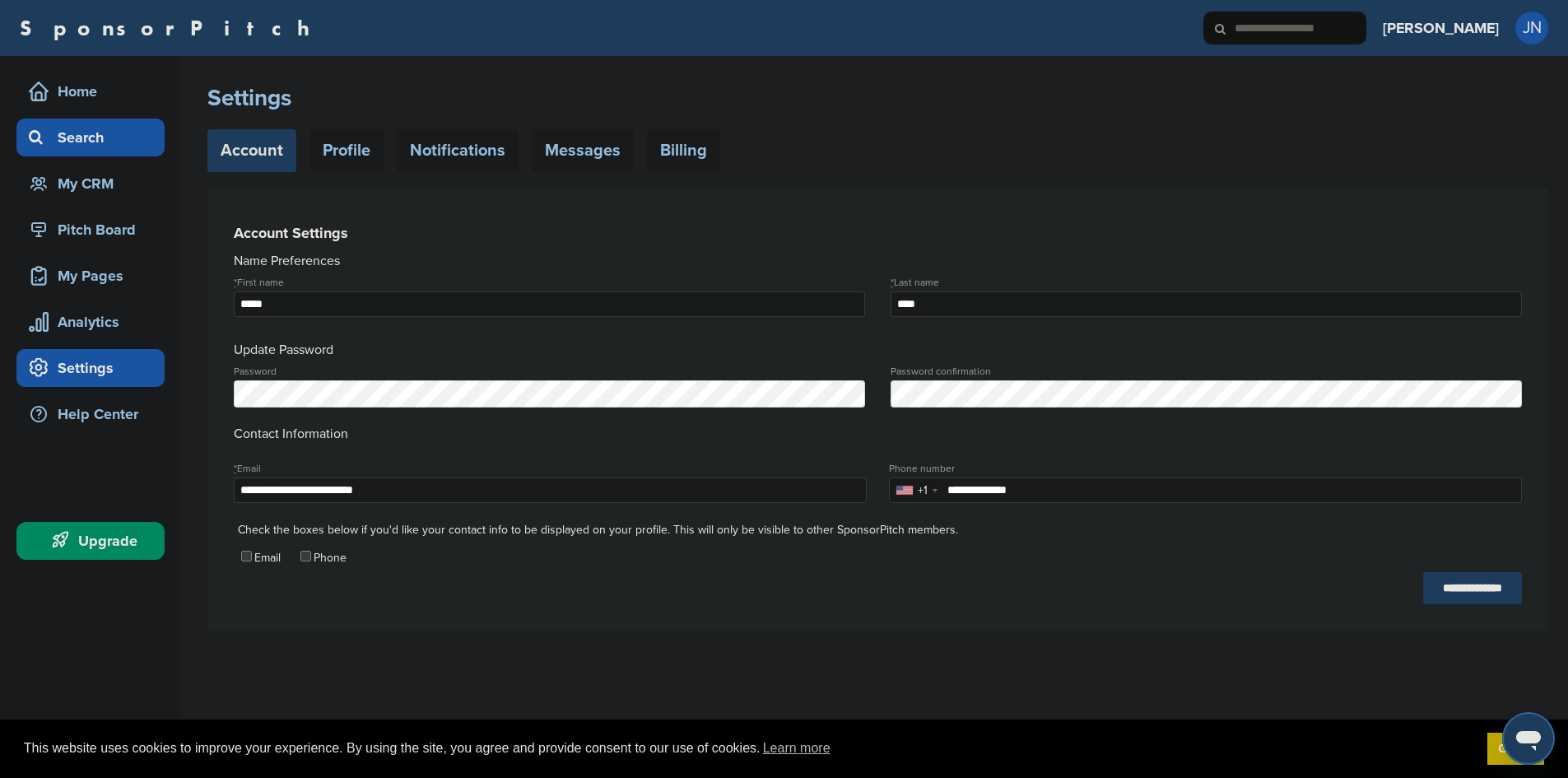
click at [121, 140] on div "Search" at bounding box center [95, 137] width 140 height 30
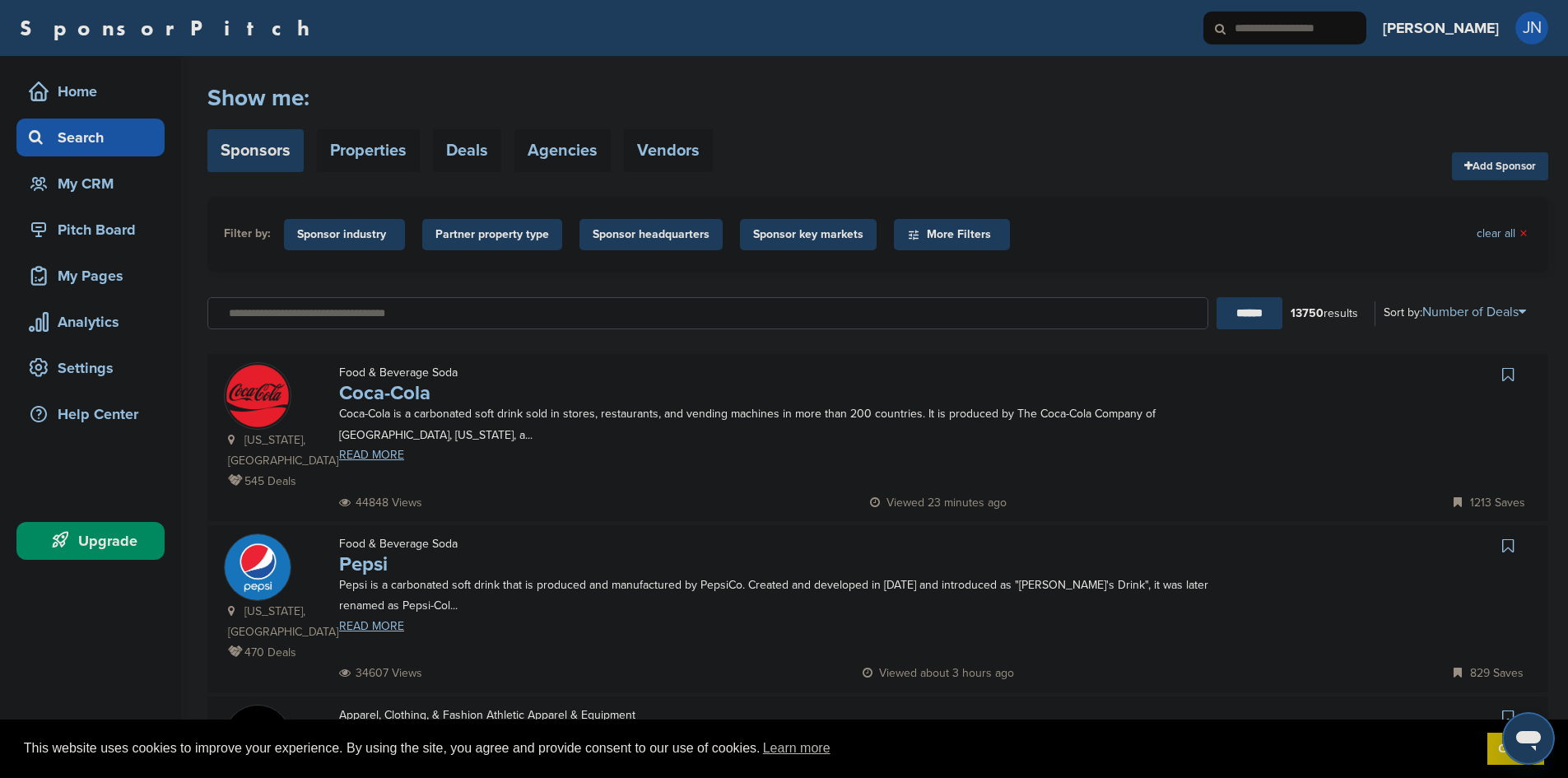
click at [384, 229] on span "Sponsor industry" at bounding box center [344, 235] width 95 height 18
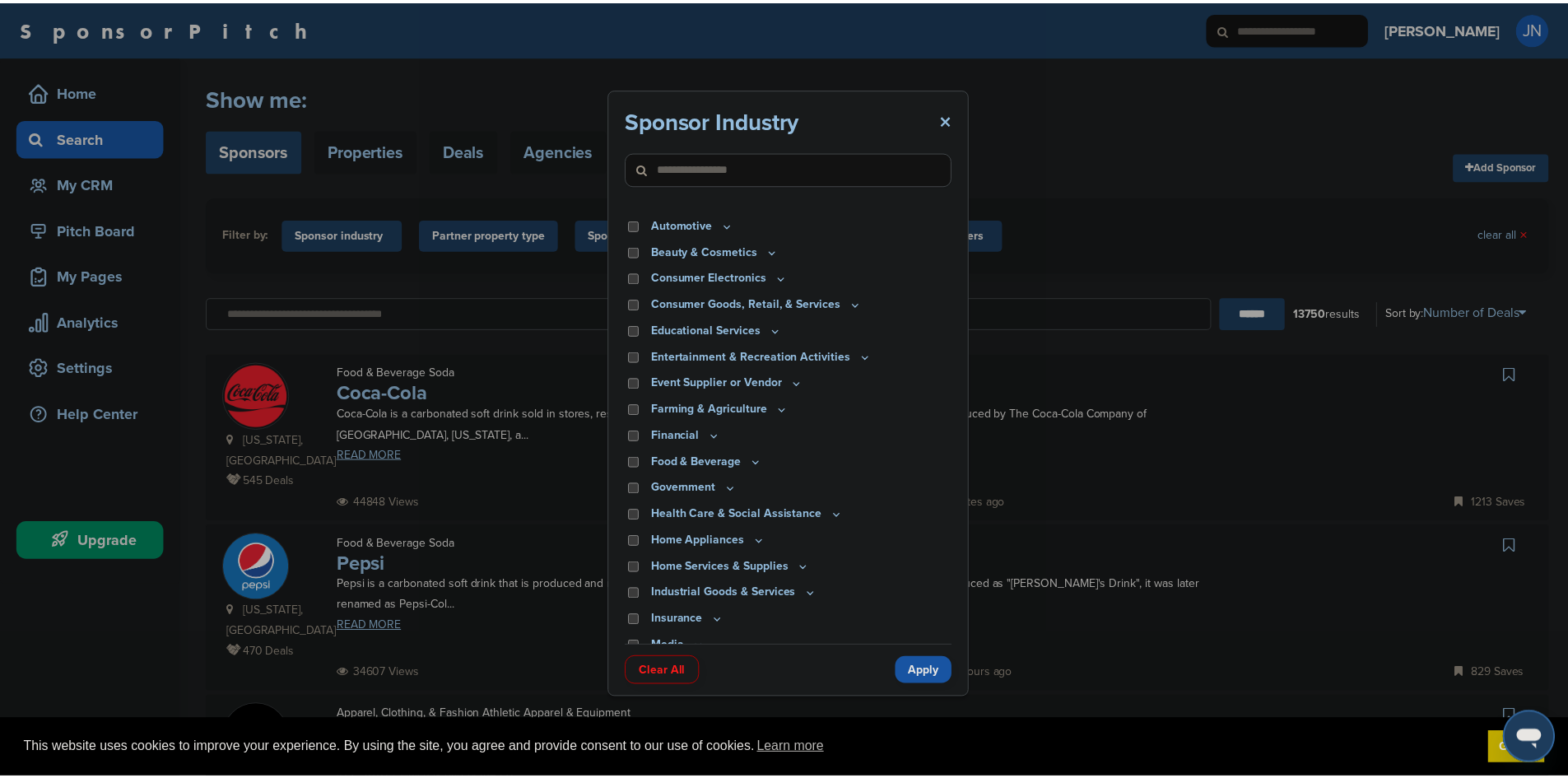
scroll to position [22, 0]
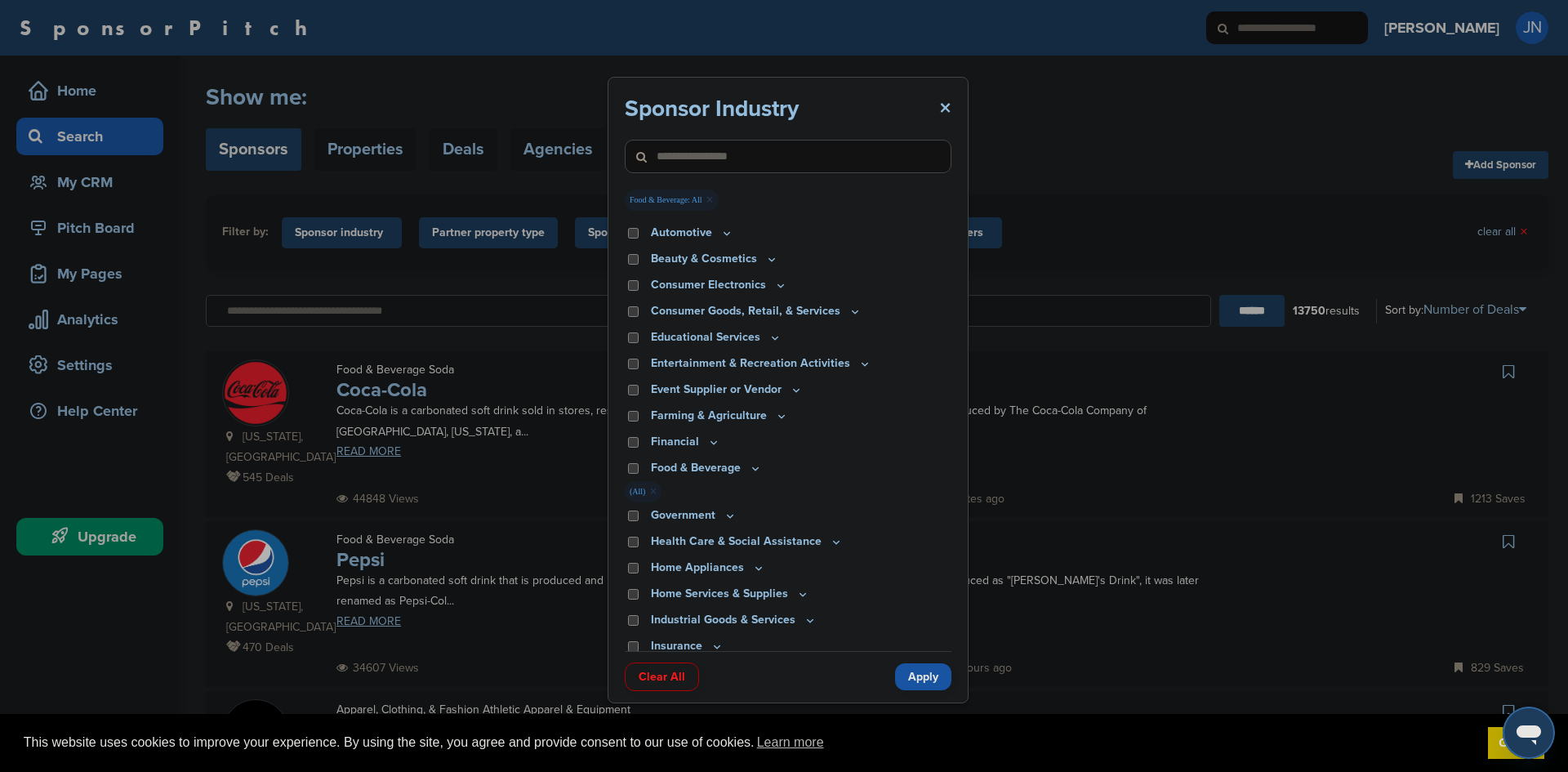
click at [934, 679] on link "Apply" at bounding box center [923, 676] width 56 height 27
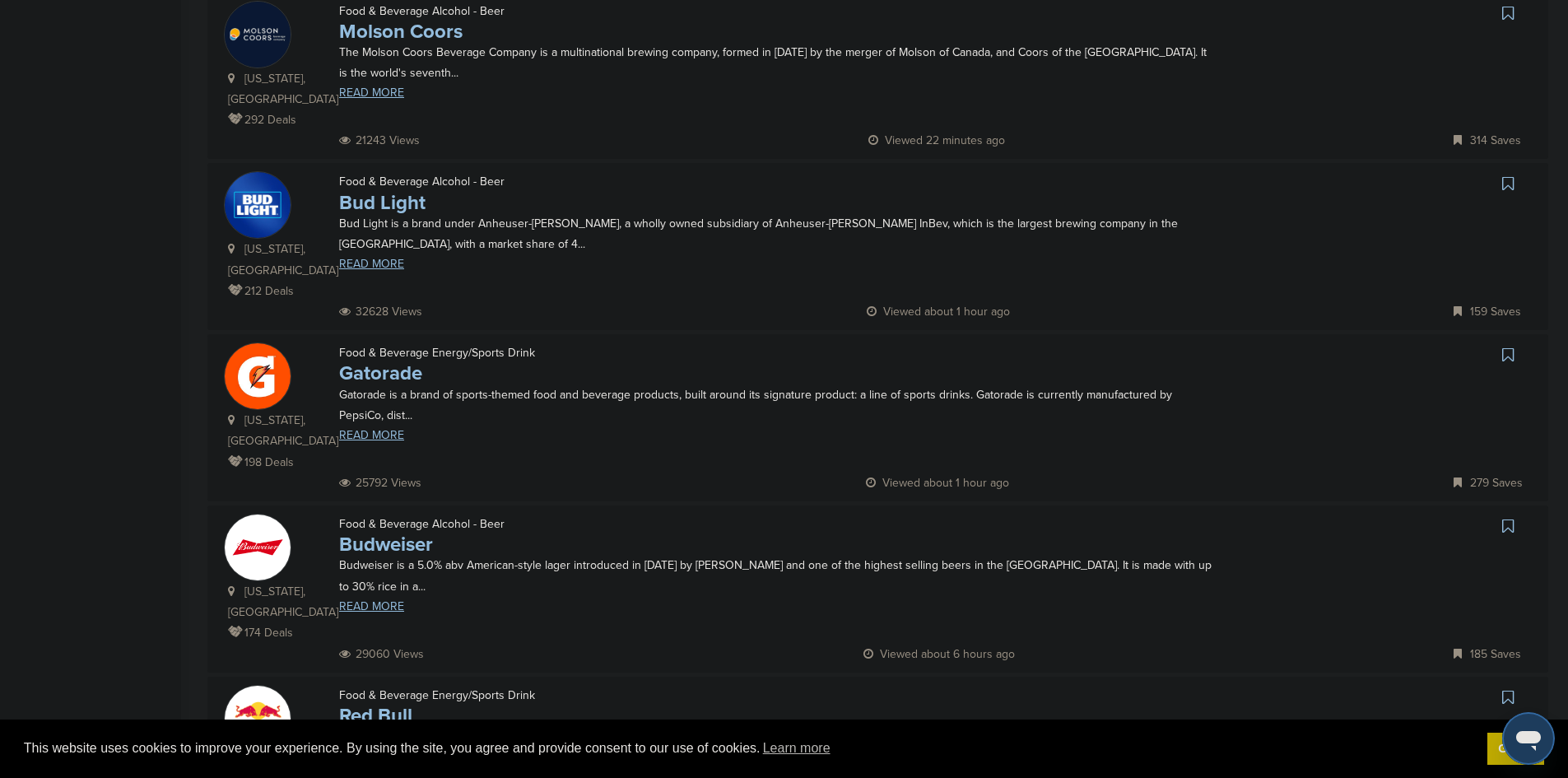
scroll to position [745, 0]
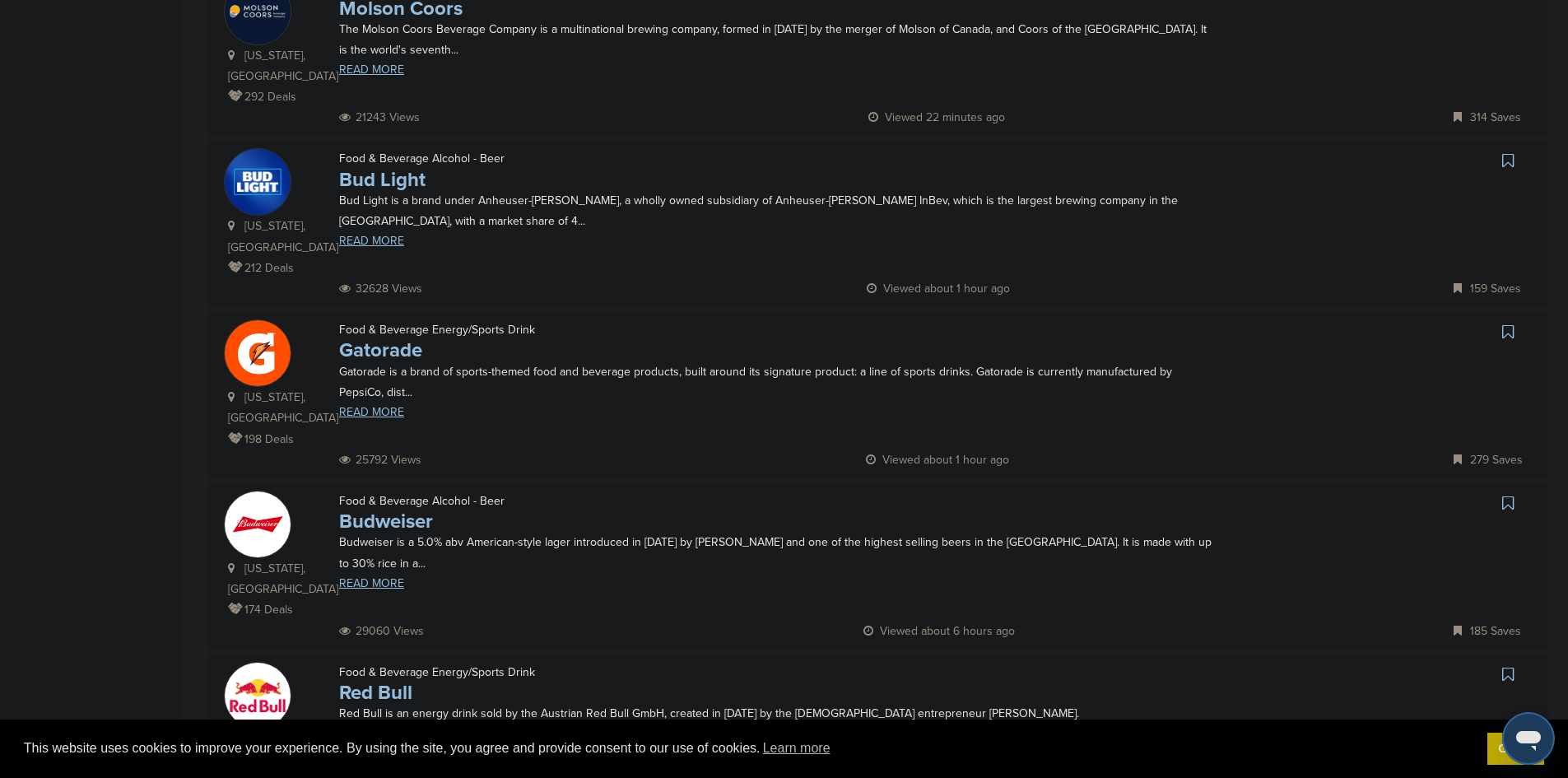
click at [1503, 323] on icon at bounding box center [1508, 331] width 12 height 17
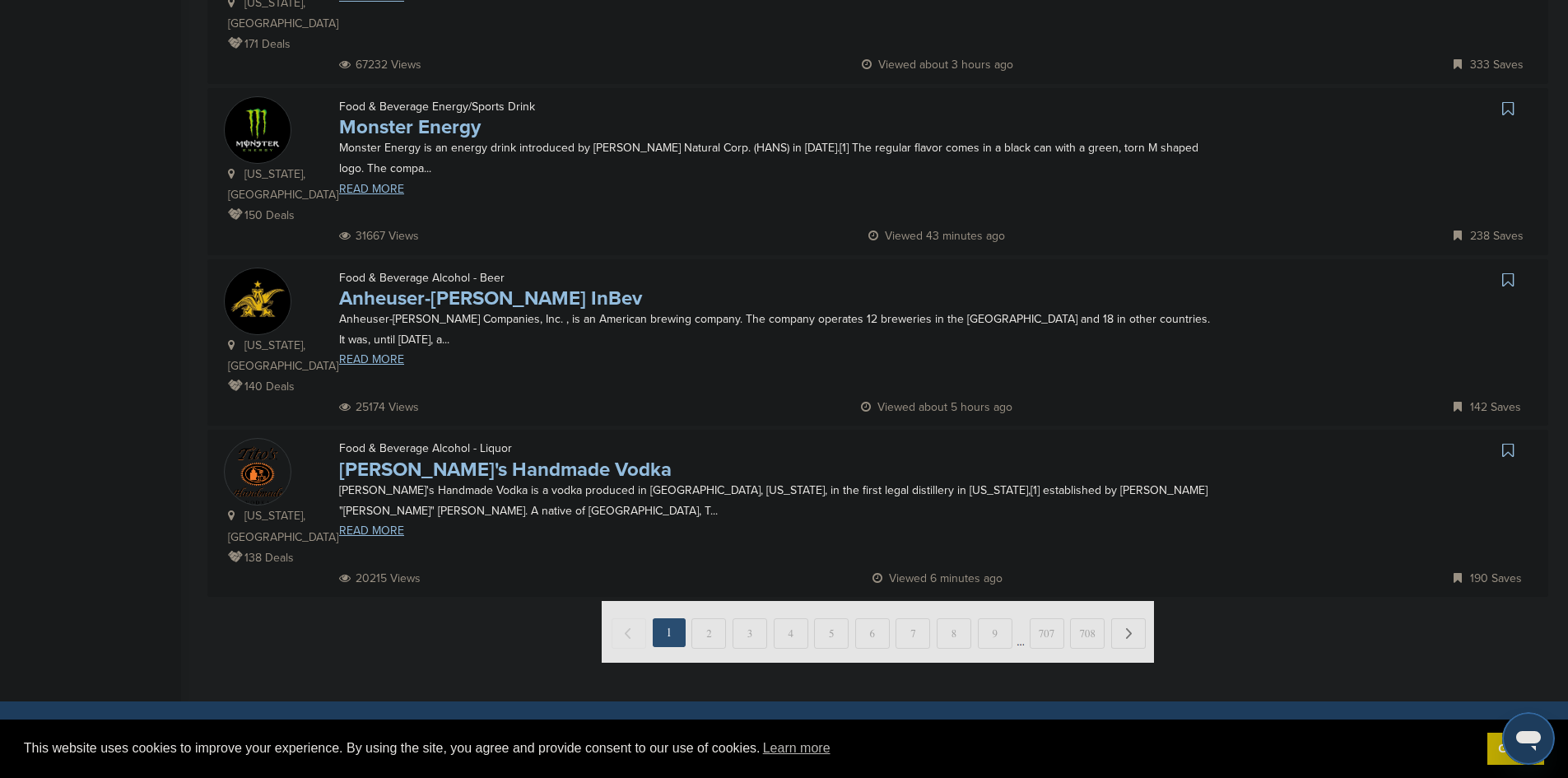
scroll to position [1482, 0]
click at [1511, 441] on icon at bounding box center [1508, 449] width 12 height 17
click at [702, 600] on img at bounding box center [878, 631] width 552 height 62
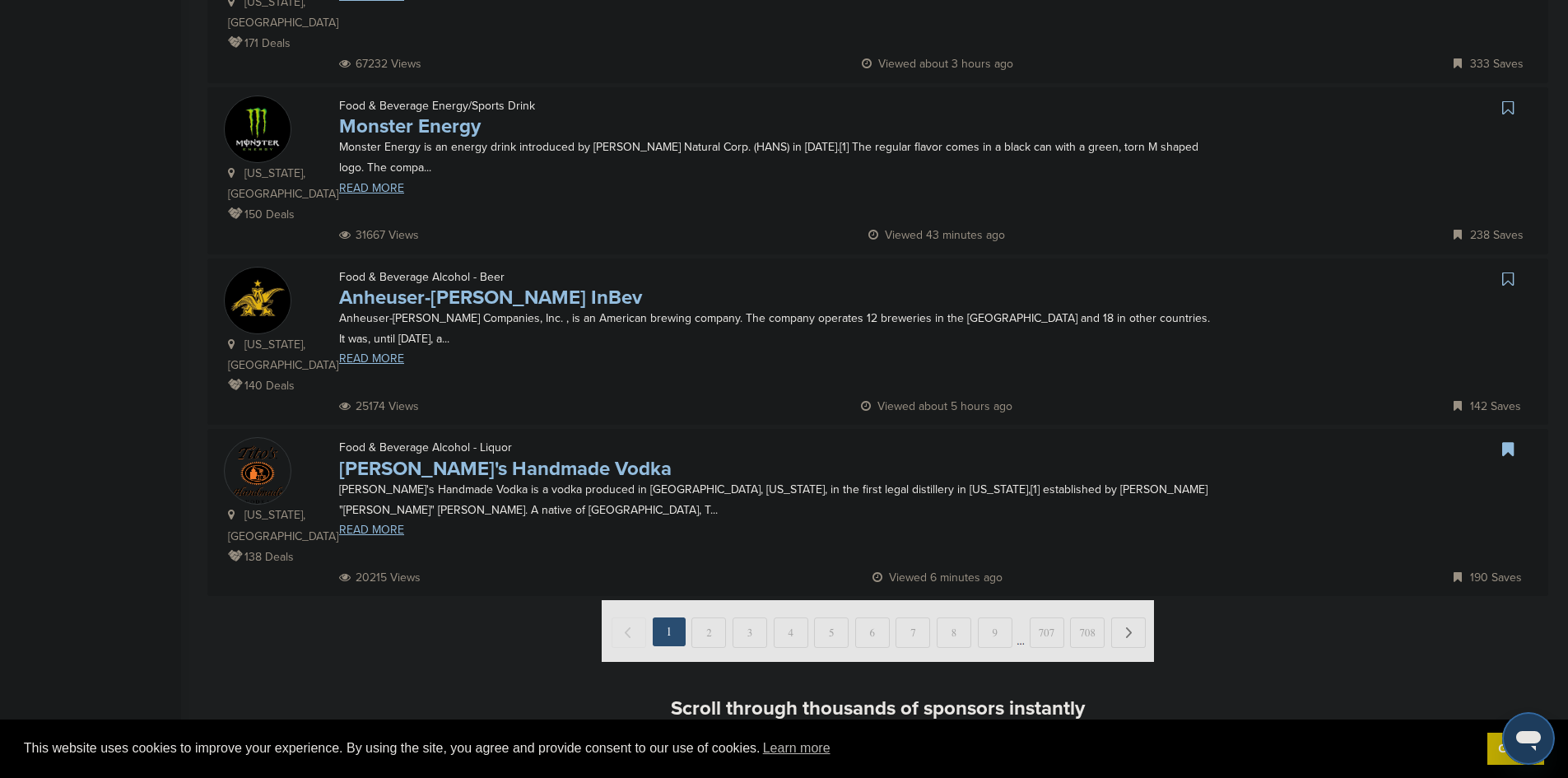
click at [1125, 600] on img at bounding box center [878, 631] width 552 height 62
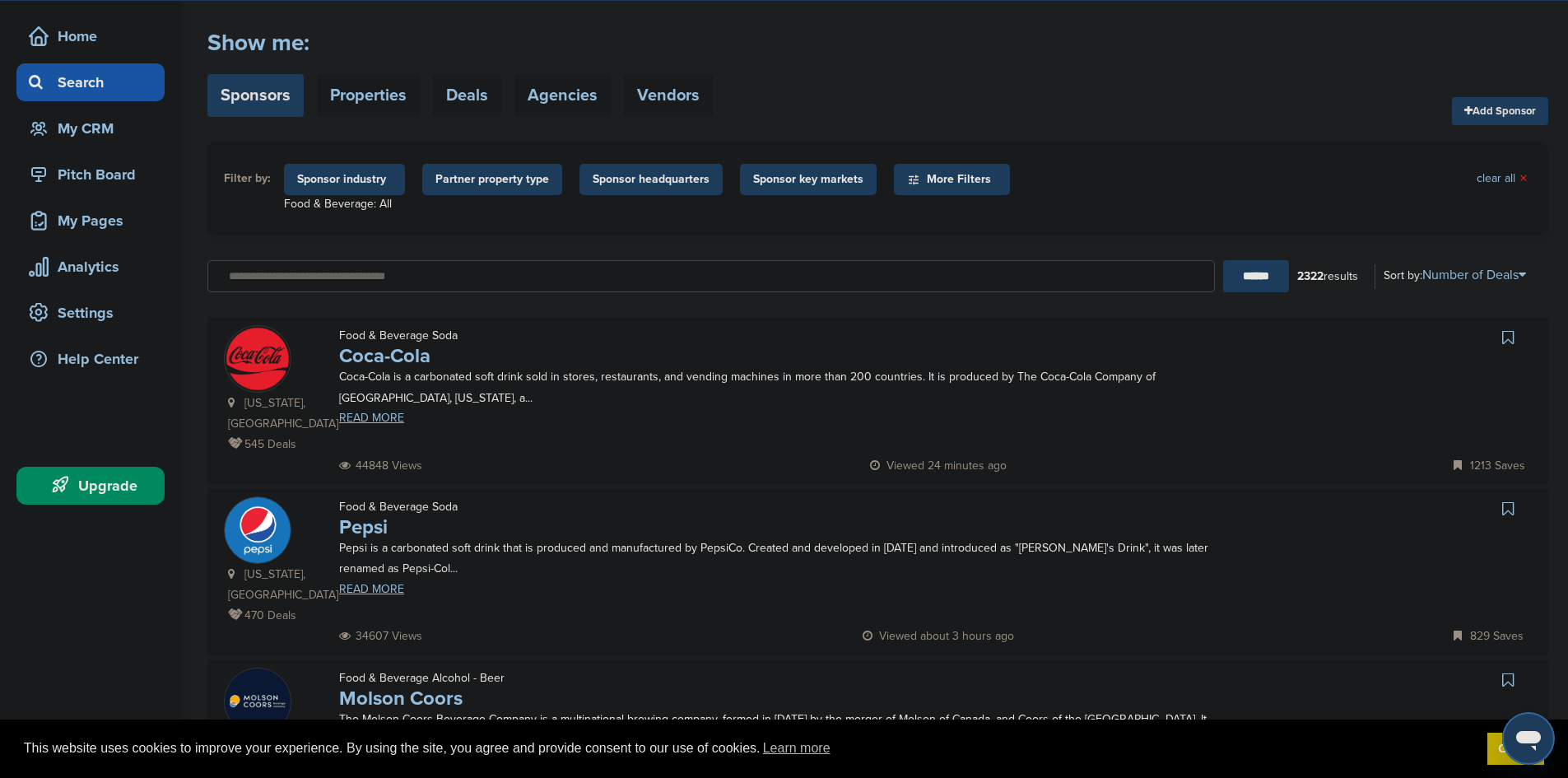
scroll to position [0, 0]
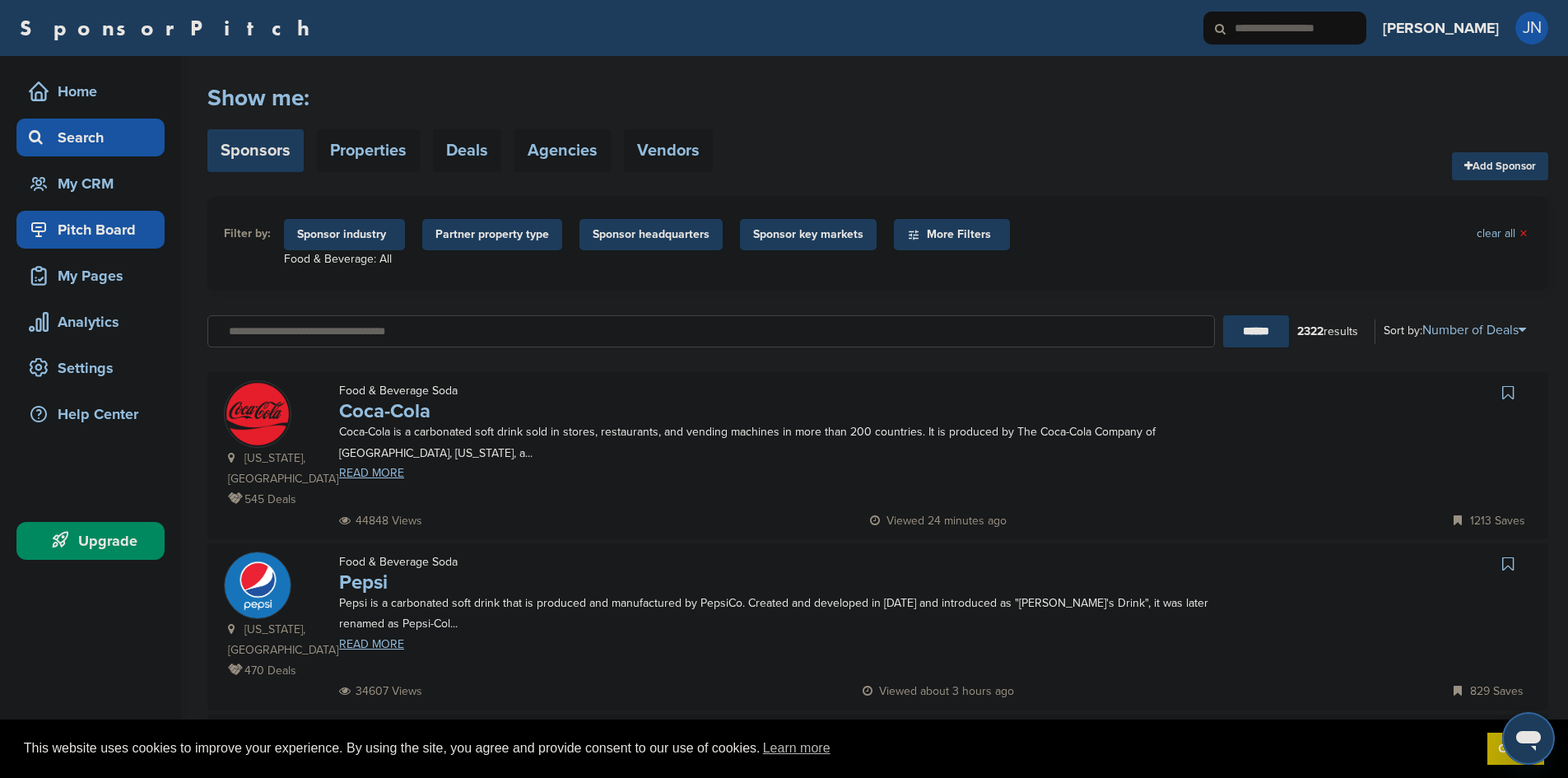
click at [68, 218] on div "Pitch Board" at bounding box center [95, 230] width 140 height 30
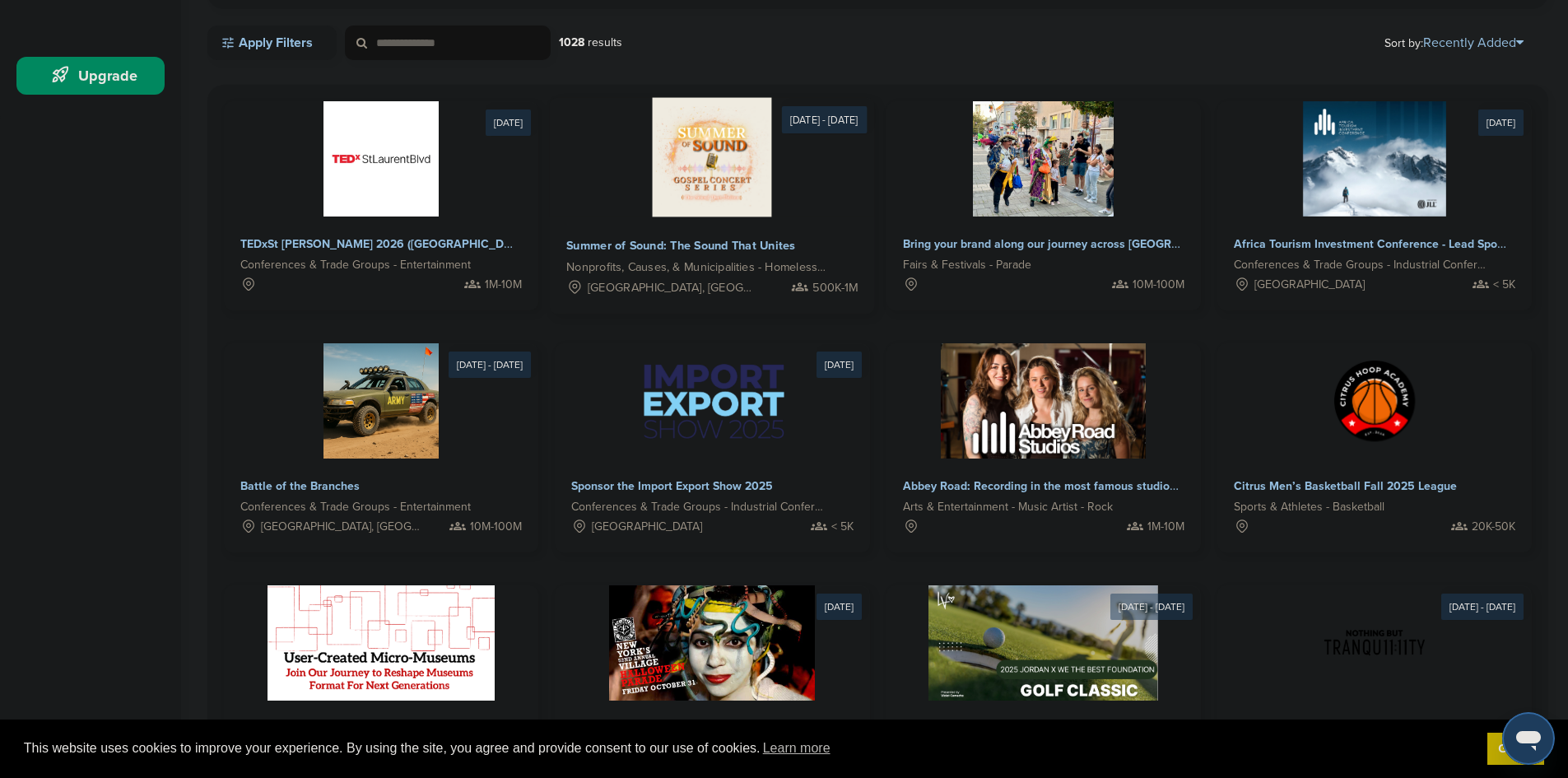
scroll to position [487, 0]
